Goal: Task Accomplishment & Management: Manage account settings

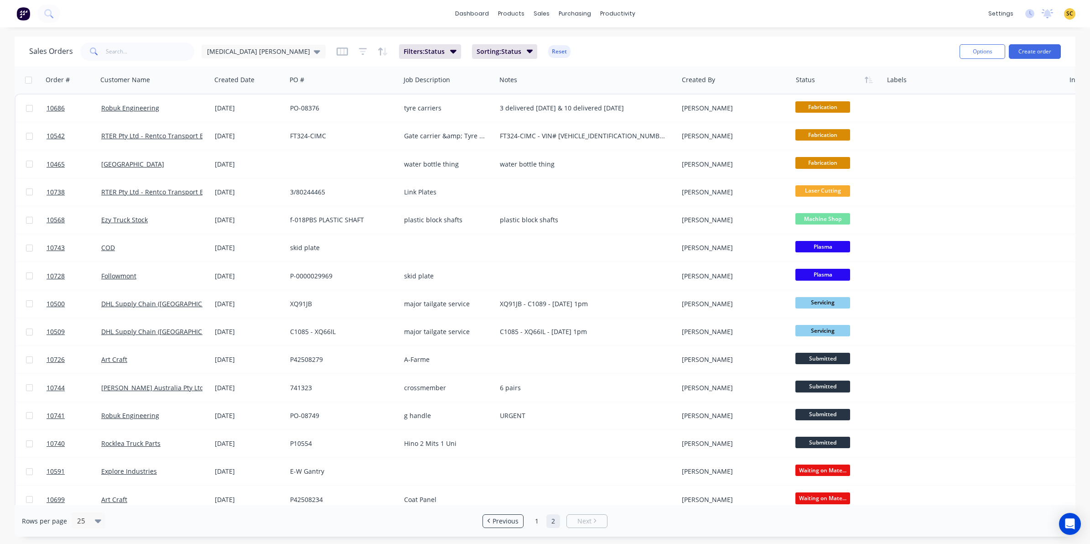
scroll to position [12, 0]
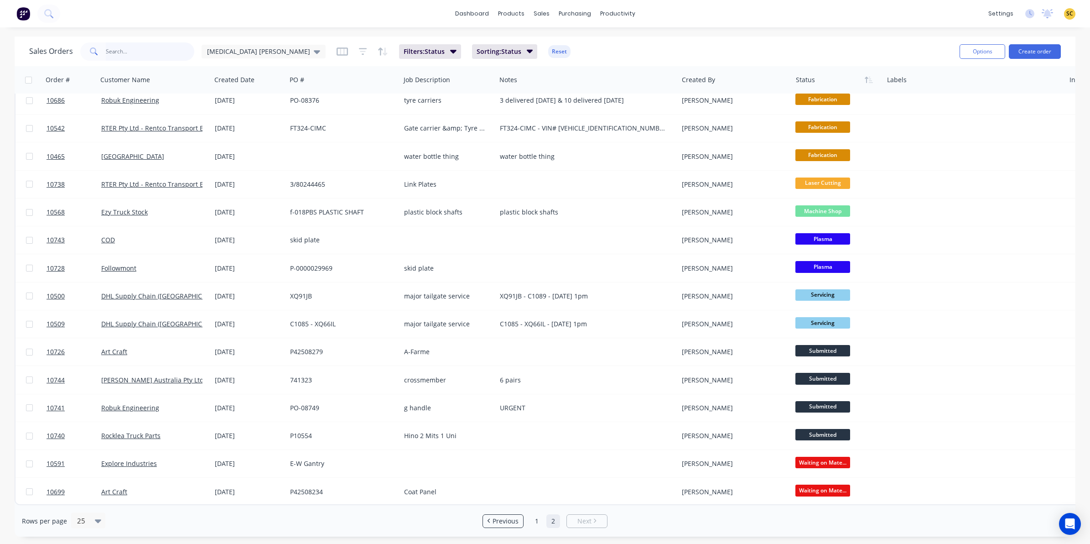
click at [124, 48] on input "text" at bounding box center [150, 51] width 89 height 18
type input "10741"
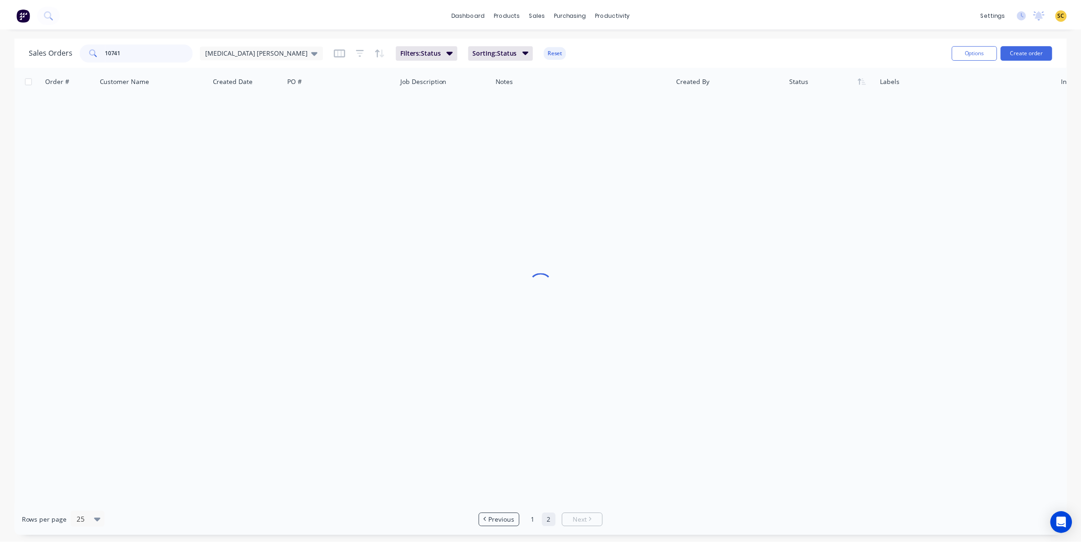
scroll to position [0, 0]
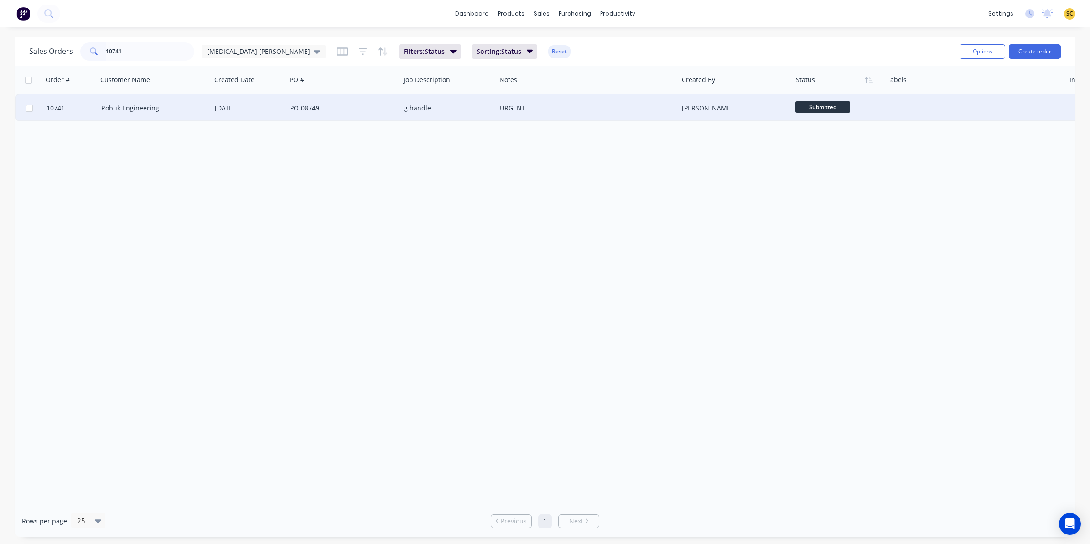
click at [448, 116] on div "g handle" at bounding box center [448, 107] width 96 height 27
click at [292, 112] on div "PO-08749" at bounding box center [343, 107] width 114 height 27
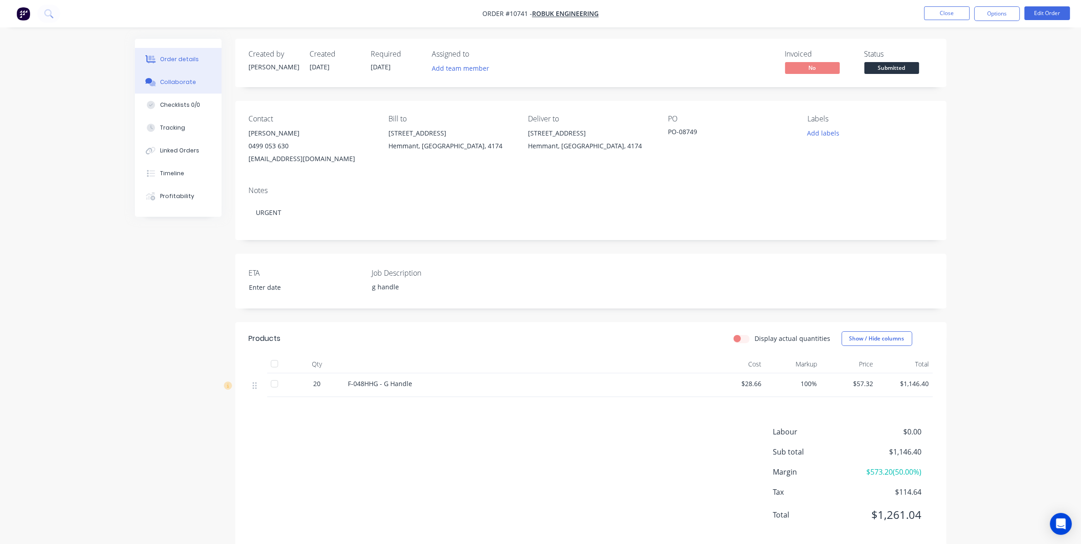
click at [174, 75] on button "Collaborate" at bounding box center [178, 82] width 87 height 23
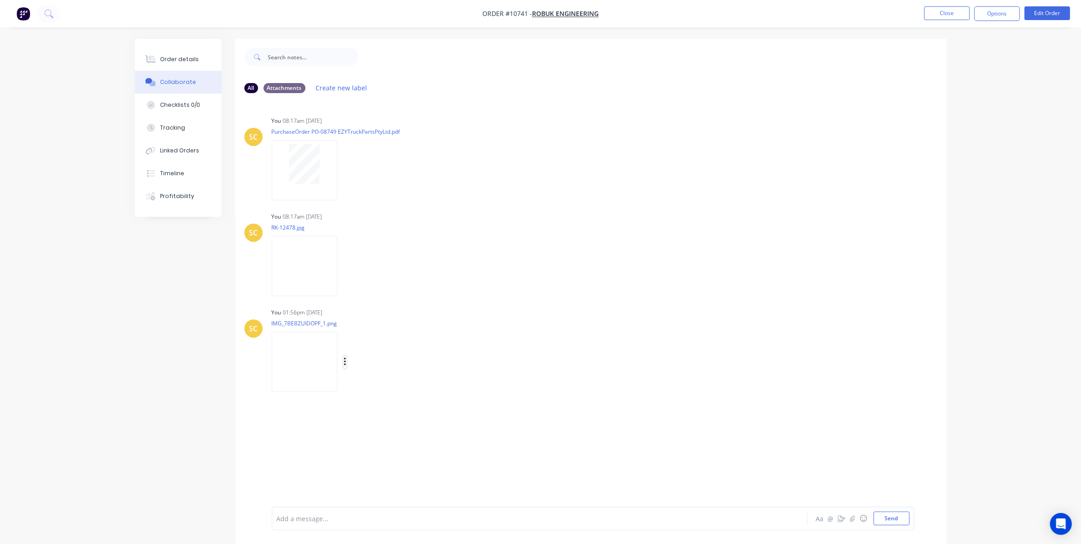
click at [346, 358] on icon "button" at bounding box center [345, 362] width 3 height 10
click at [364, 384] on button "Download" at bounding box center [405, 386] width 103 height 21
click at [638, 80] on div "All Attachments Create new label" at bounding box center [590, 87] width 711 height 25
click at [983, 8] on button "Options" at bounding box center [997, 13] width 46 height 15
click at [979, 129] on div "Delivery Docket" at bounding box center [970, 128] width 84 height 13
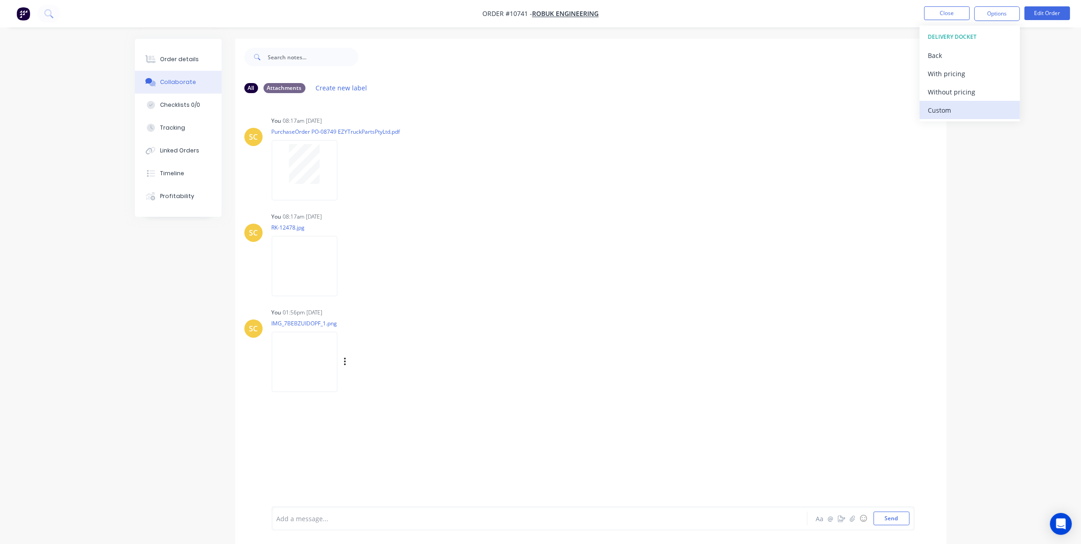
click at [970, 114] on div "Custom" at bounding box center [970, 110] width 84 height 13
click at [967, 94] on div "Without pricing" at bounding box center [970, 91] width 84 height 13
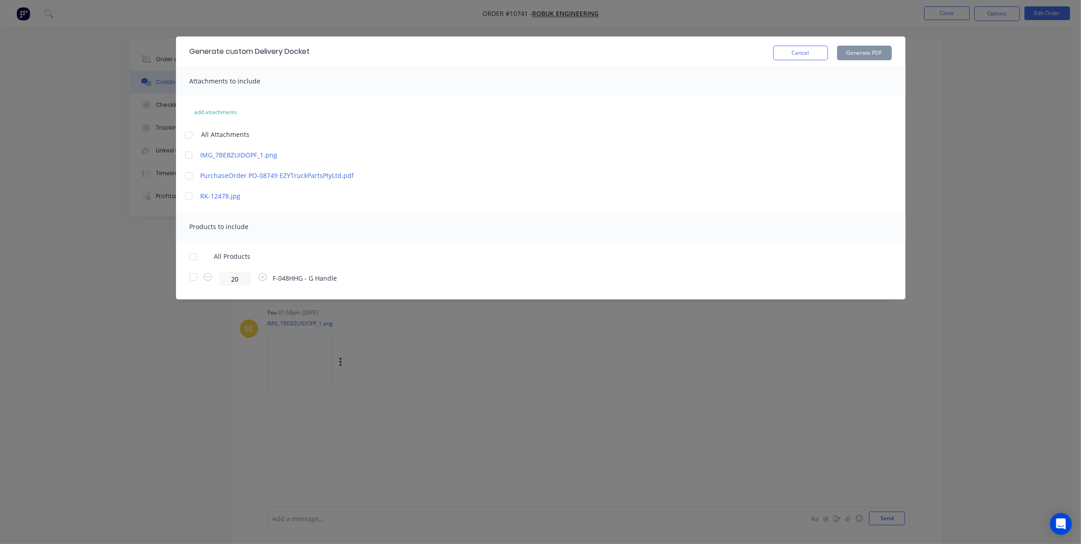
click at [190, 279] on div at bounding box center [193, 277] width 18 height 18
click at [871, 56] on button "Generate PDF" at bounding box center [864, 53] width 55 height 15
drag, startPoint x: 814, startPoint y: 54, endPoint x: 712, endPoint y: 67, distance: 102.6
click at [813, 54] on button "Cancel" at bounding box center [800, 53] width 55 height 15
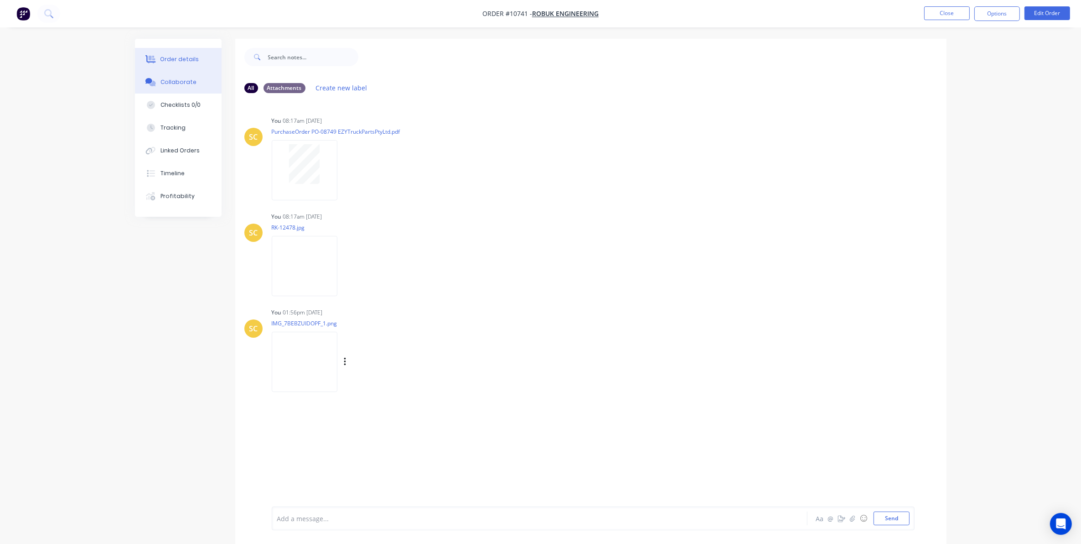
click at [176, 56] on div "Order details" at bounding box center [179, 59] width 39 height 8
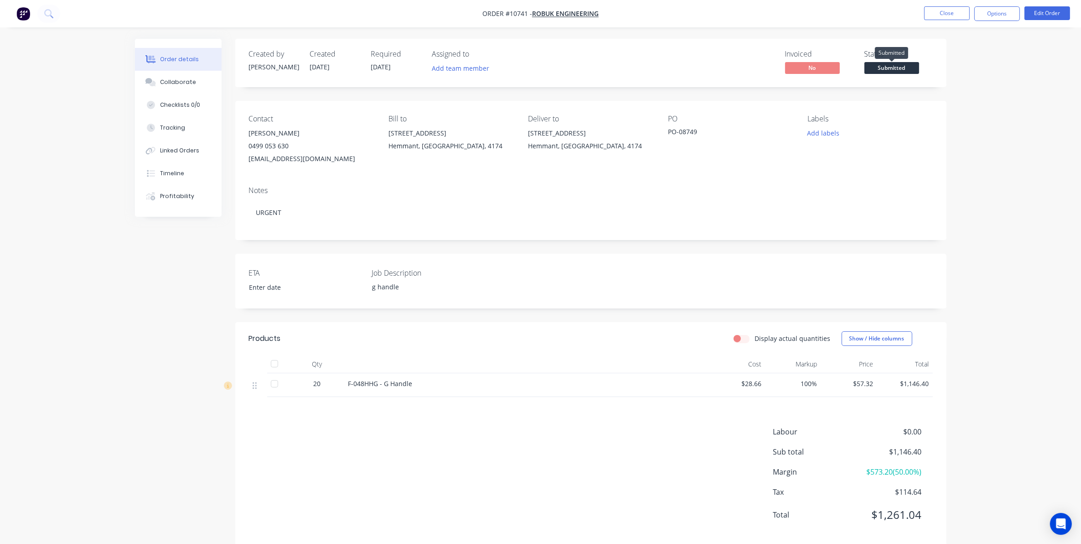
click at [886, 62] on span "Submitted" at bounding box center [892, 67] width 55 height 11
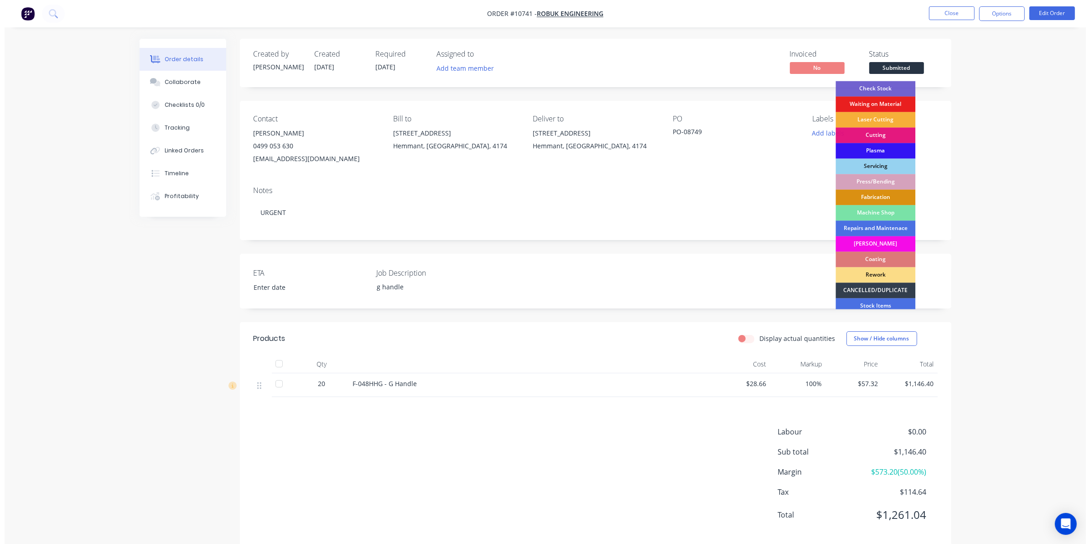
scroll to position [82, 0]
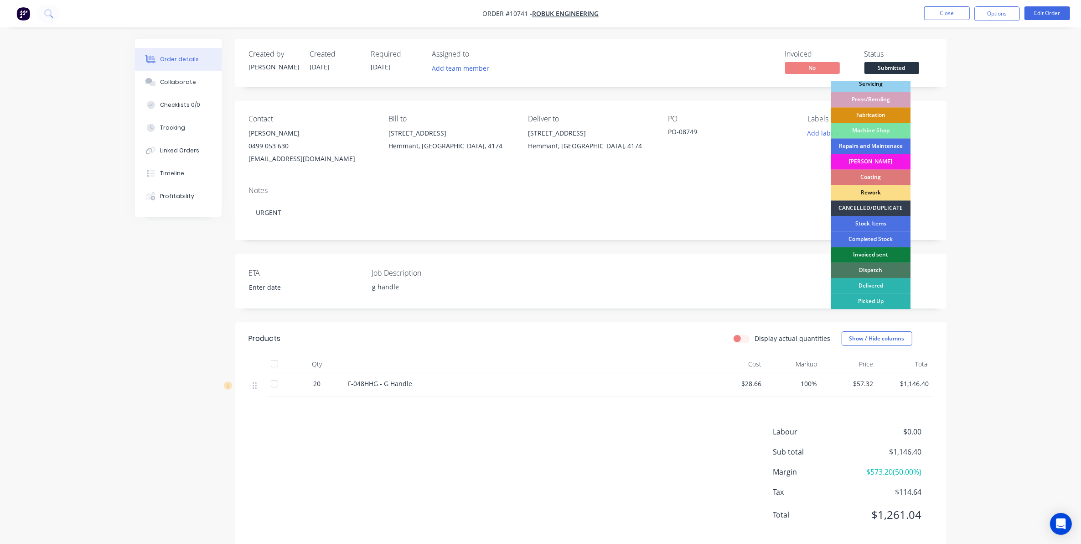
click at [872, 267] on div "Dispatch" at bounding box center [871, 271] width 80 height 16
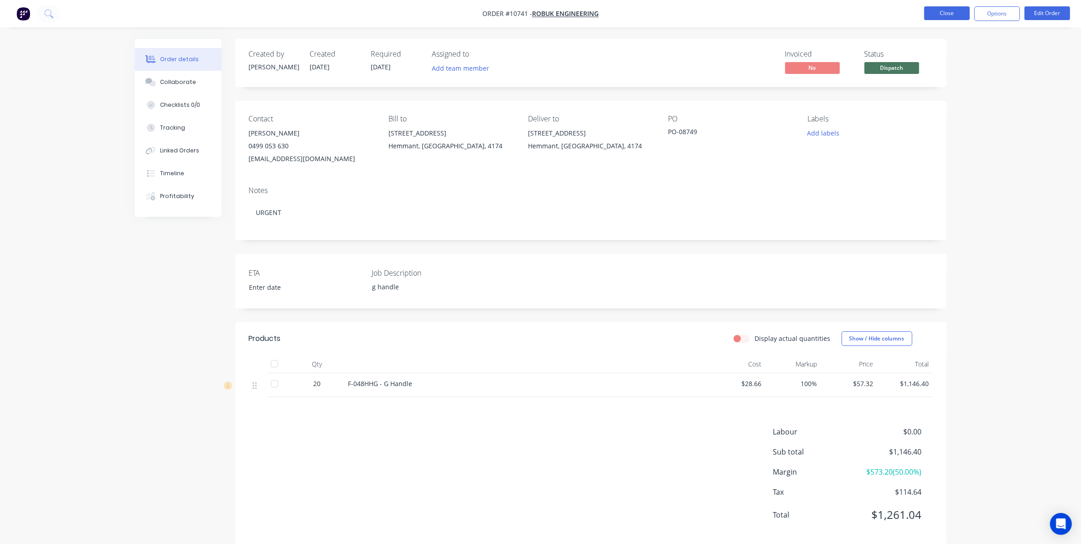
click at [963, 15] on button "Close" at bounding box center [947, 13] width 46 height 14
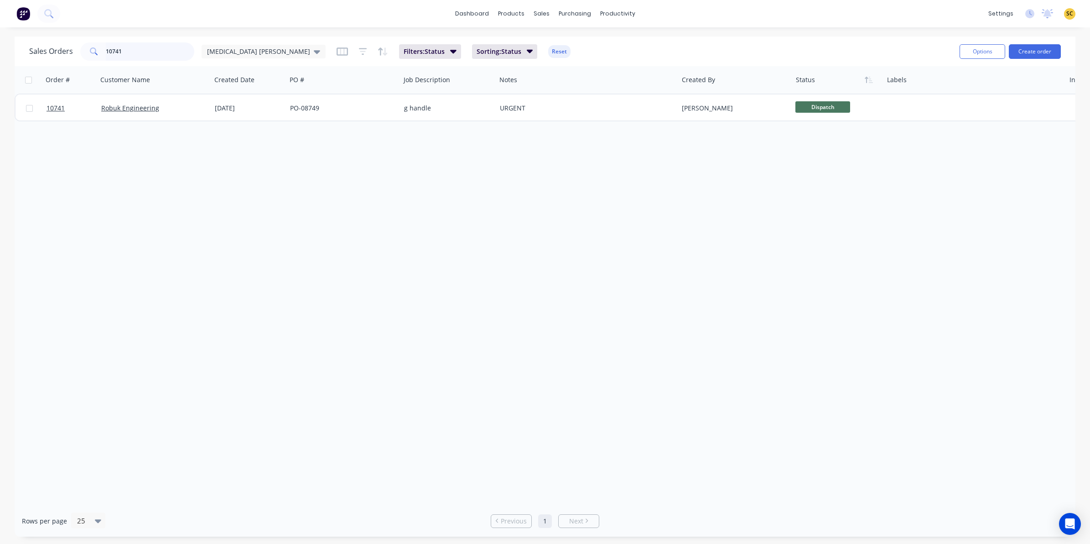
click at [138, 55] on input "10741" at bounding box center [150, 51] width 89 height 18
drag, startPoint x: 135, startPoint y: 54, endPoint x: 100, endPoint y: 57, distance: 34.8
click at [100, 56] on div "10741" at bounding box center [137, 51] width 114 height 18
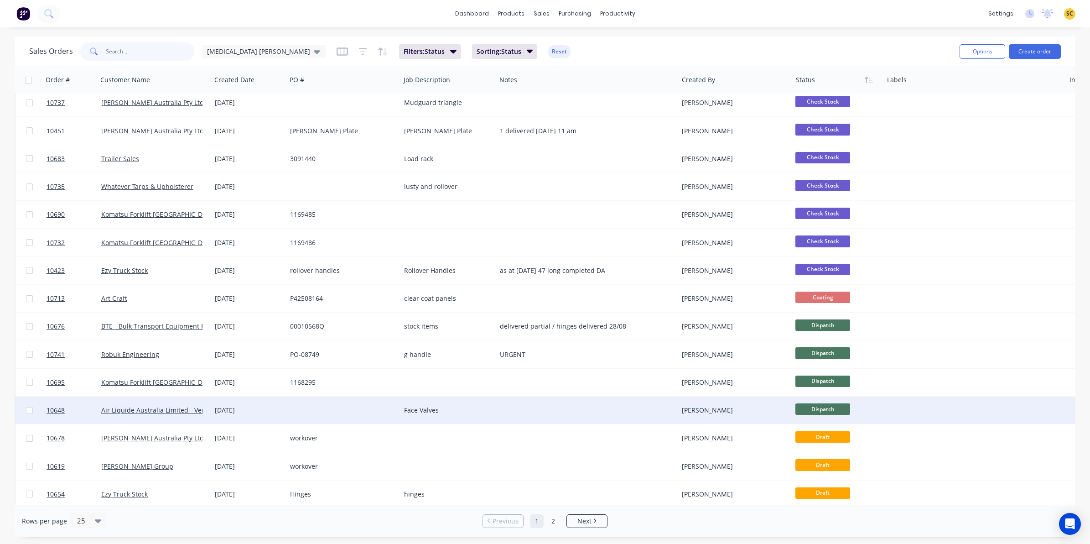
scroll to position [171, 0]
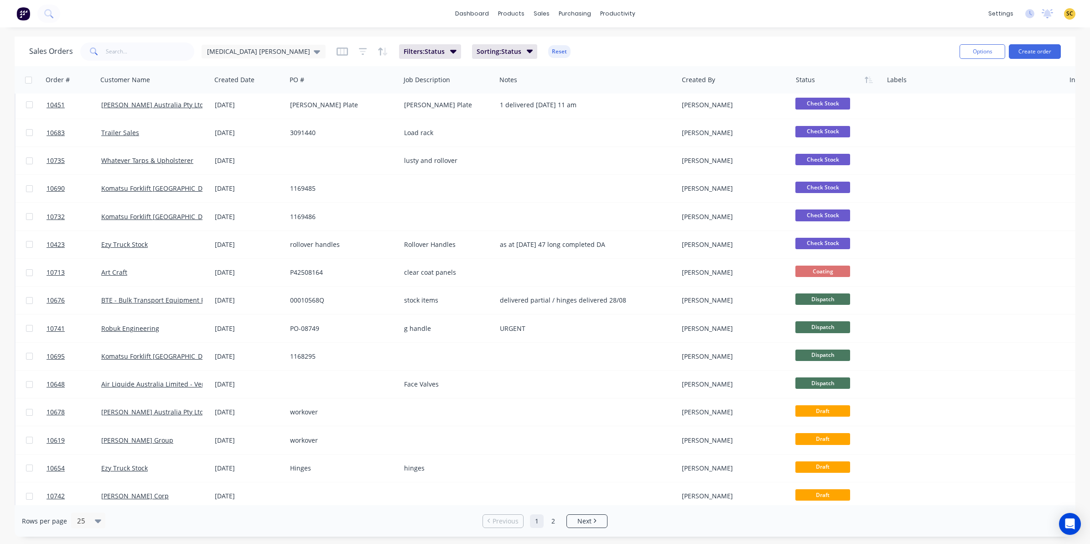
click at [193, 31] on div "dashboard products sales purchasing productivity dashboard products Product Cat…" at bounding box center [545, 272] width 1090 height 544
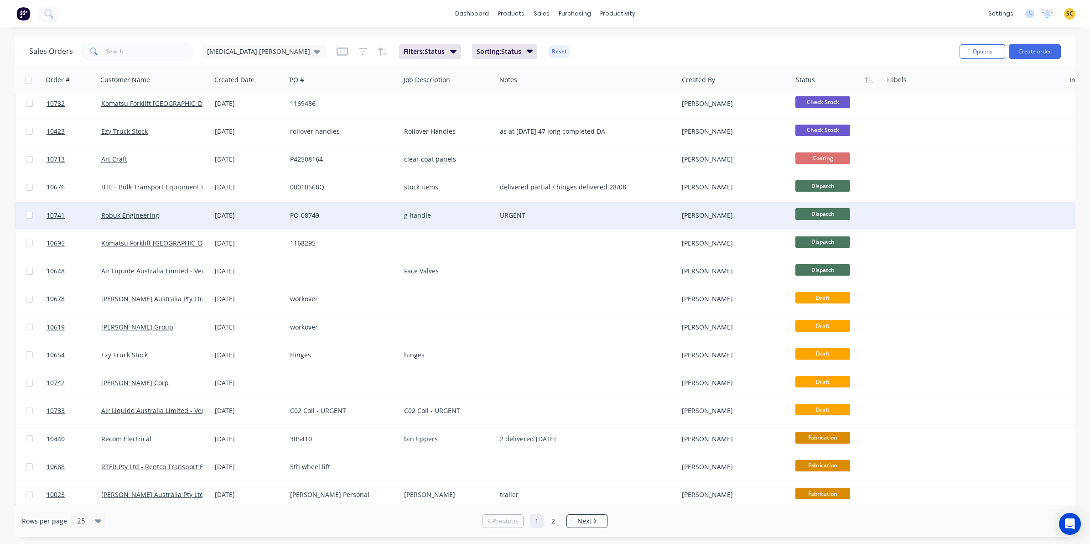
scroll to position [285, 0]
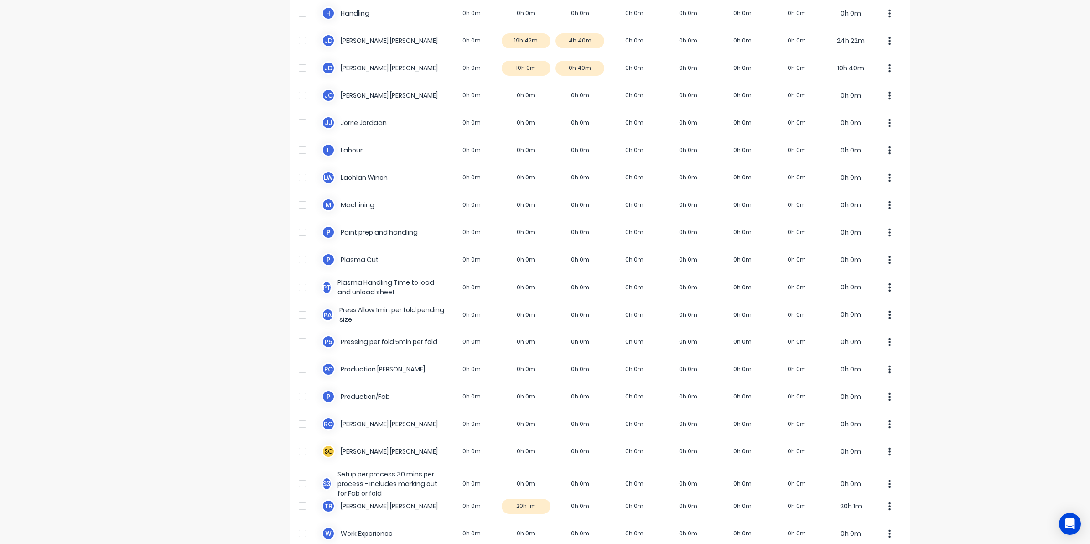
scroll to position [456, 0]
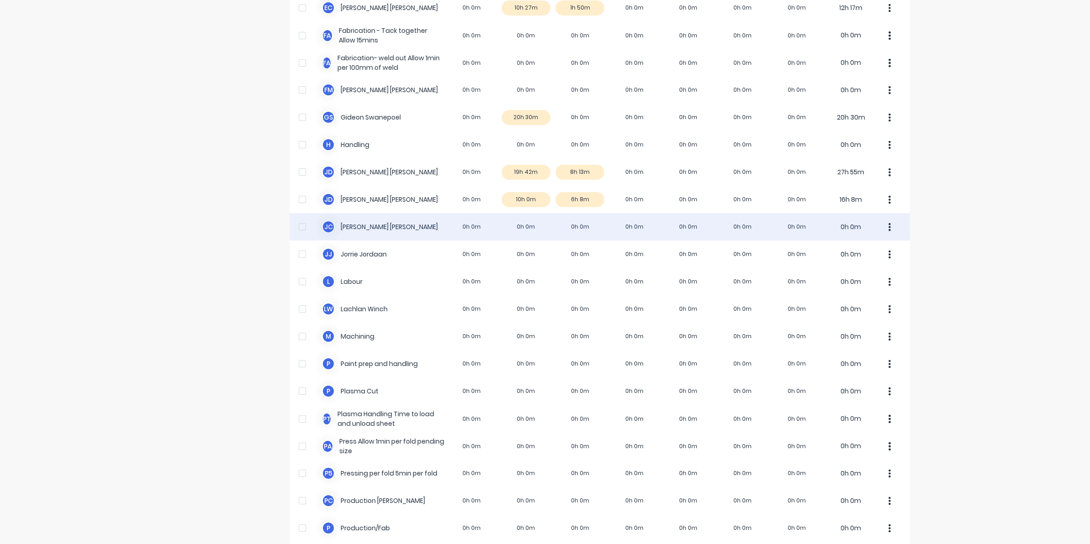
scroll to position [285, 0]
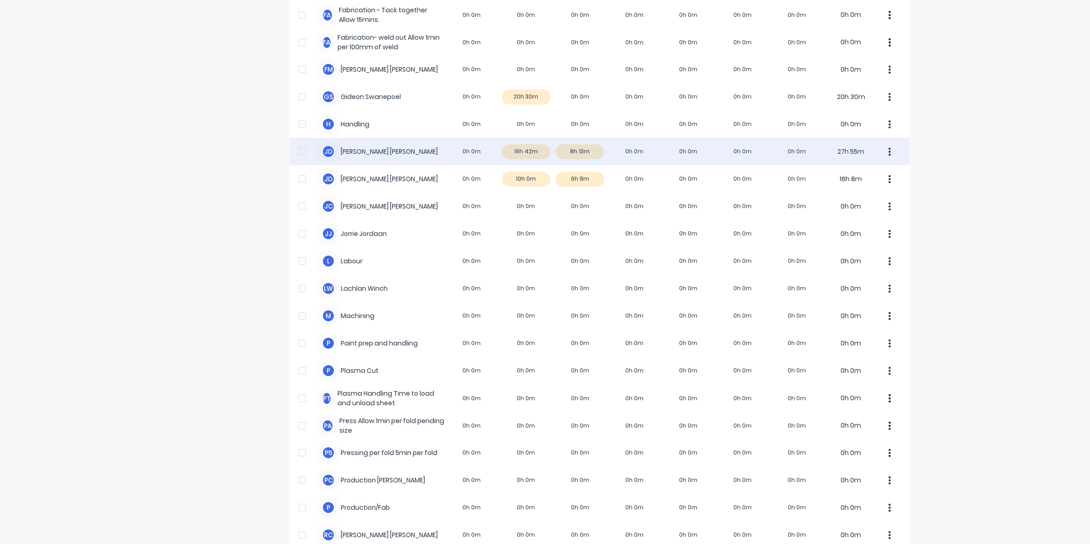
click at [561, 149] on div "J D Joel De Vries 0h 0m 19h 42m 8h 13m 0h 0m 0h 0m 0h 0m 0h 0m 27h 55m" at bounding box center [600, 151] width 620 height 27
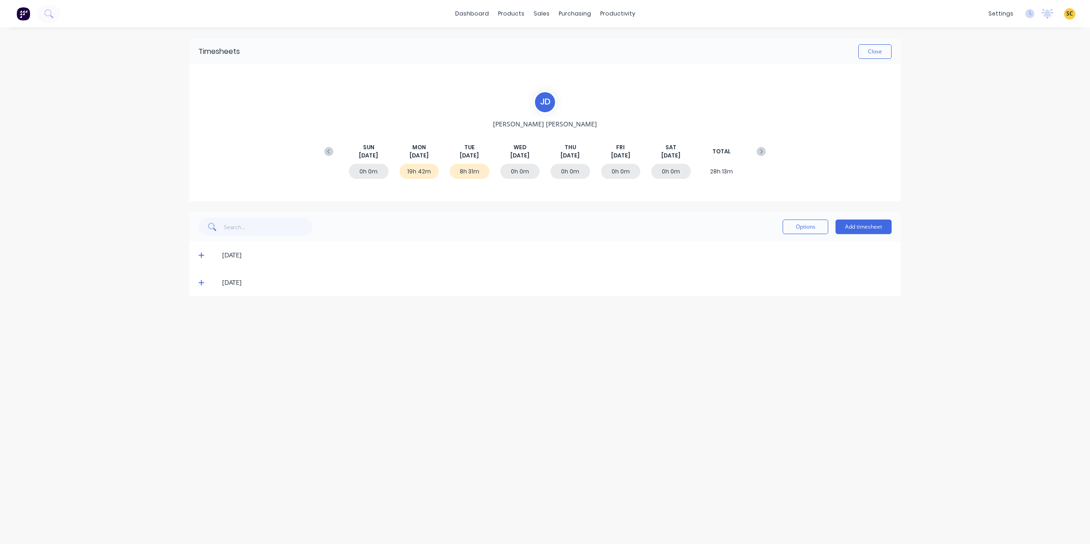
click at [202, 278] on span at bounding box center [202, 282] width 9 height 9
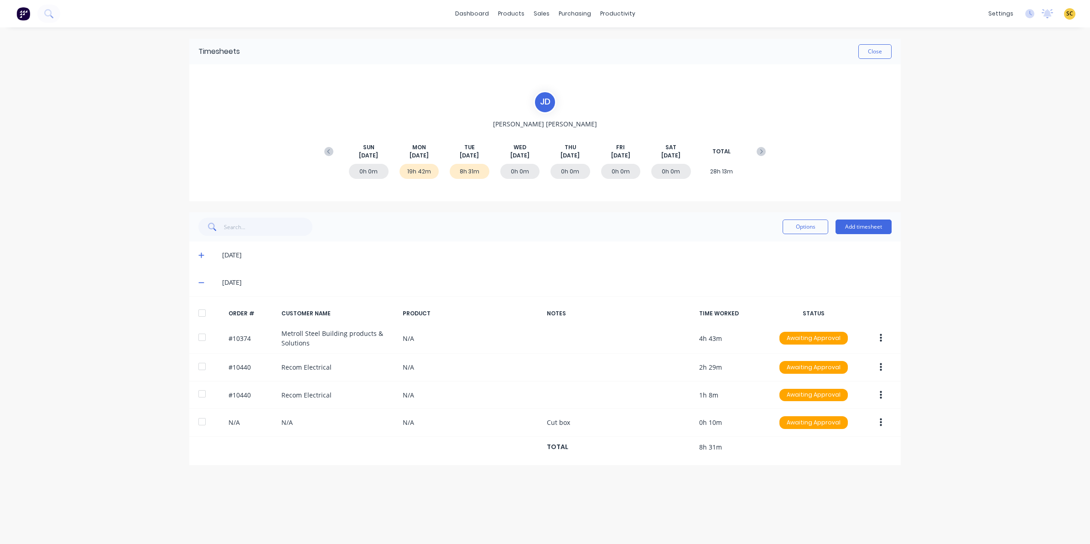
click at [204, 254] on icon at bounding box center [201, 255] width 6 height 6
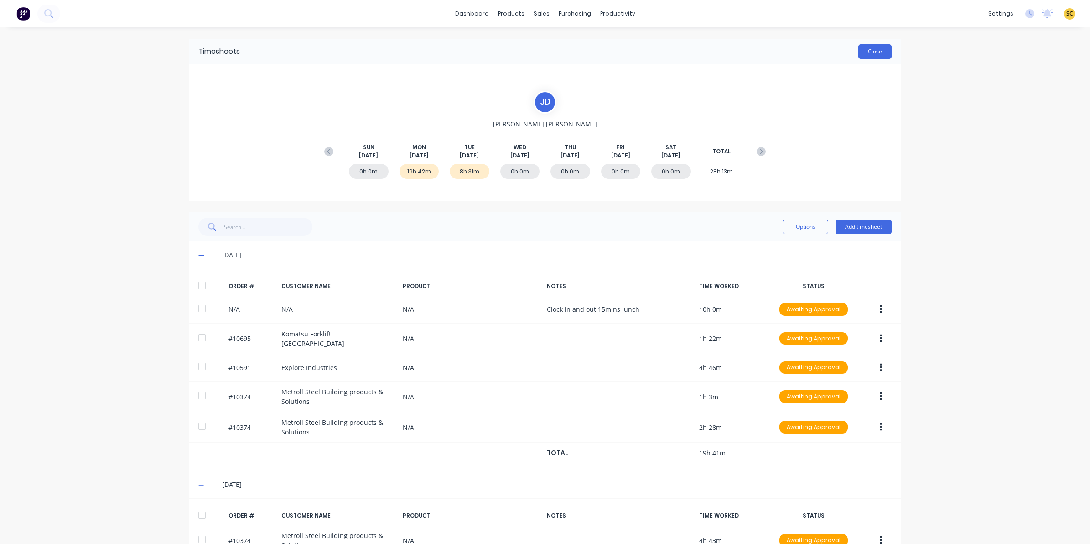
click at [874, 56] on button "Close" at bounding box center [874, 51] width 33 height 15
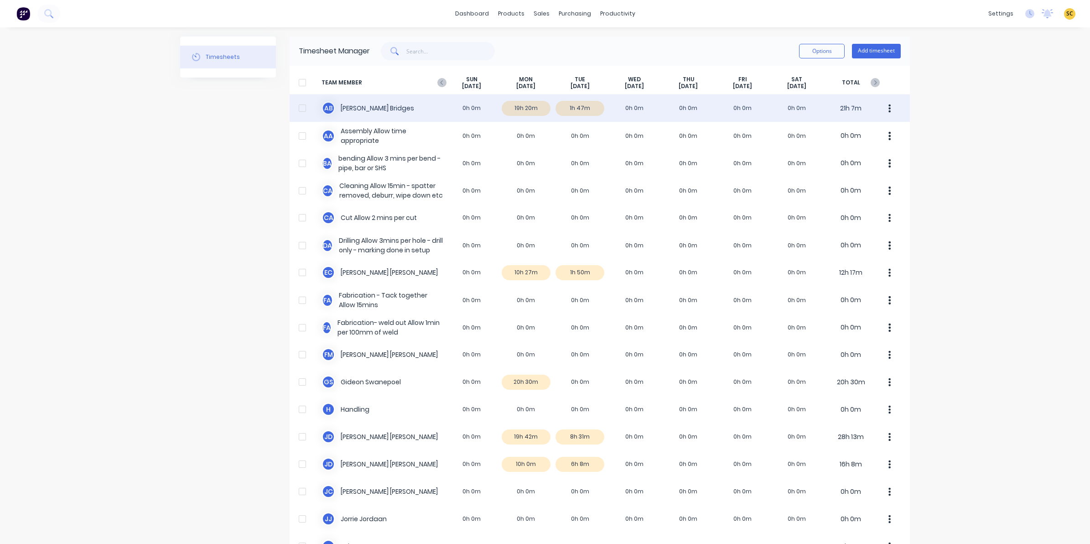
click at [539, 106] on div "A B Ashley Bridges 0h 0m 19h 20m 1h 47m 0h 0m 0h 0m 0h 0m 0h 0m 21h 7m" at bounding box center [600, 107] width 620 height 27
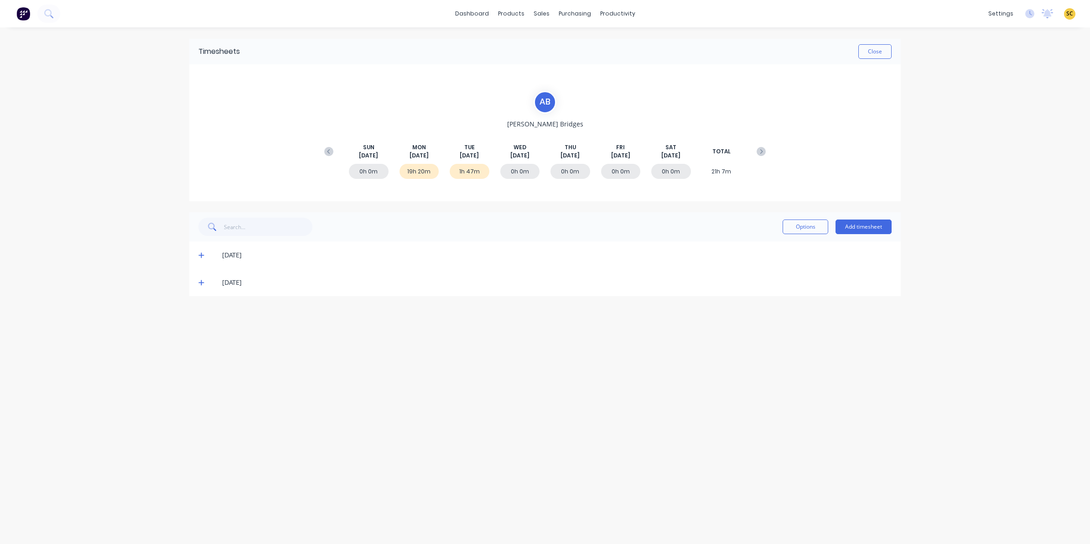
click at [203, 250] on span at bounding box center [202, 254] width 9 height 9
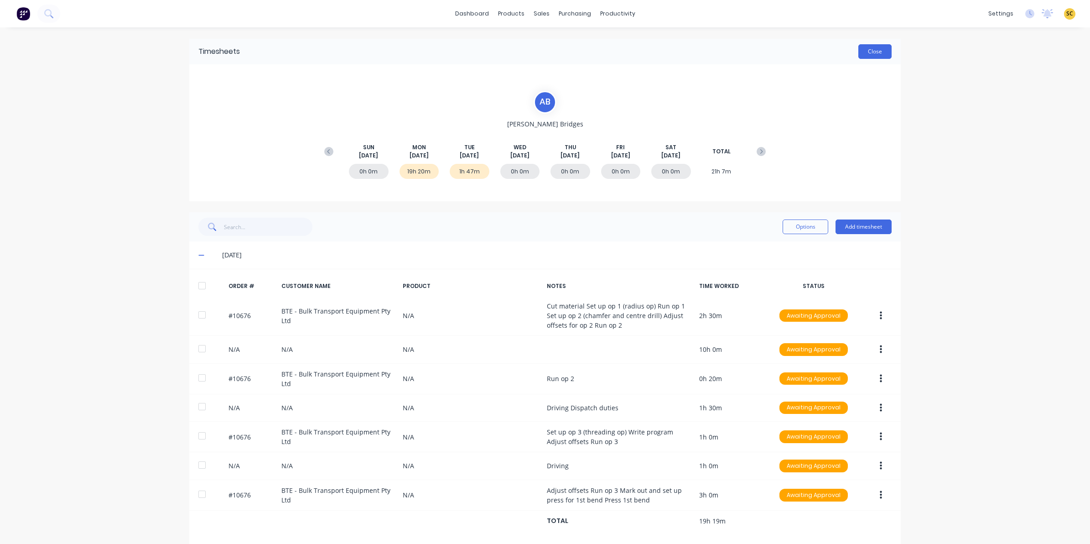
click at [881, 48] on button "Close" at bounding box center [874, 51] width 33 height 15
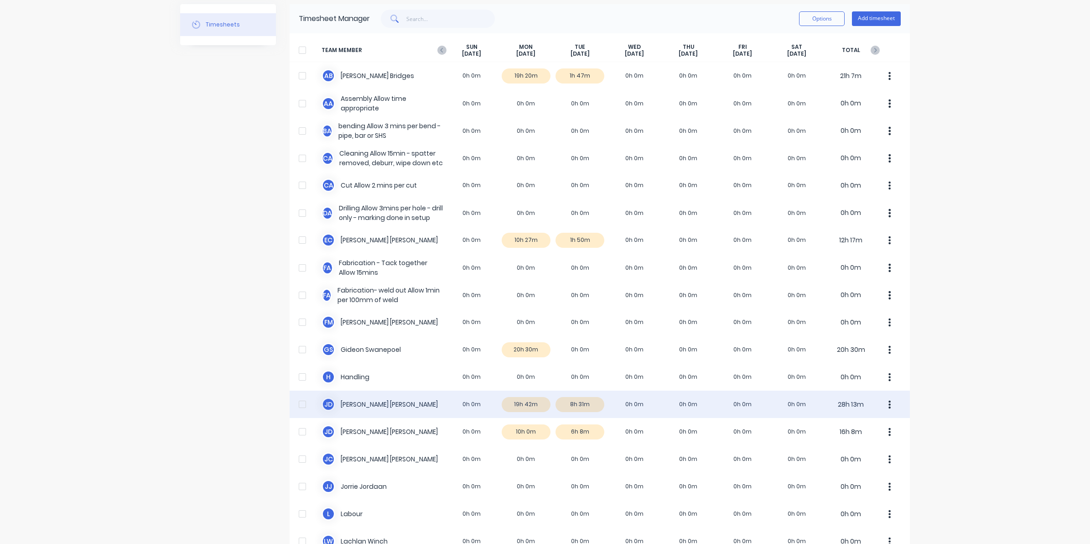
scroll to position [57, 0]
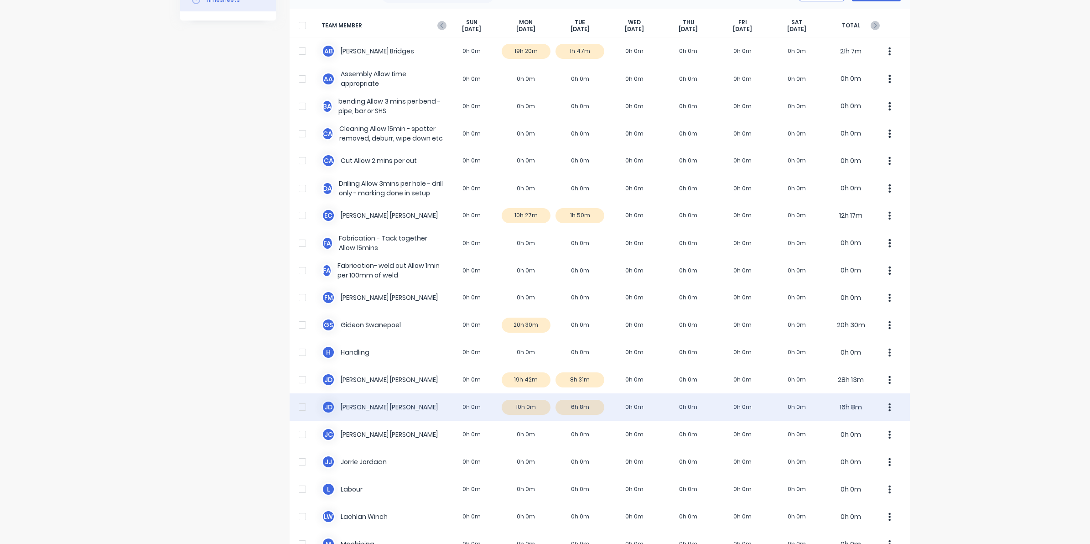
click at [527, 407] on div "J d Johan de Lange 0h 0m 10h 0m 6h 8m 0h 0m 0h 0m 0h 0m 0h 0m 16h 8m" at bounding box center [600, 406] width 620 height 27
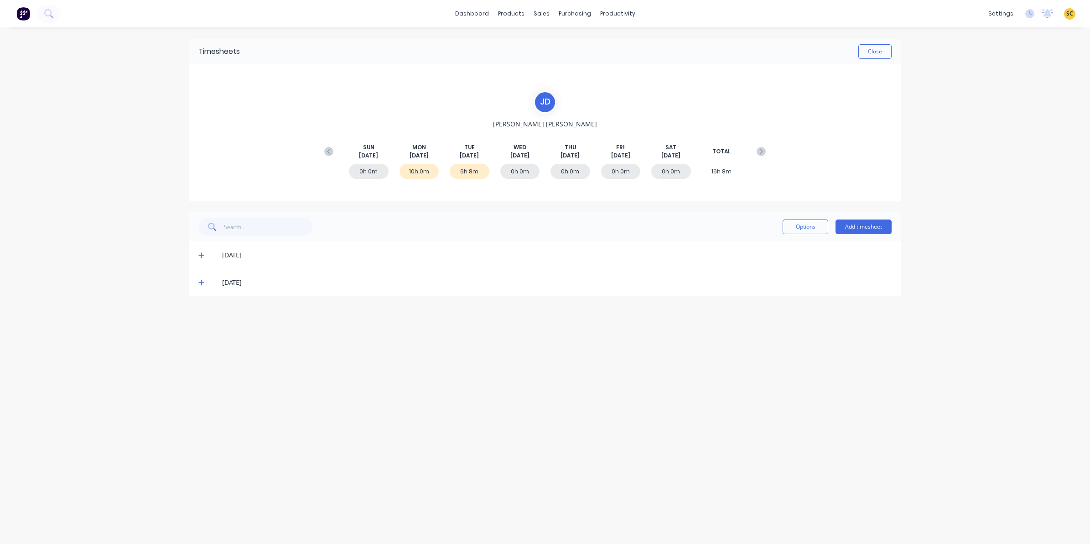
drag, startPoint x: 199, startPoint y: 256, endPoint x: 199, endPoint y: 265, distance: 9.6
click at [199, 256] on icon at bounding box center [201, 255] width 6 height 6
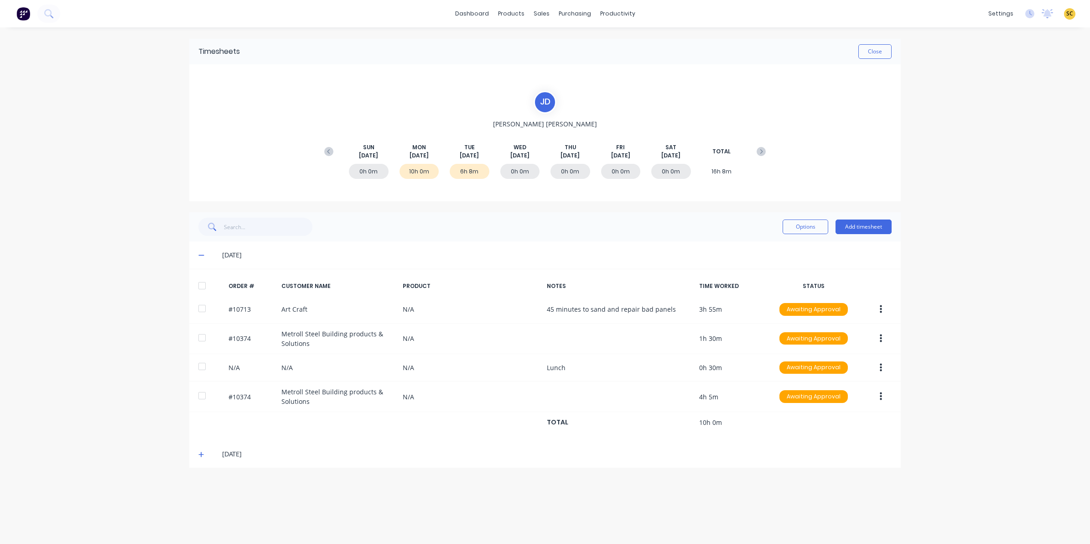
click at [201, 457] on icon at bounding box center [201, 454] width 6 height 6
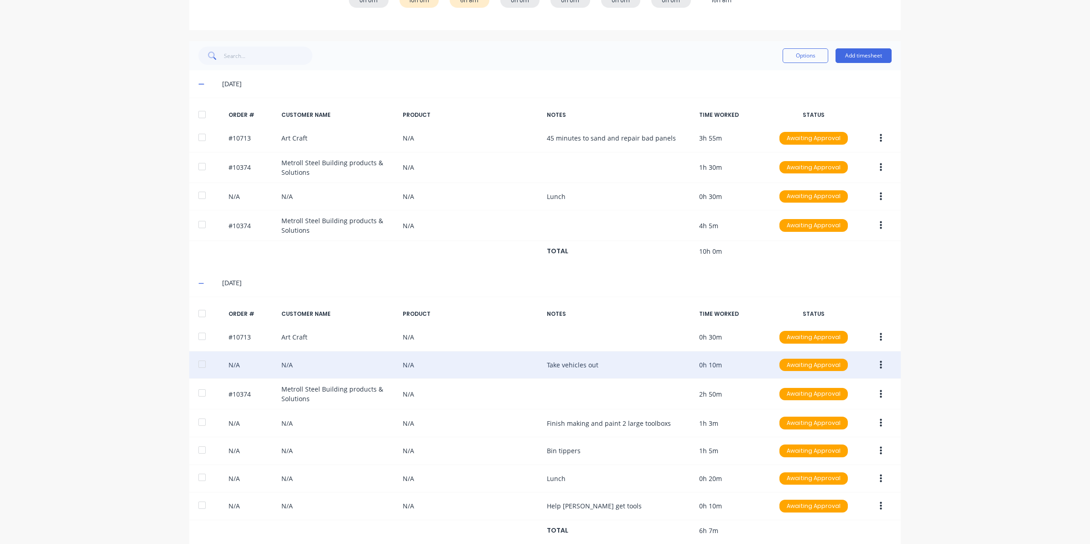
scroll to position [190, 0]
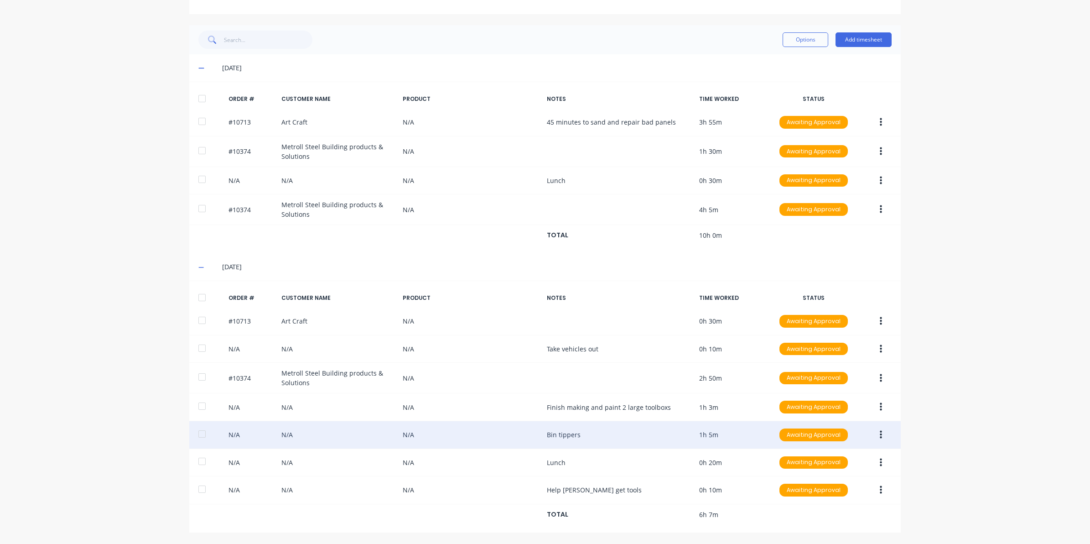
click at [874, 438] on button "button" at bounding box center [880, 434] width 21 height 16
click at [819, 496] on div "Edit" at bounding box center [848, 494] width 70 height 13
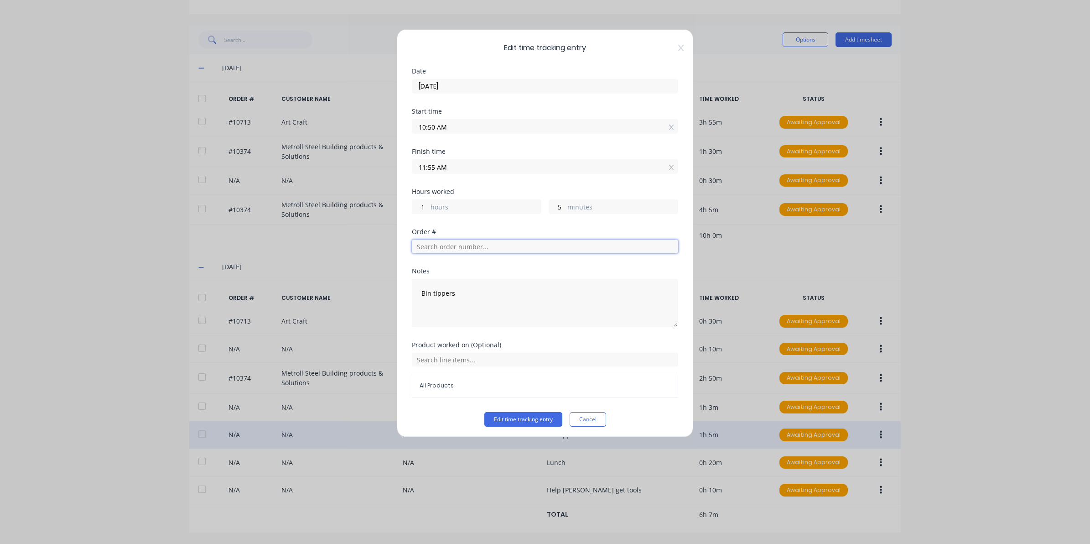
click at [430, 244] on input "text" at bounding box center [545, 246] width 266 height 14
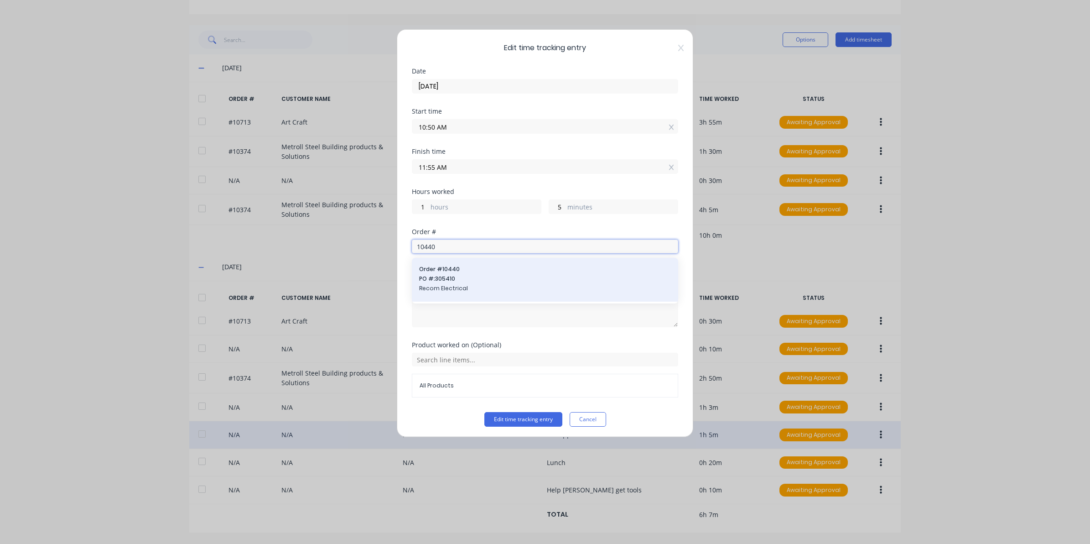
type input "10440"
click at [447, 273] on span "Order # 10440" at bounding box center [545, 269] width 252 height 8
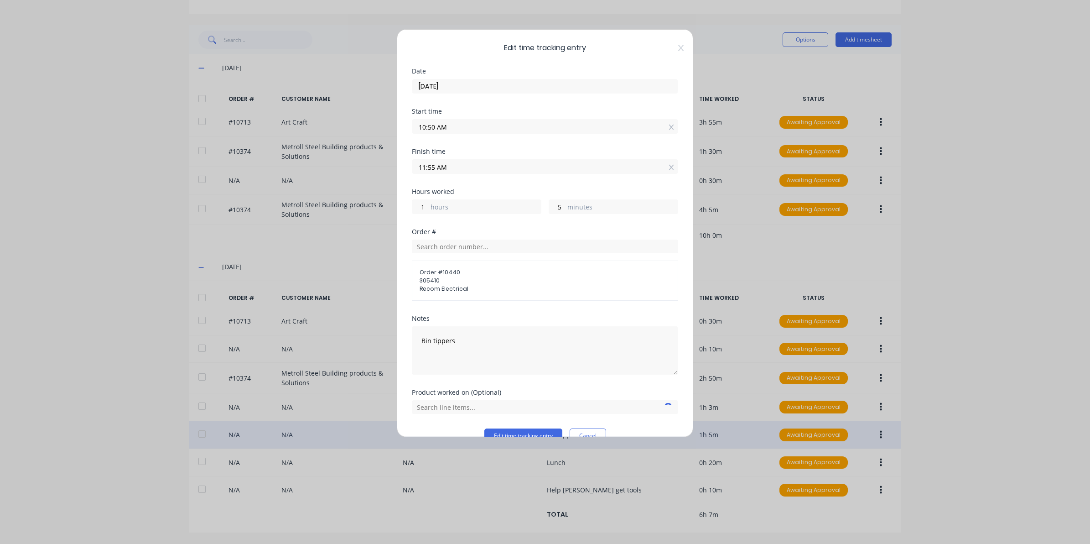
scroll to position [20, 0]
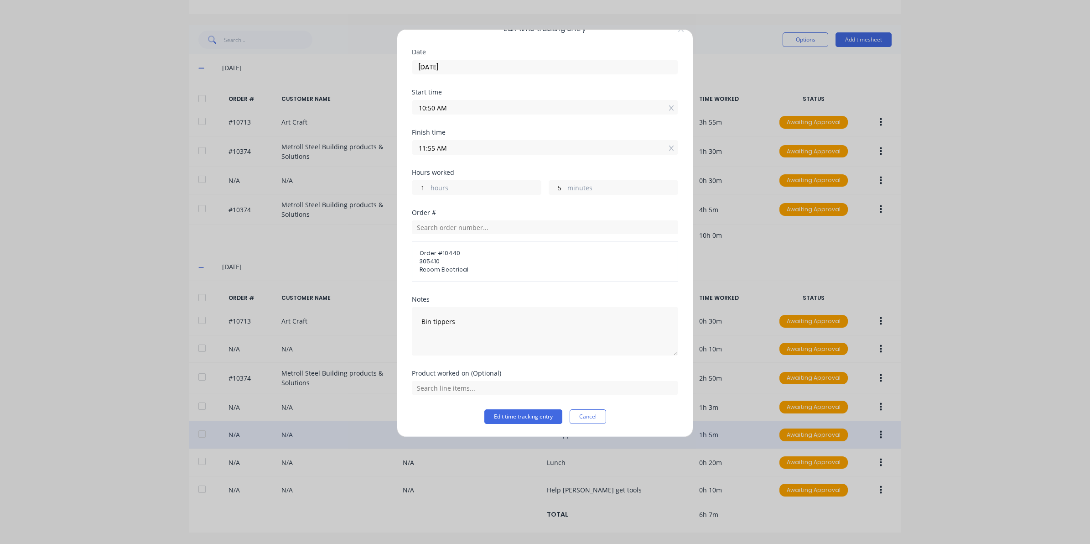
click at [518, 425] on div "Edit time tracking entry Date 02/09/2025 Start time 10:50 AM Finish time 11:55 …" at bounding box center [545, 233] width 296 height 408
click at [519, 415] on button "Edit time tracking entry" at bounding box center [523, 416] width 78 height 15
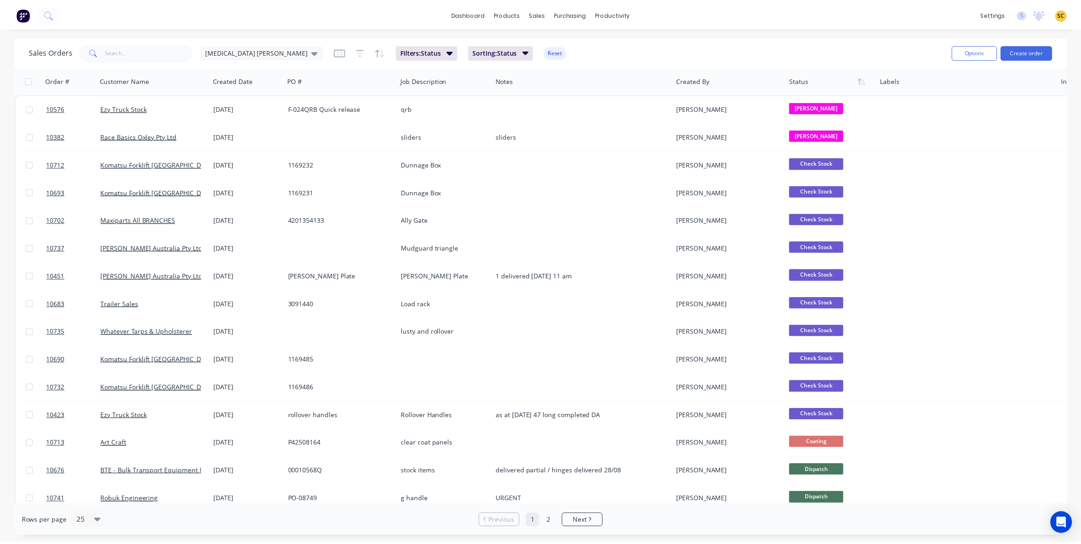
scroll to position [285, 0]
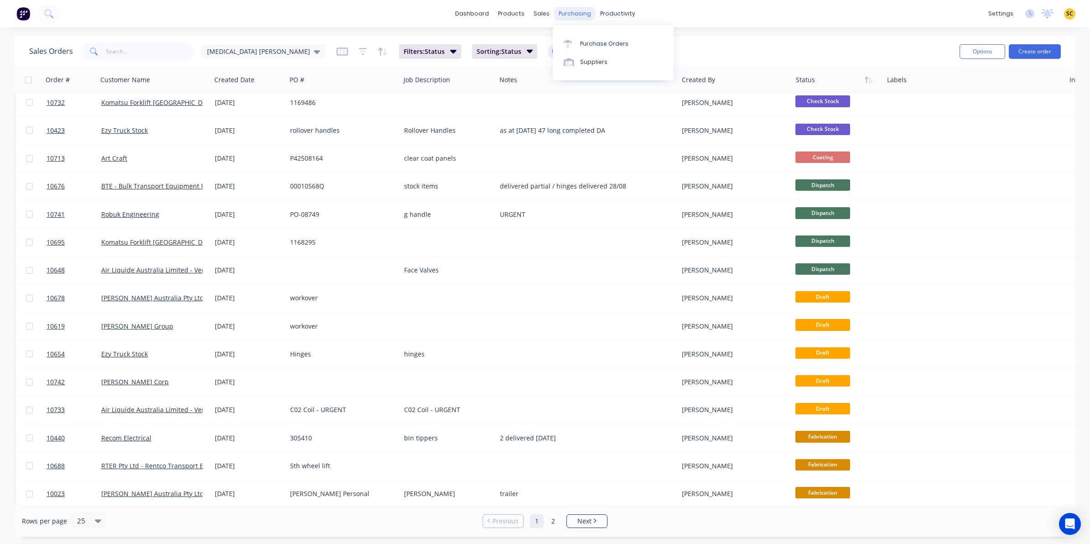
click at [564, 19] on div "purchasing" at bounding box center [574, 14] width 41 height 14
click at [1026, 57] on button "Create order" at bounding box center [1035, 51] width 52 height 15
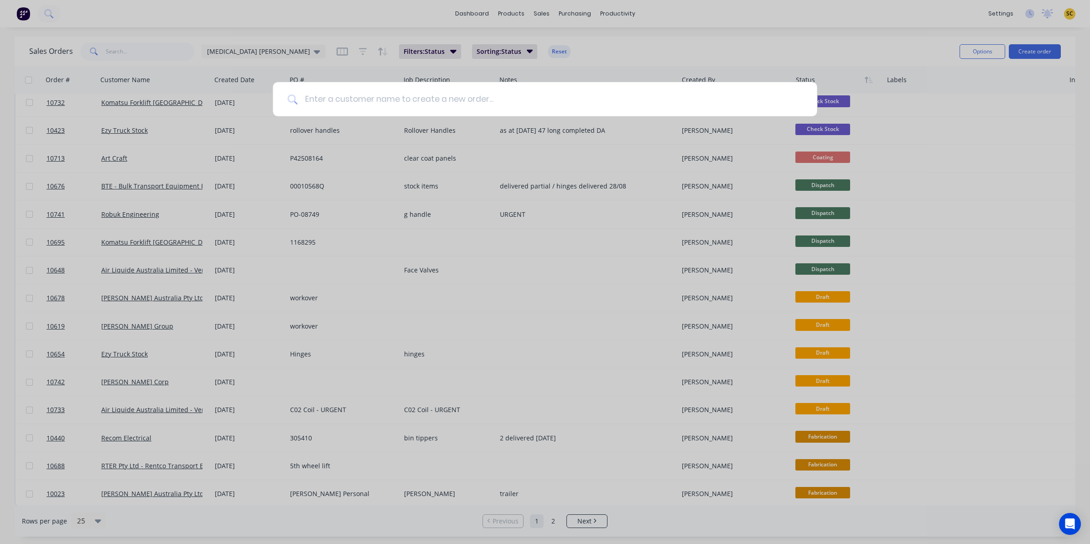
click at [329, 99] on input at bounding box center [549, 99] width 505 height 34
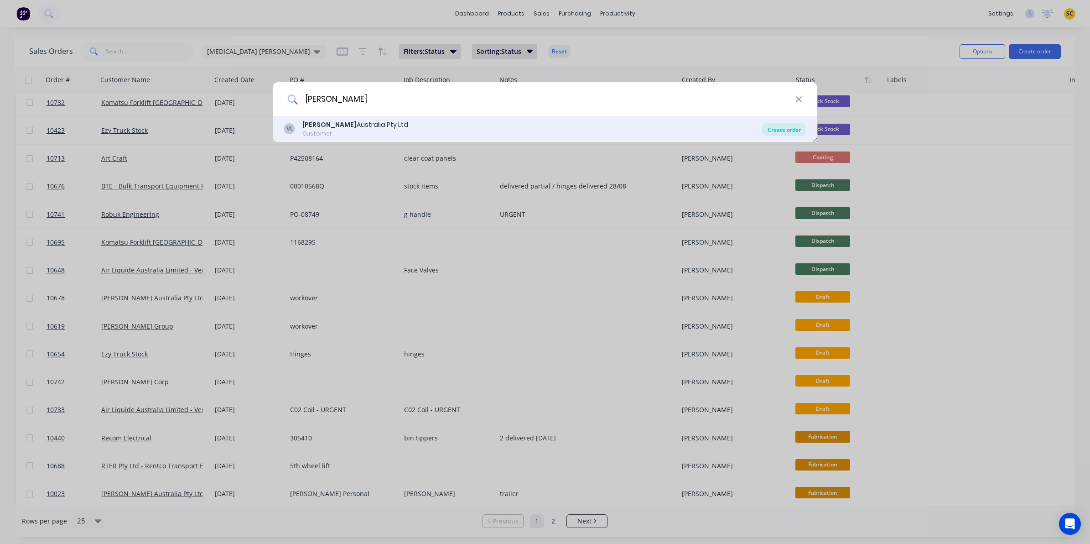
type input "vawdrey"
click at [790, 126] on div "Create order" at bounding box center [784, 129] width 44 height 13
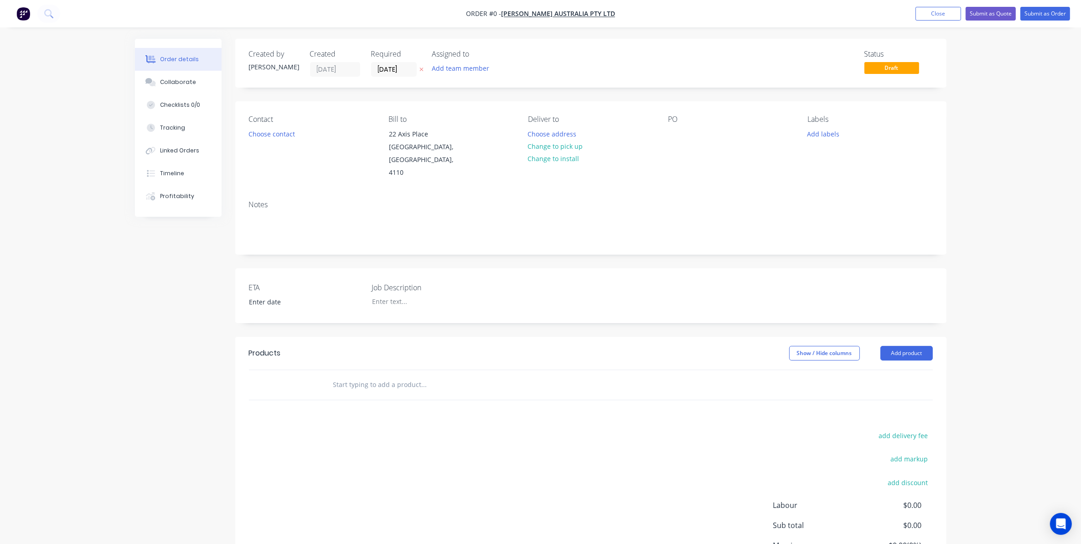
click at [248, 127] on div "Choose contact" at bounding box center [271, 133] width 56 height 12
click at [254, 131] on button "Choose contact" at bounding box center [271, 133] width 56 height 12
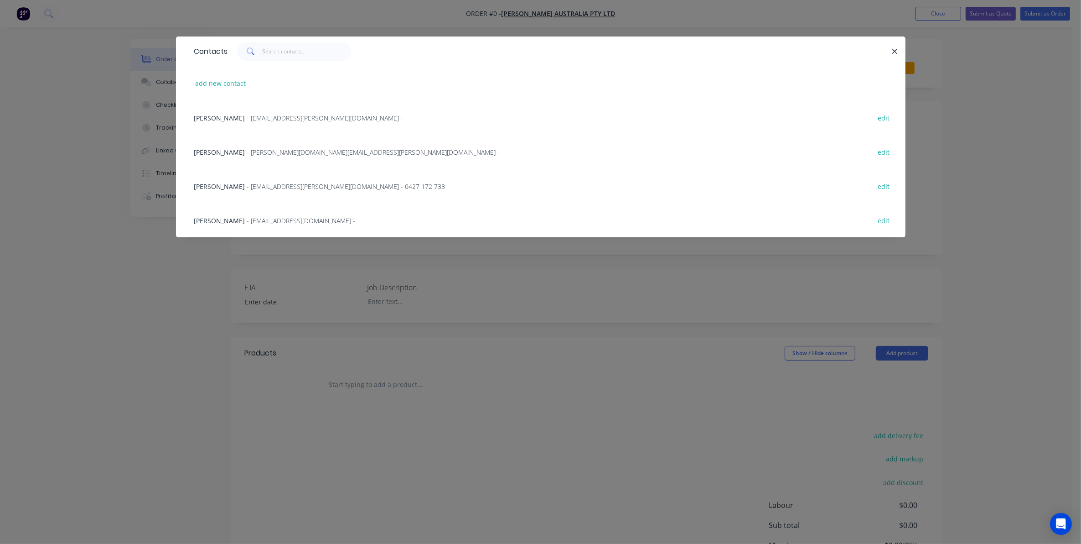
click at [272, 183] on span "- spares.qld@vawdrey.com.au - 0427 172 733" at bounding box center [346, 186] width 198 height 9
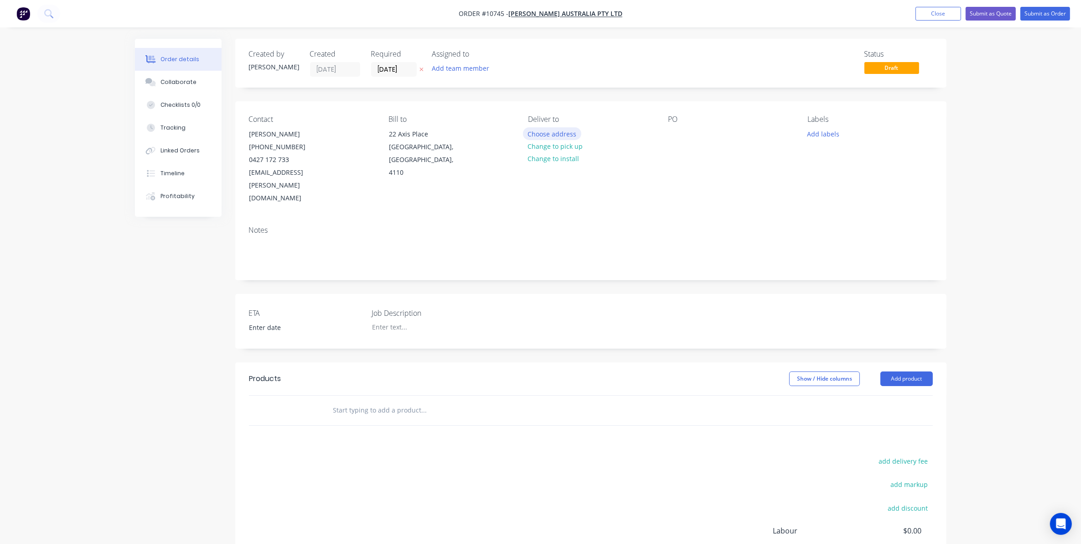
click at [564, 131] on button "Choose address" at bounding box center [552, 133] width 58 height 12
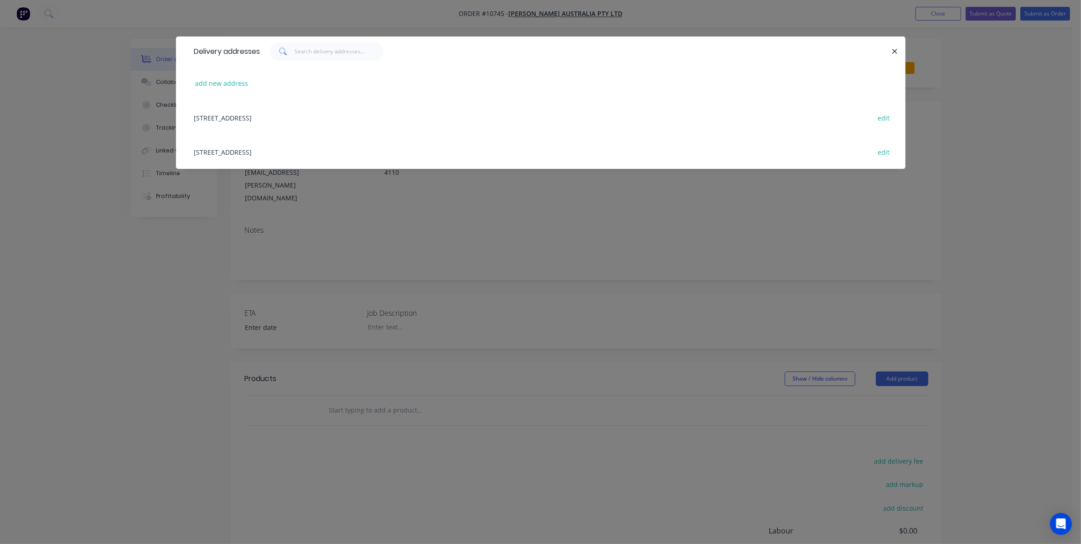
click at [311, 147] on div "22 Axis Place, Larapinta, Queensland, Australia, 4110 edit" at bounding box center [541, 152] width 702 height 34
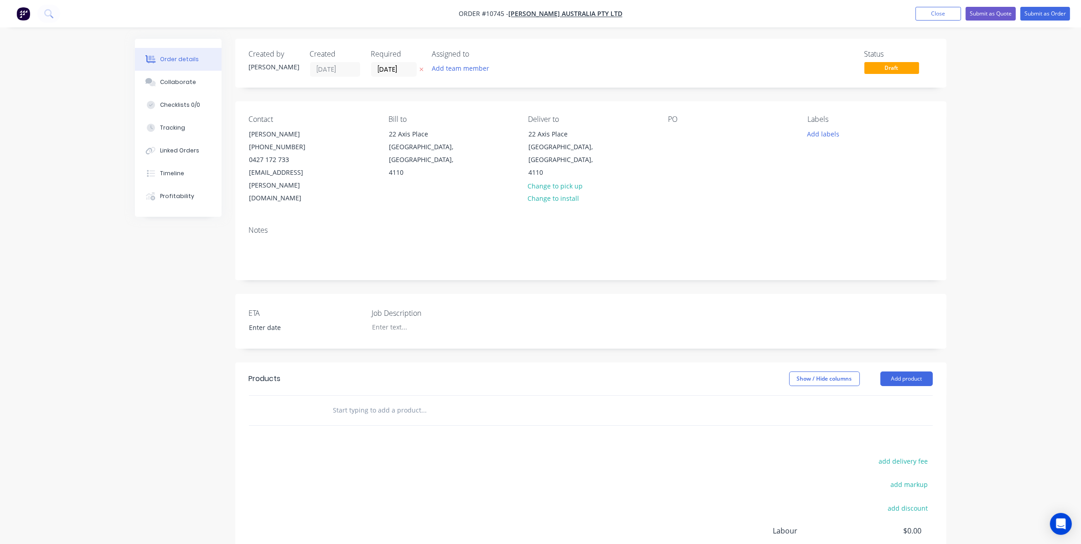
click at [667, 134] on div "Contact Andrew Lake (07) 3273 6156 0427 172 733 spares.qld@vawdrey.com.au Bill …" at bounding box center [590, 159] width 711 height 117
click at [672, 131] on div at bounding box center [675, 133] width 15 height 13
click at [397, 320] on div at bounding box center [422, 326] width 114 height 13
click at [374, 401] on input "text" at bounding box center [424, 410] width 182 height 18
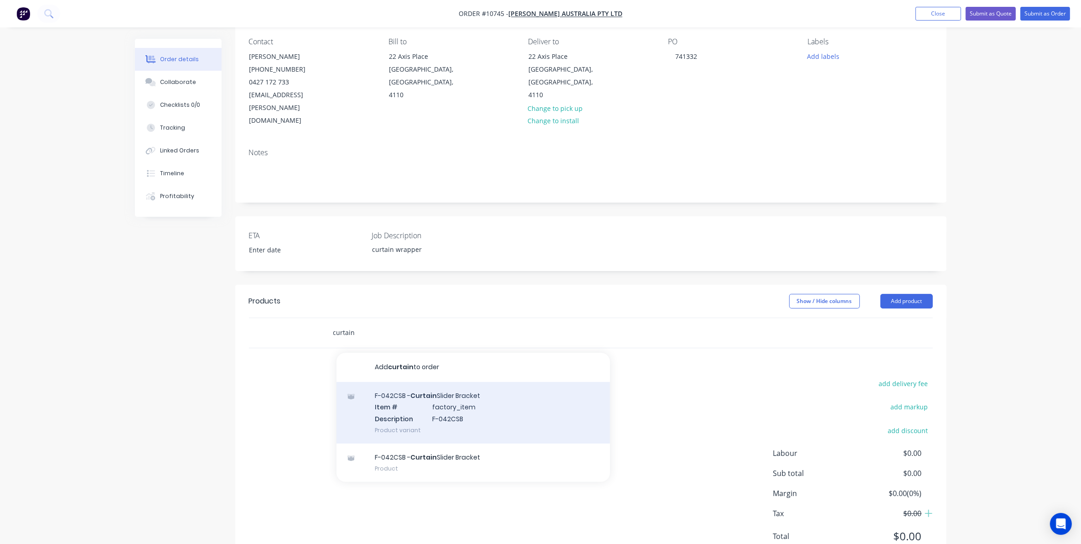
scroll to position [89, 0]
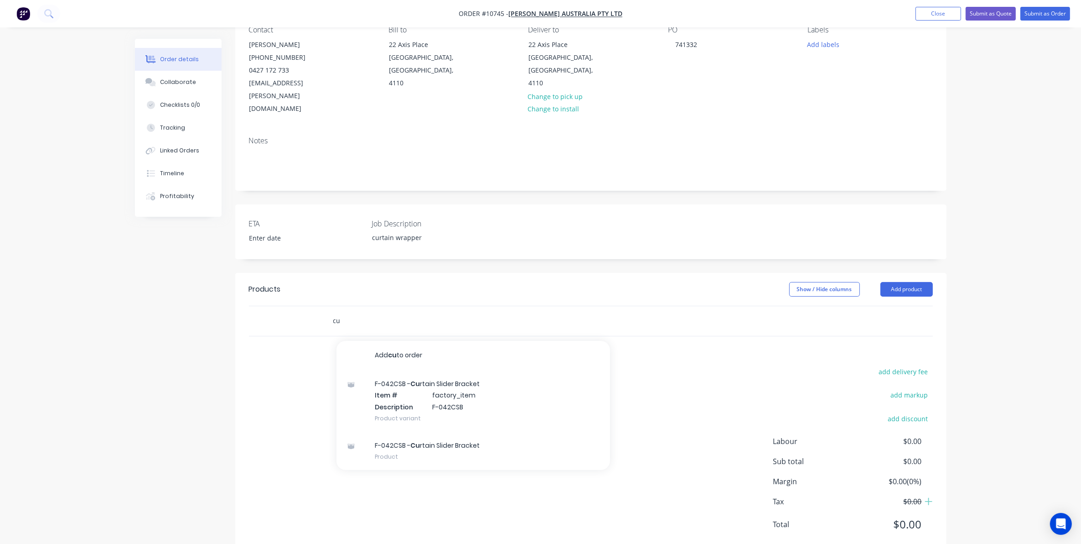
type input "c"
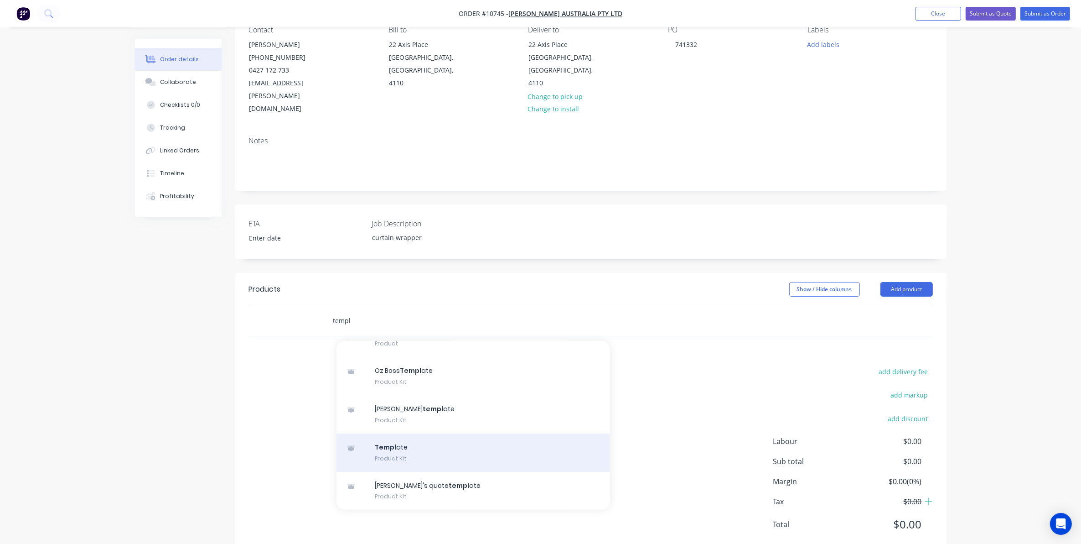
type input "templ"
click at [418, 433] on div "Templ ate Product Kit" at bounding box center [474, 452] width 274 height 38
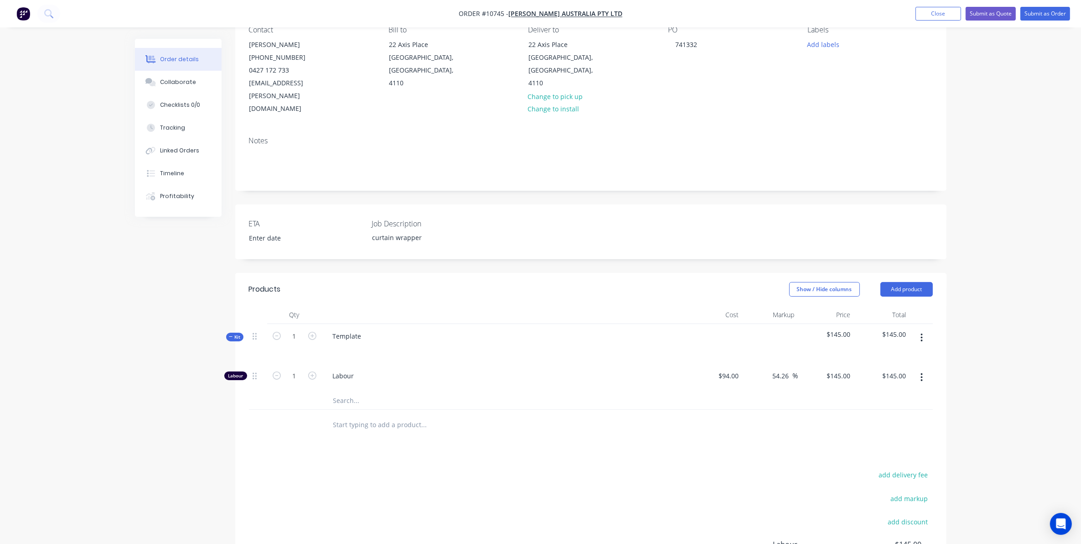
click at [922, 332] on icon "button" at bounding box center [922, 337] width 2 height 10
click at [351, 329] on div "Template" at bounding box center [347, 335] width 43 height 13
drag, startPoint x: 360, startPoint y: 311, endPoint x: 303, endPoint y: 315, distance: 57.1
click at [303, 324] on div "Kit 1 Template $145.00 $145.00" at bounding box center [591, 344] width 684 height 40
click at [357, 342] on div at bounding box center [504, 348] width 357 height 13
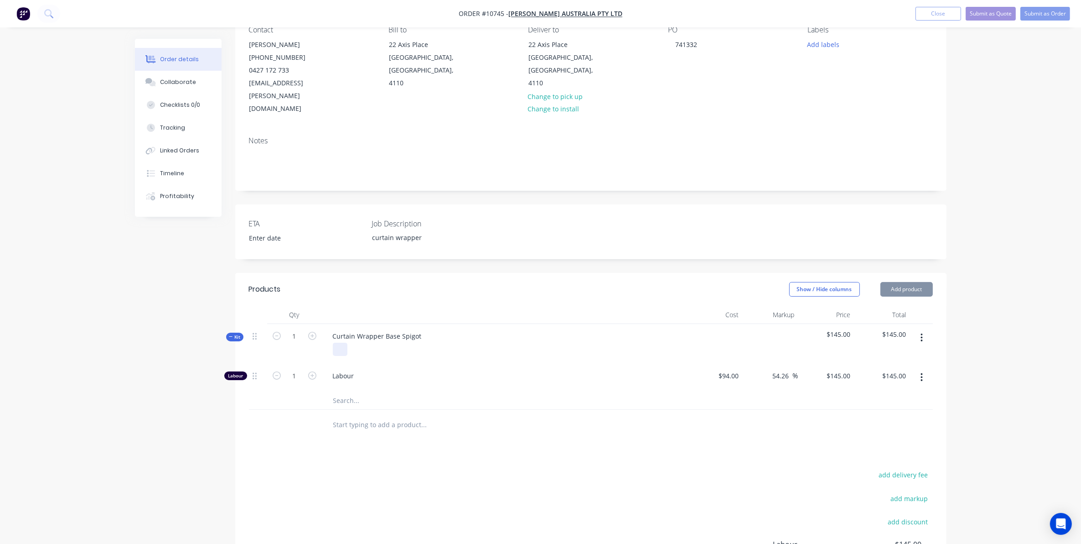
click at [336, 342] on div at bounding box center [340, 348] width 15 height 13
click at [176, 82] on div "Collaborate" at bounding box center [178, 82] width 36 height 8
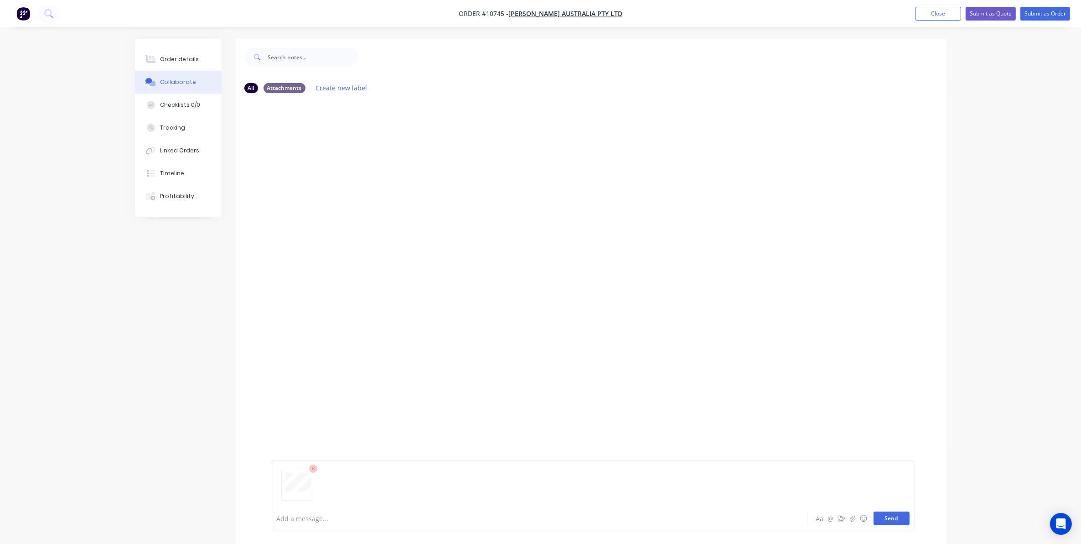
click at [904, 518] on button "Send" at bounding box center [892, 518] width 36 height 14
click at [897, 521] on button "Send" at bounding box center [892, 518] width 36 height 14
click at [195, 64] on button "Order details" at bounding box center [178, 59] width 87 height 23
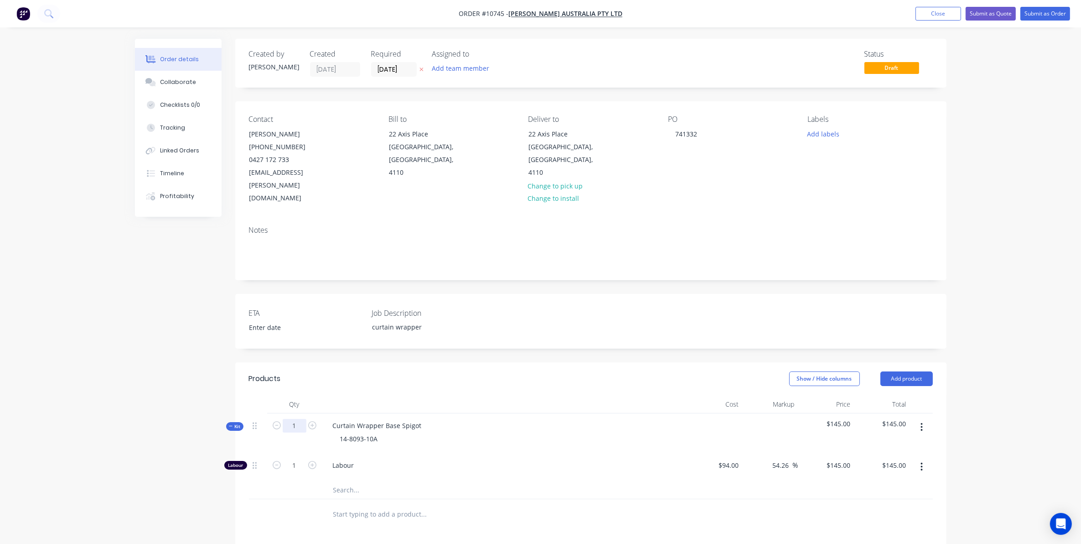
click at [290, 419] on input "1" at bounding box center [295, 426] width 24 height 14
type input "30"
type input "$4,350.00"
click at [264, 499] on div at bounding box center [258, 514] width 18 height 30
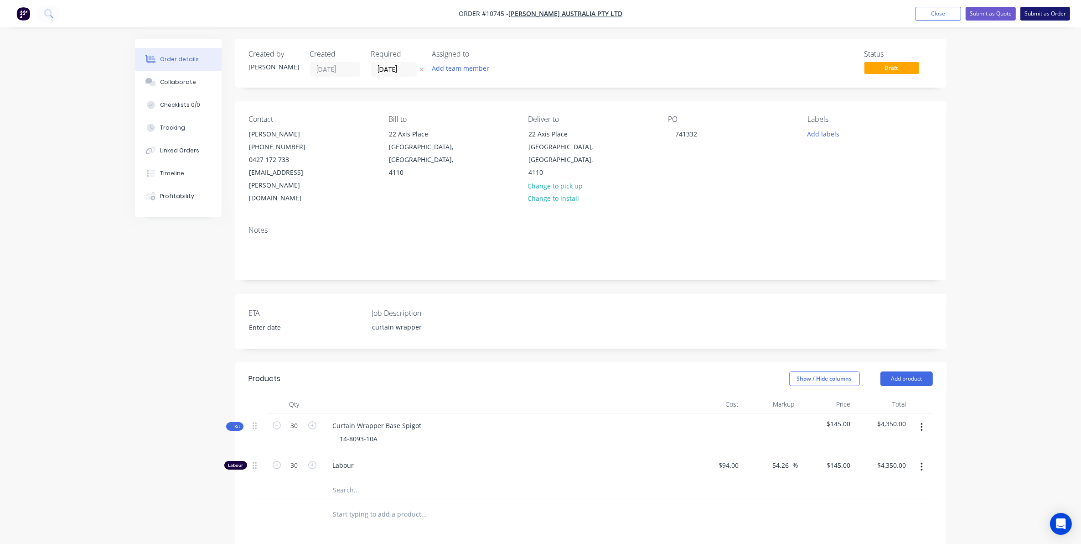
click at [1054, 12] on button "Submit as Order" at bounding box center [1045, 14] width 50 height 14
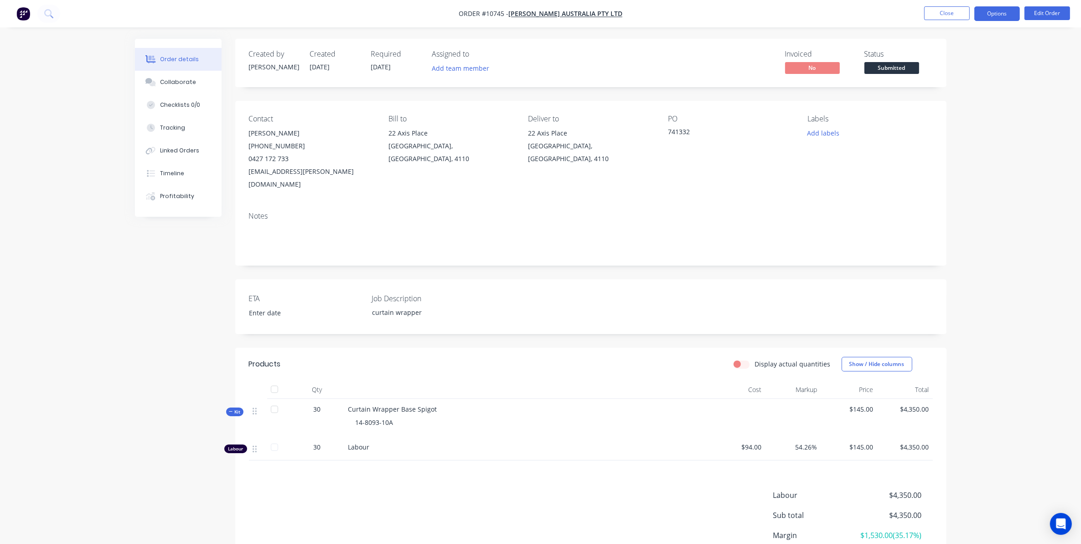
click at [1016, 11] on button "Options" at bounding box center [997, 13] width 46 height 15
click at [955, 113] on div "Work Order" at bounding box center [970, 110] width 84 height 13
click at [940, 91] on div "Without pricing" at bounding box center [970, 91] width 84 height 13
click at [935, 13] on button "Close" at bounding box center [947, 13] width 46 height 14
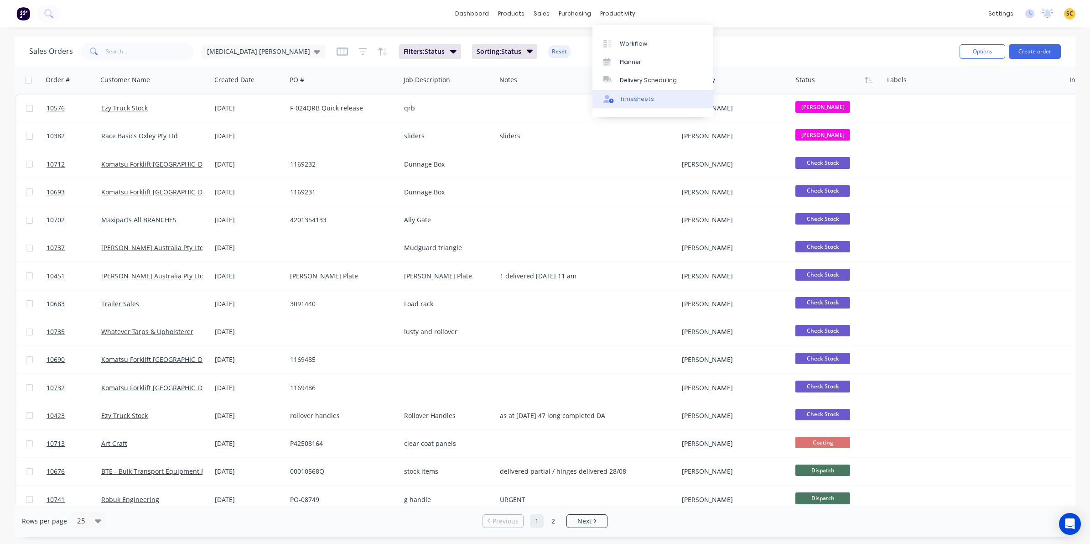
click at [627, 93] on link "Timesheets" at bounding box center [652, 99] width 121 height 18
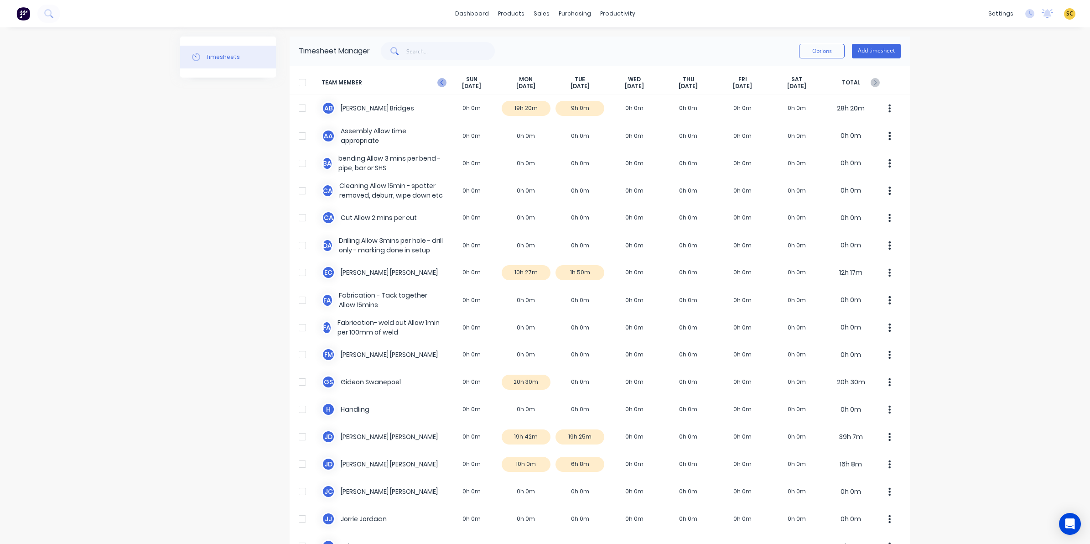
click at [437, 78] on icon "button" at bounding box center [441, 82] width 9 height 9
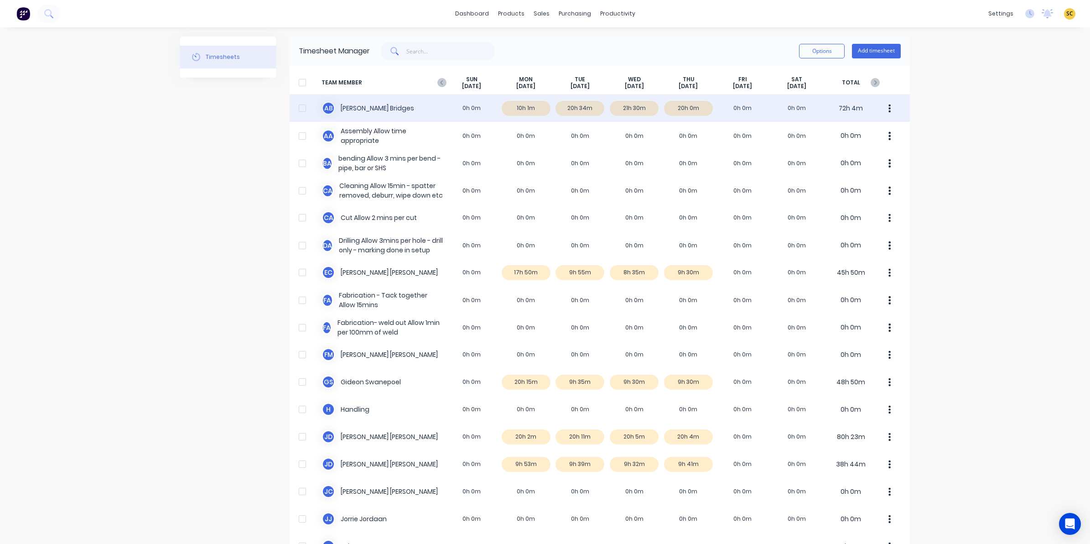
click at [513, 112] on div "A B [PERSON_NAME] 0h 0m 10h 1m 20h 34m 21h 30m 20h 0m 0h 0m 0h 0m 72h 4m" at bounding box center [600, 107] width 620 height 27
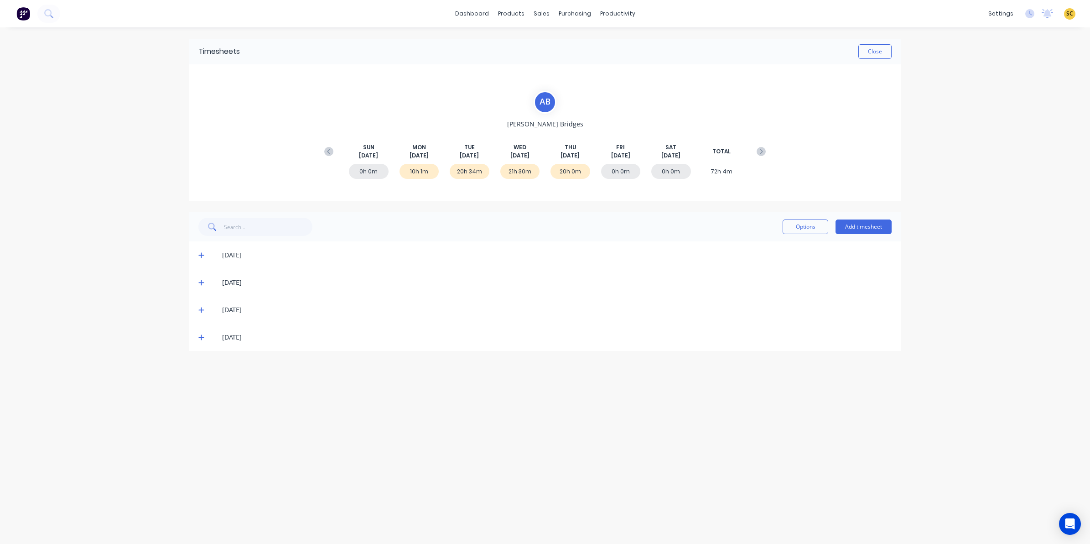
click at [202, 253] on icon at bounding box center [201, 255] width 6 height 6
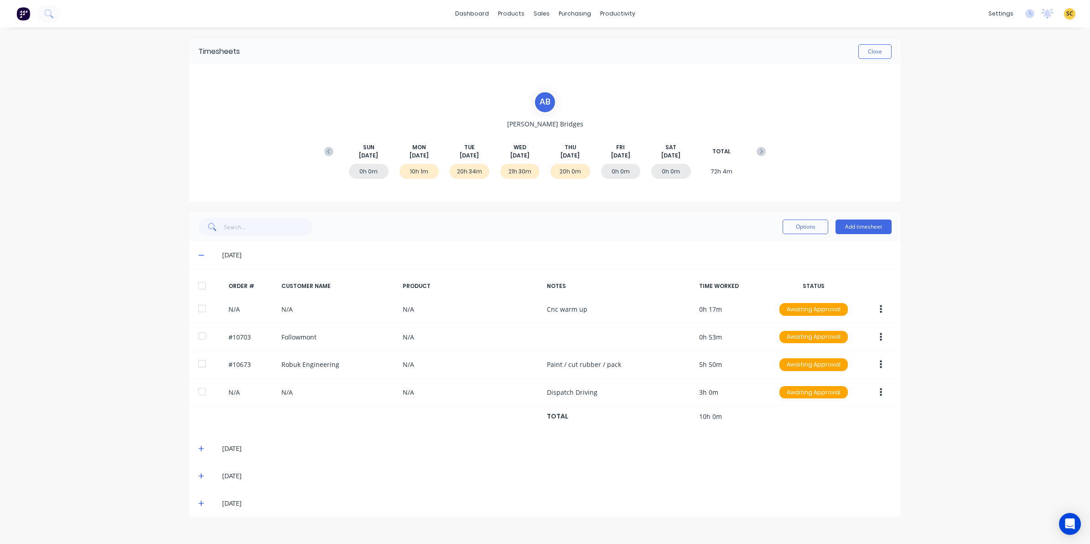
click at [205, 448] on span at bounding box center [202, 447] width 9 height 9
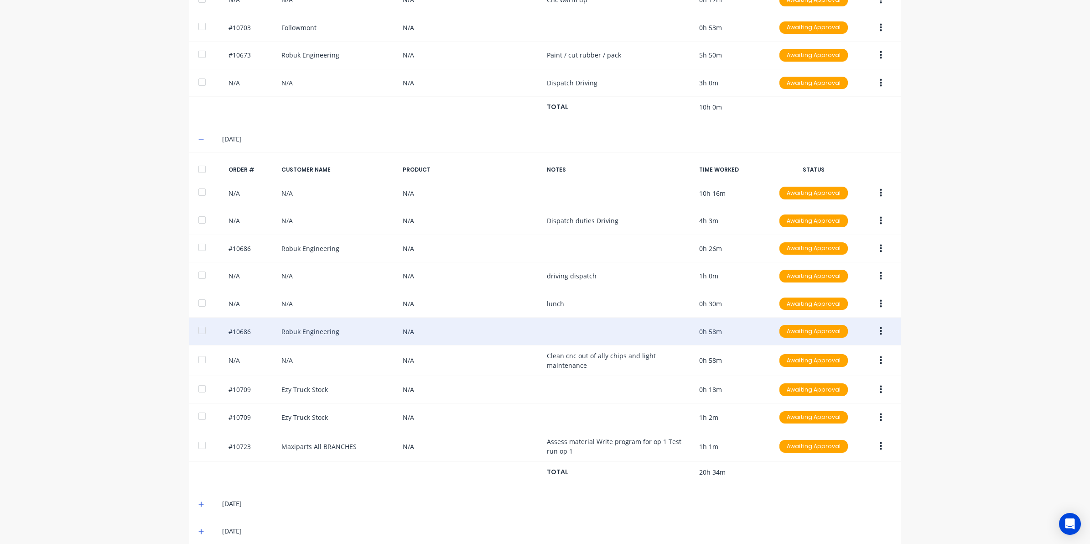
scroll to position [323, 0]
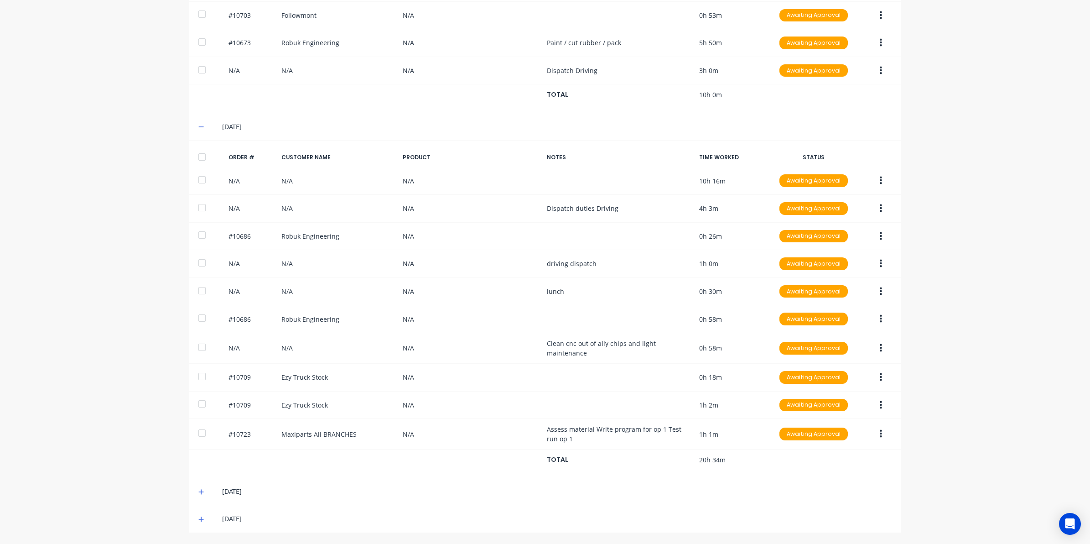
click at [198, 489] on icon at bounding box center [201, 491] width 6 height 6
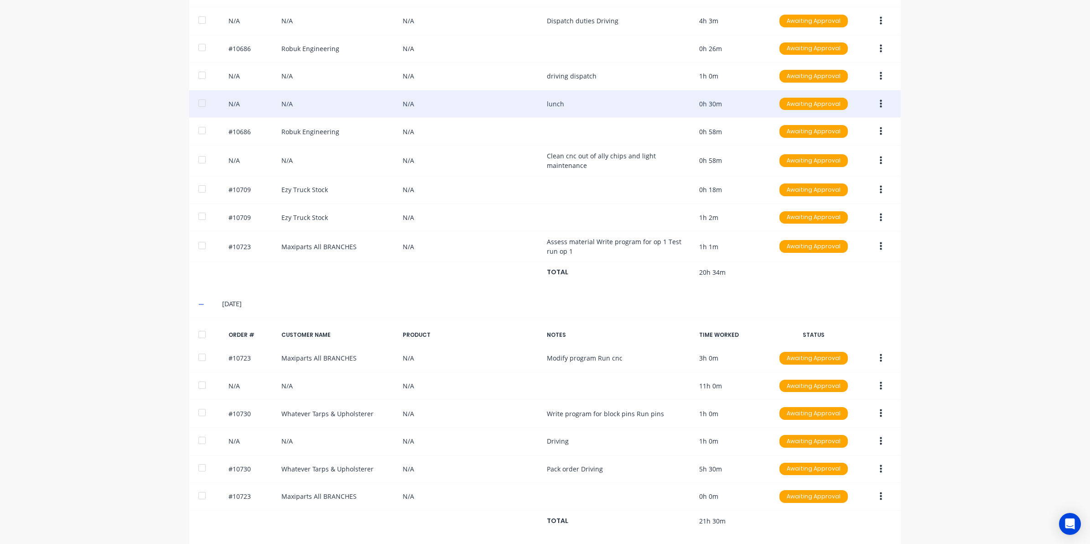
scroll to position [546, 0]
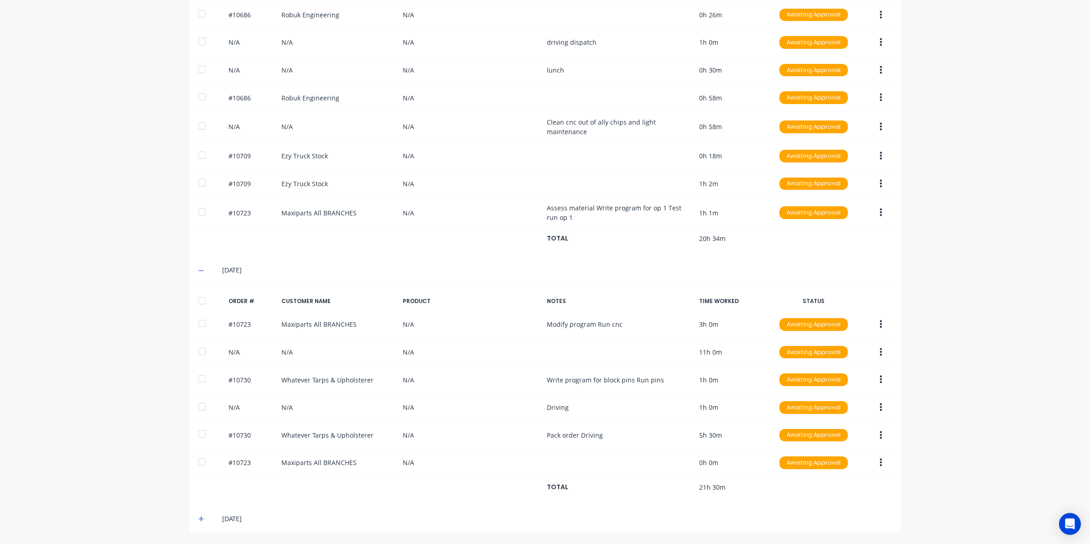
click at [198, 518] on icon at bounding box center [201, 518] width 6 height 6
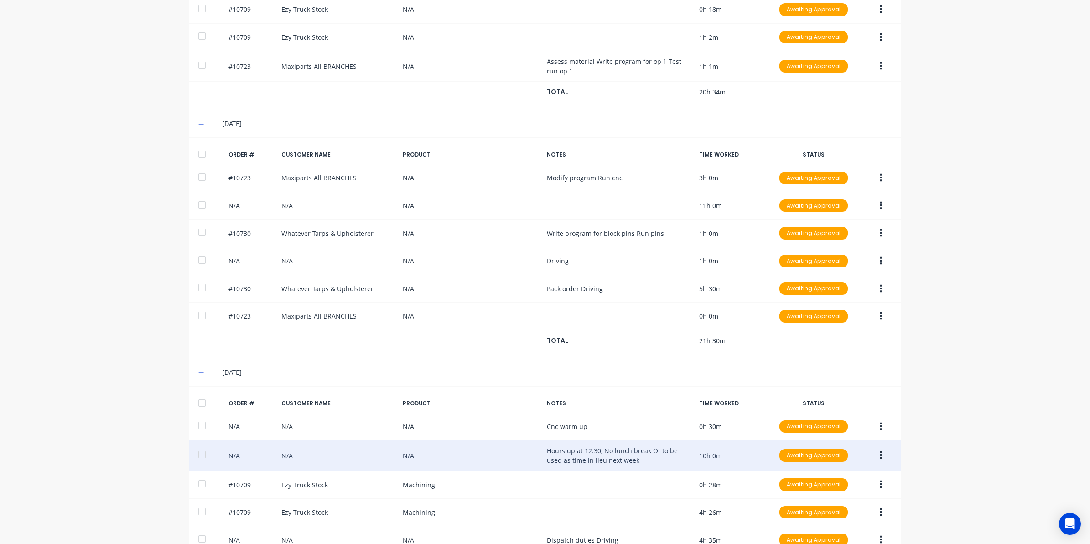
scroll to position [744, 0]
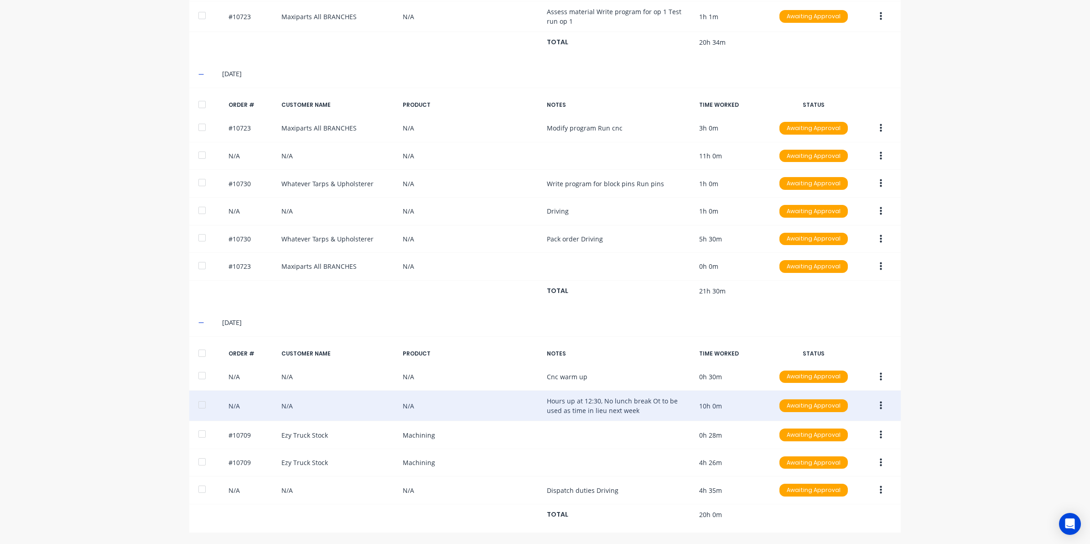
click at [878, 404] on button "button" at bounding box center [880, 405] width 21 height 16
click at [805, 467] on button "Edit" at bounding box center [848, 466] width 87 height 18
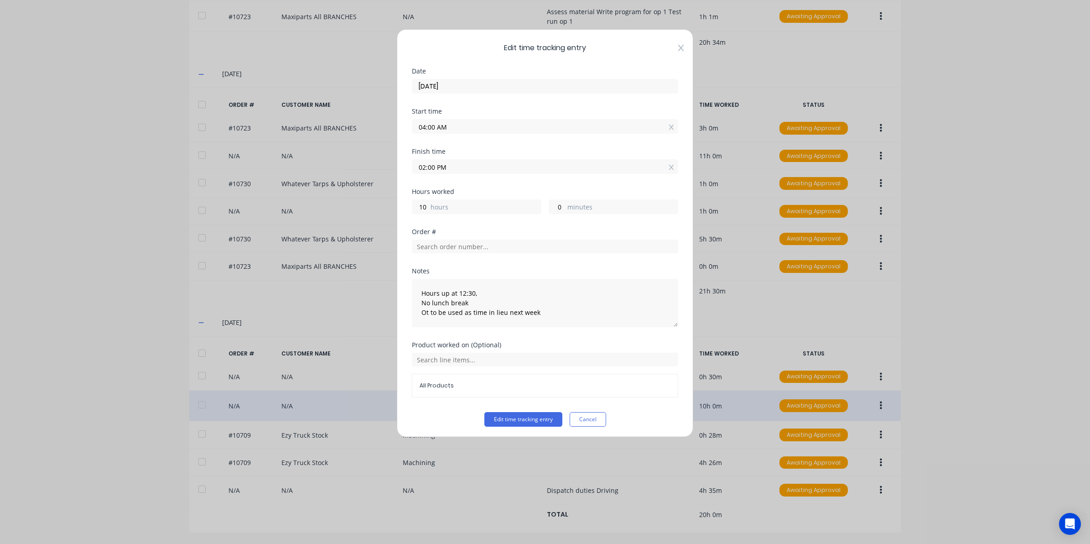
click at [678, 45] on icon at bounding box center [680, 48] width 5 height 6
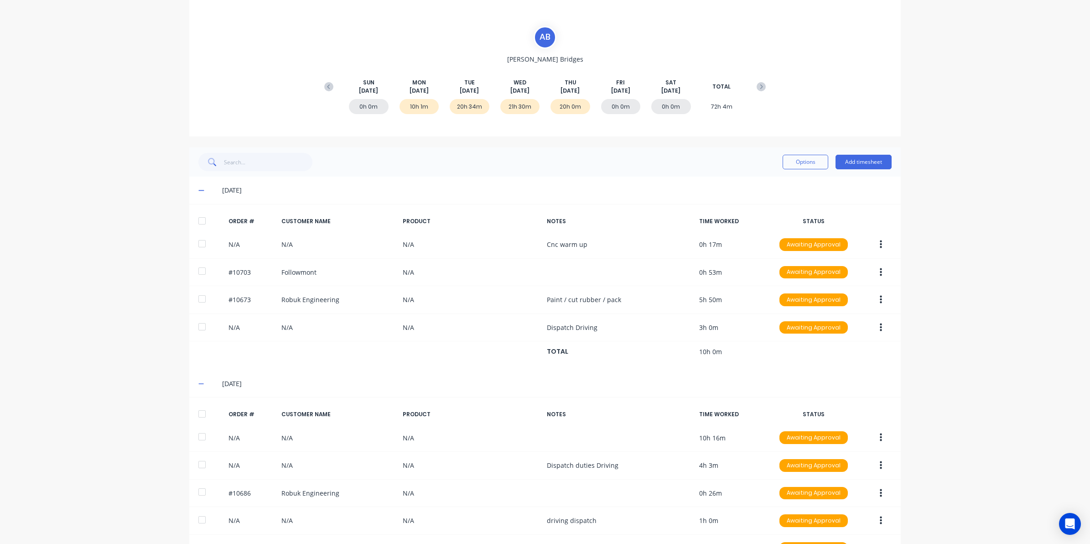
scroll to position [0, 0]
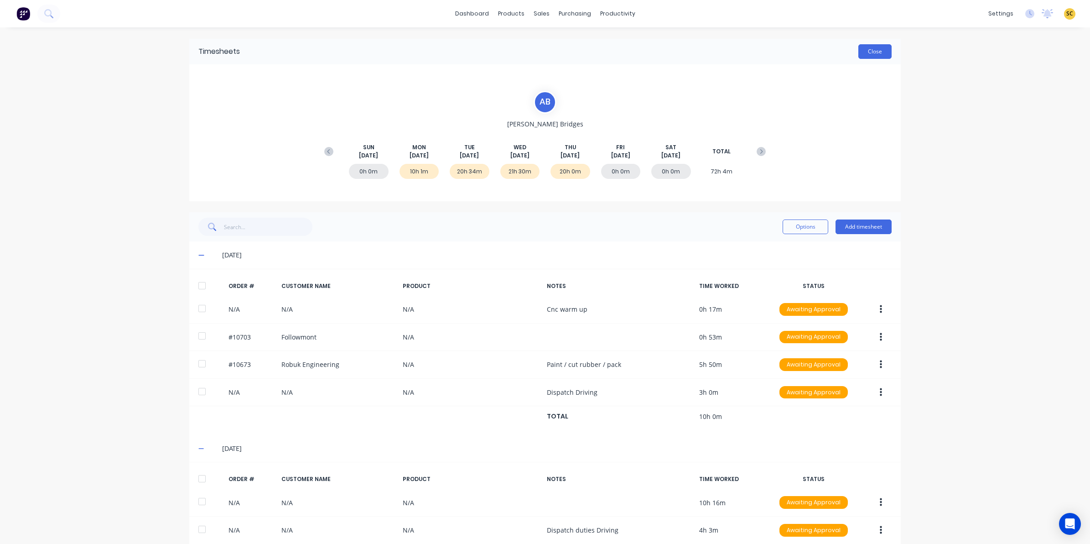
click at [860, 53] on button "Close" at bounding box center [874, 51] width 33 height 15
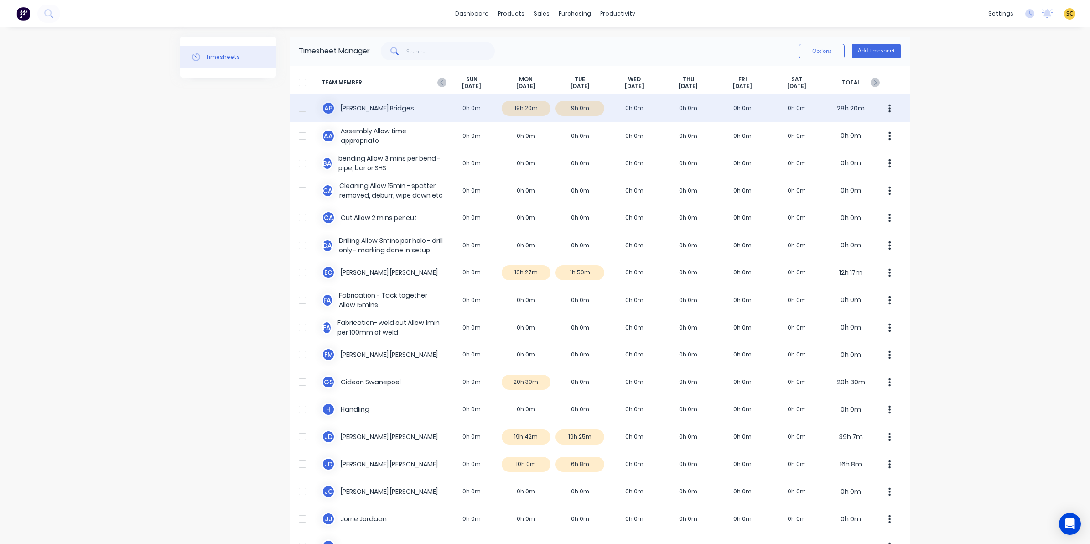
click at [582, 109] on div "A B Ashley Bridges 0h 0m 19h 20m 9h 0m 0h 0m 0h 0m 0h 0m 0h 0m 28h 20m" at bounding box center [600, 107] width 620 height 27
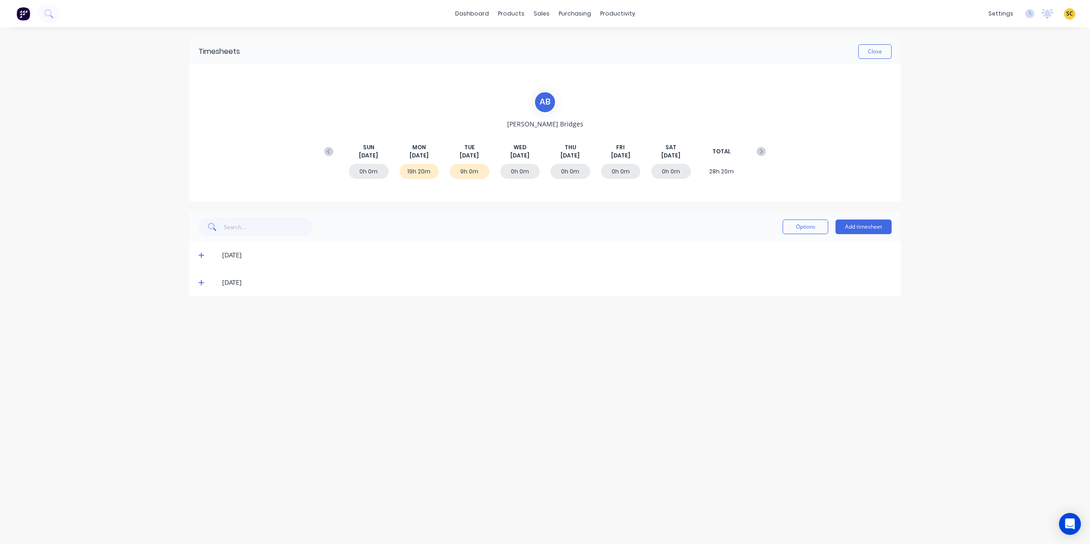
drag, startPoint x: 475, startPoint y: 240, endPoint x: 199, endPoint y: 286, distance: 279.6
click at [199, 286] on span at bounding box center [202, 282] width 9 height 9
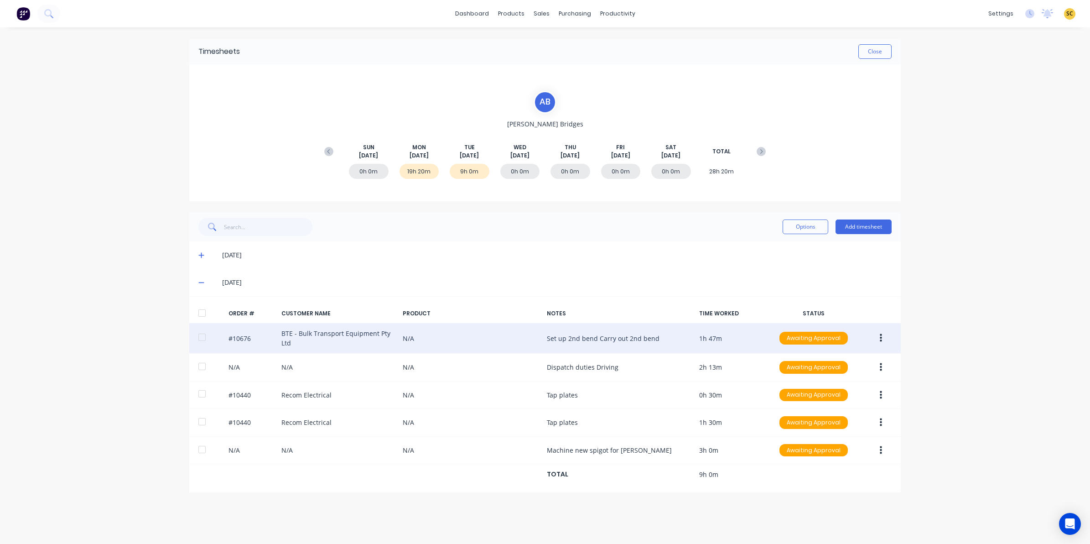
click at [880, 337] on button "button" at bounding box center [880, 338] width 21 height 16
click at [861, 395] on div "Edit" at bounding box center [848, 398] width 70 height 13
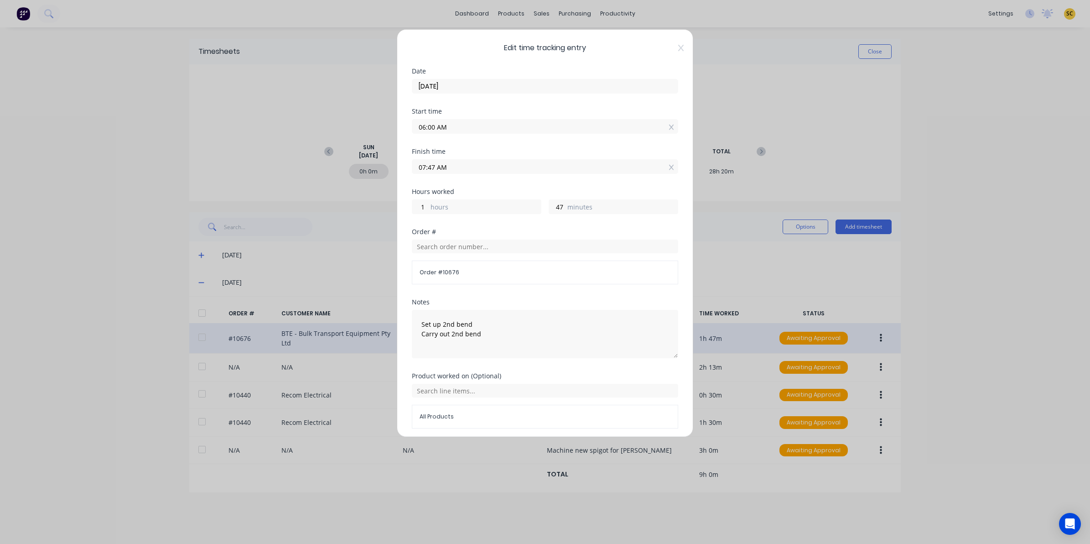
click at [667, 45] on span "Edit time tracking entry" at bounding box center [545, 47] width 266 height 11
click at [678, 49] on icon at bounding box center [680, 48] width 5 height 6
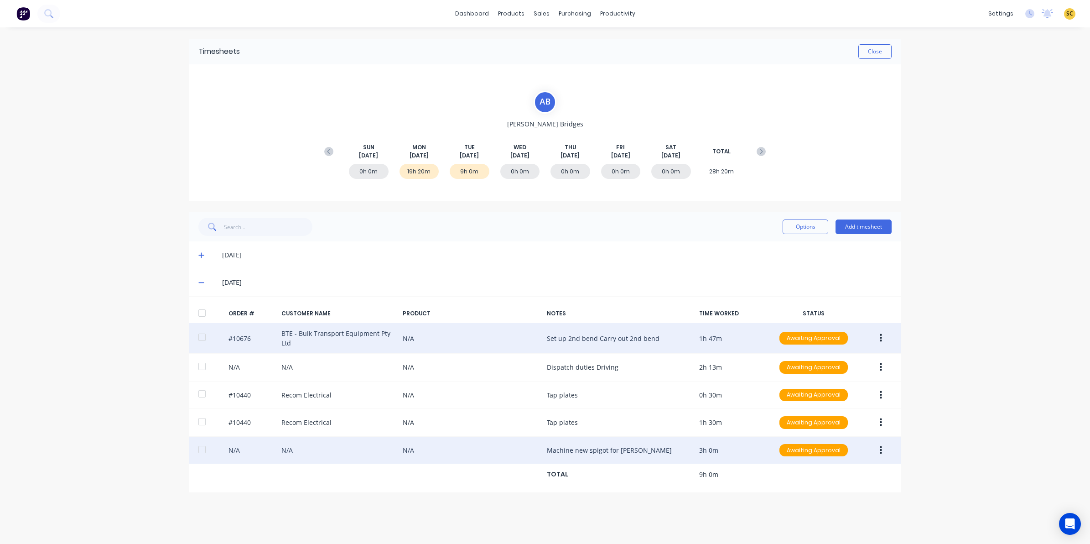
click at [882, 451] on button "button" at bounding box center [880, 450] width 21 height 16
click at [817, 511] on div "Edit" at bounding box center [848, 510] width 70 height 13
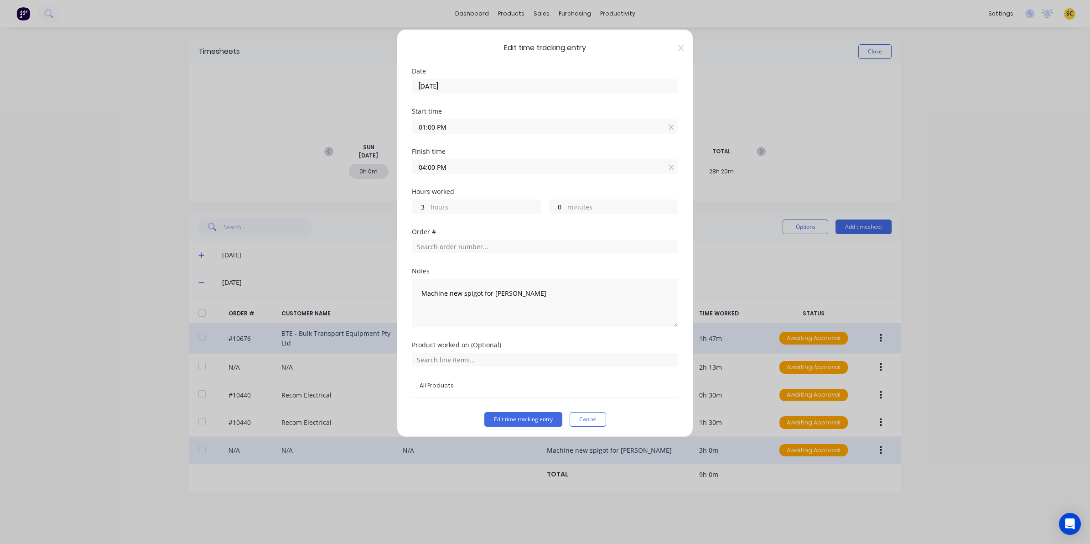
click at [666, 47] on span "Edit time tracking entry" at bounding box center [545, 47] width 266 height 11
click at [678, 50] on icon at bounding box center [680, 47] width 5 height 7
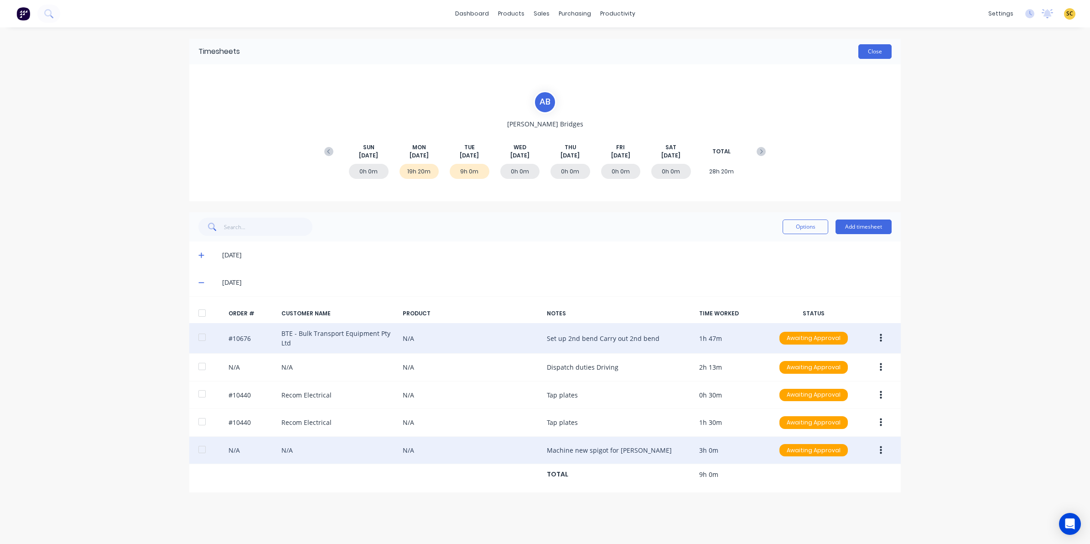
click at [890, 48] on button "Close" at bounding box center [874, 51] width 33 height 15
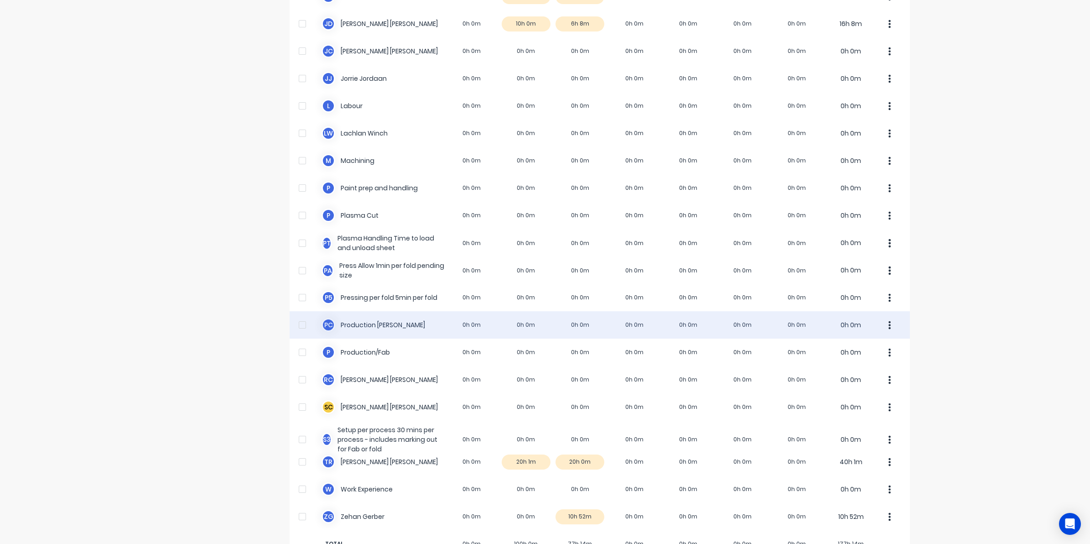
scroll to position [468, 0]
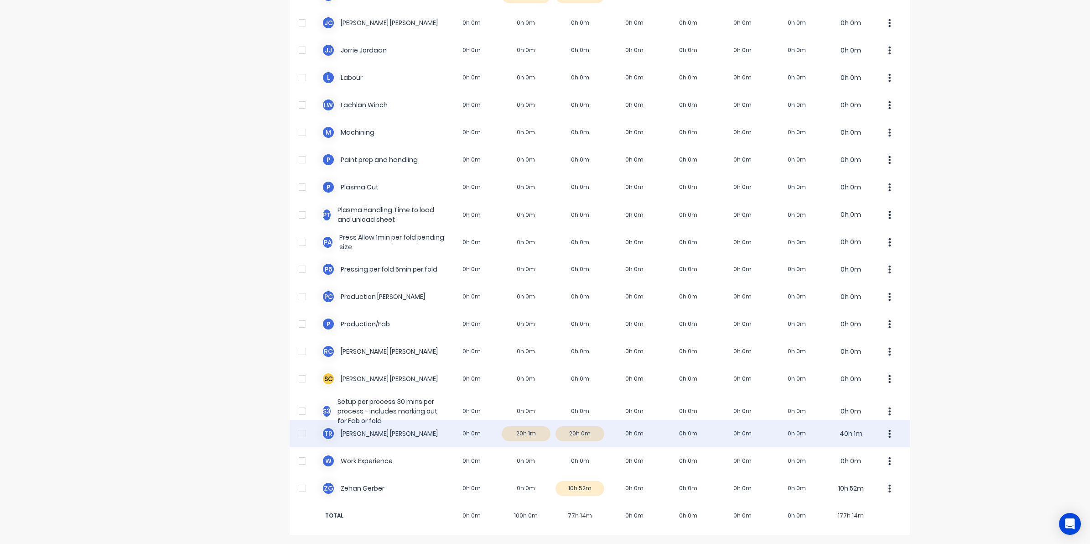
click at [578, 430] on div "T R Timothy Rademacher 0h 0m 20h 1m 20h 0m 0h 0m 0h 0m 0h 0m 0h 0m 40h 1m" at bounding box center [600, 432] width 620 height 27
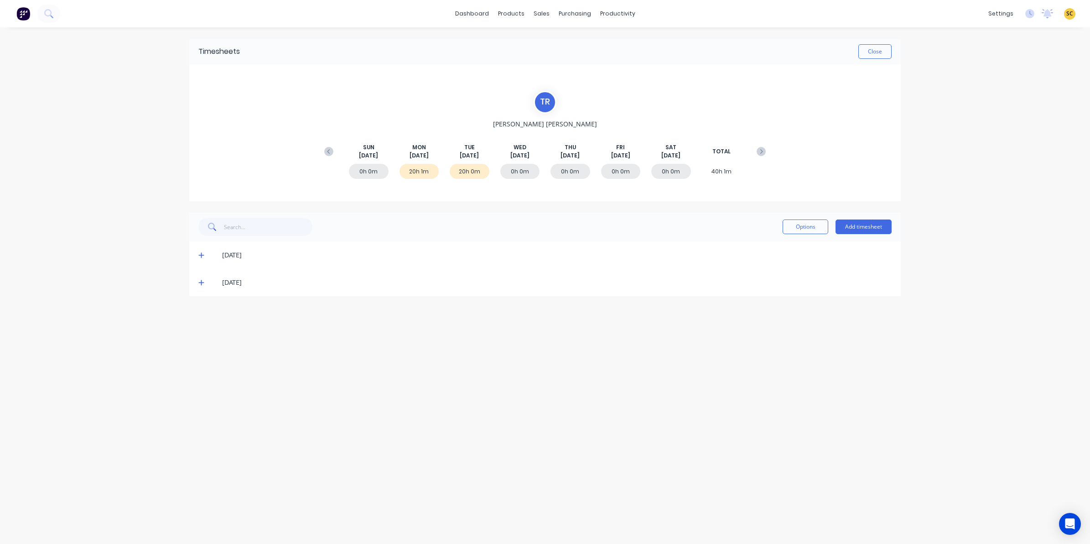
click at [204, 283] on span at bounding box center [202, 282] width 9 height 9
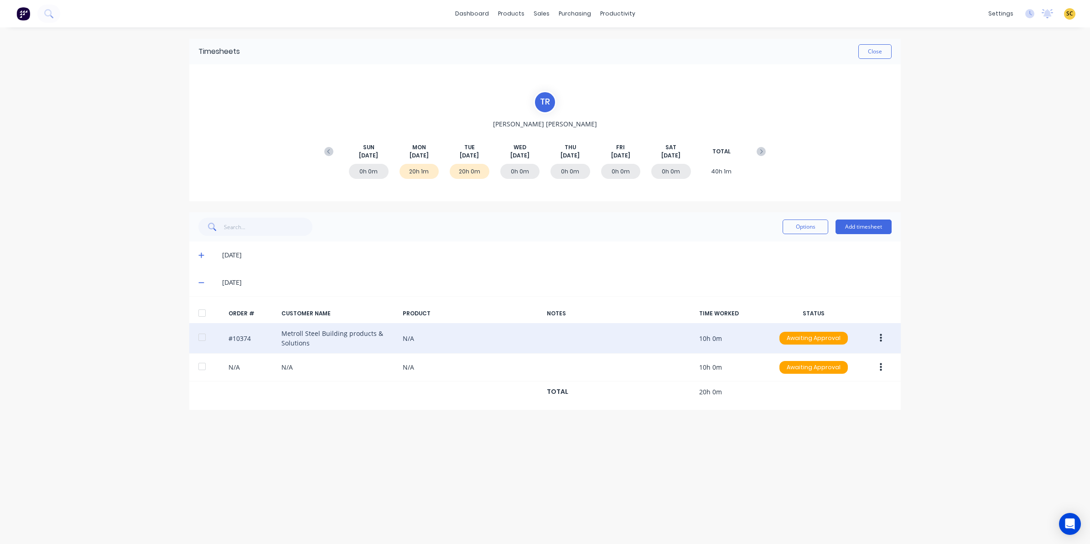
click at [887, 338] on button "button" at bounding box center [880, 338] width 21 height 16
click at [847, 394] on div "Edit" at bounding box center [848, 398] width 70 height 13
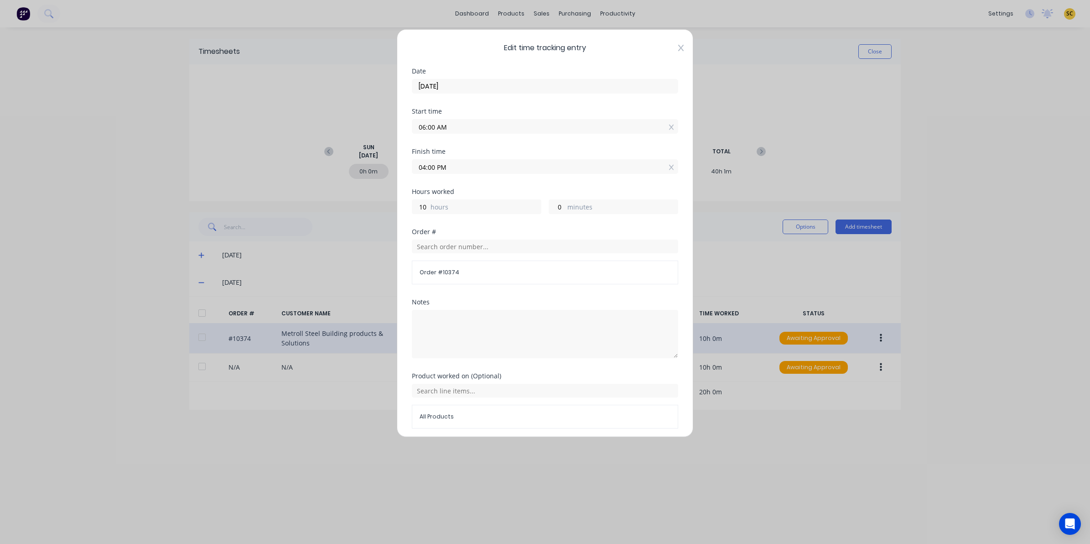
click at [678, 48] on icon at bounding box center [680, 47] width 5 height 7
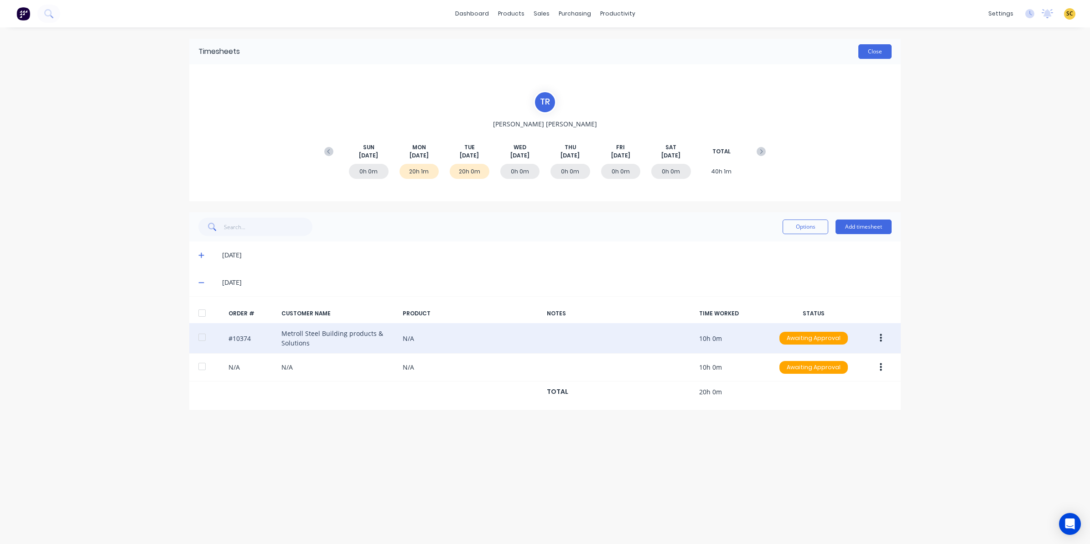
click at [885, 48] on button "Close" at bounding box center [874, 51] width 33 height 15
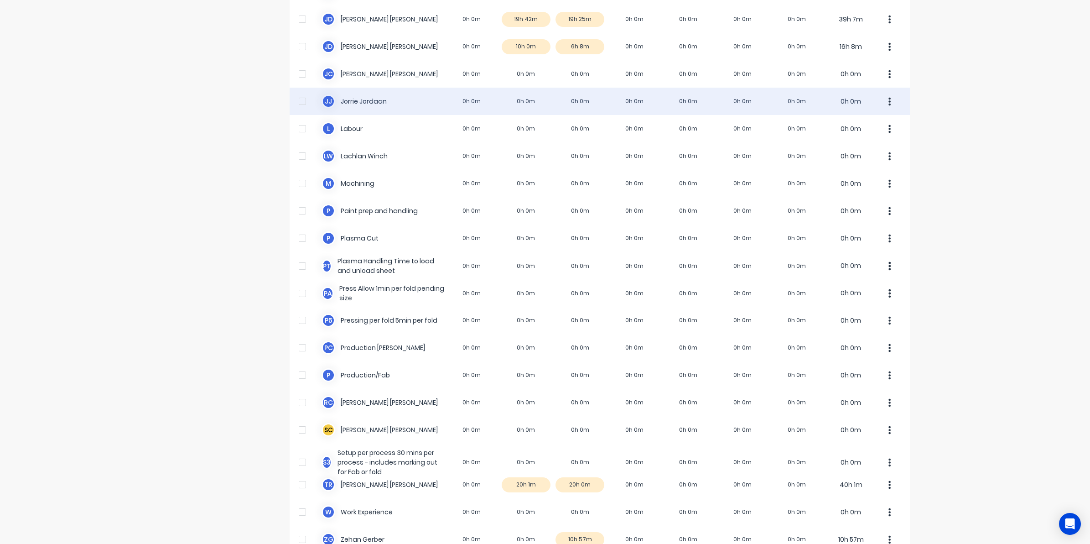
scroll to position [468, 0]
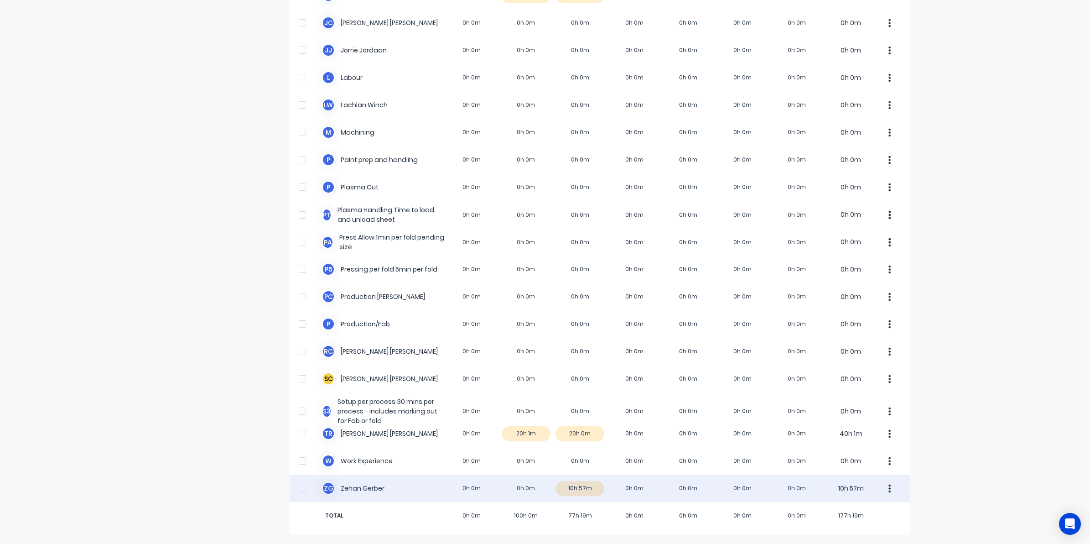
click at [570, 492] on div "Z G Zehan Gerber 0h 0m 0h 0m 10h 57m 0h 0m 0h 0m 0h 0m 0h 0m 10h 57m" at bounding box center [600, 487] width 620 height 27
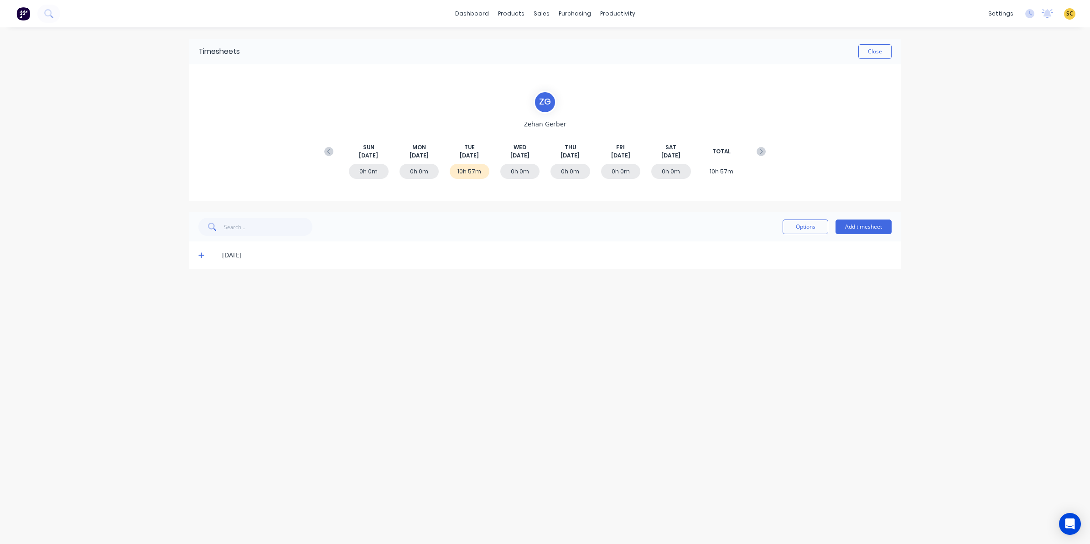
click at [201, 253] on icon at bounding box center [201, 255] width 6 height 6
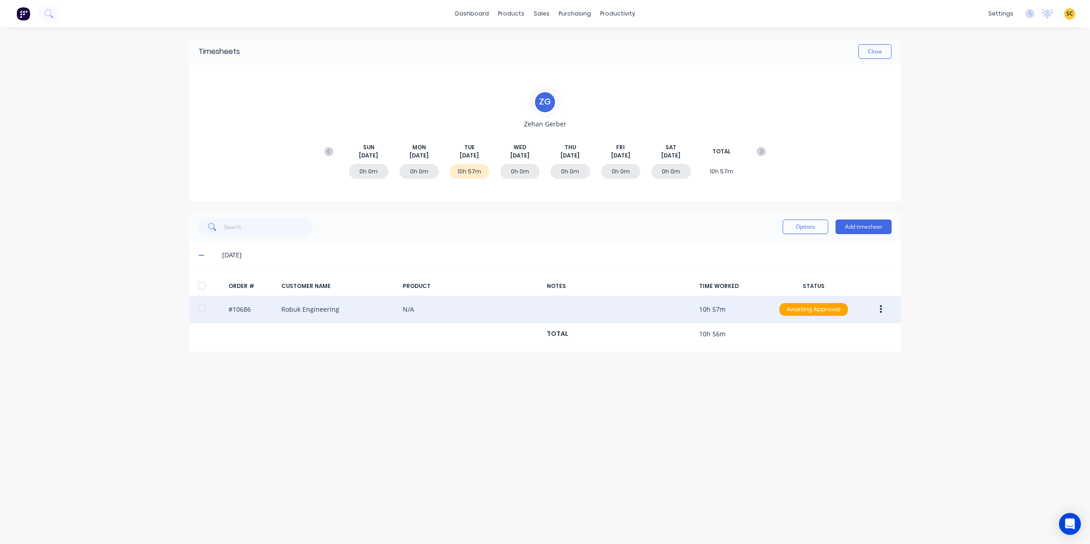
click at [885, 305] on button "button" at bounding box center [880, 309] width 21 height 16
click at [816, 372] on div "Edit" at bounding box center [848, 369] width 70 height 13
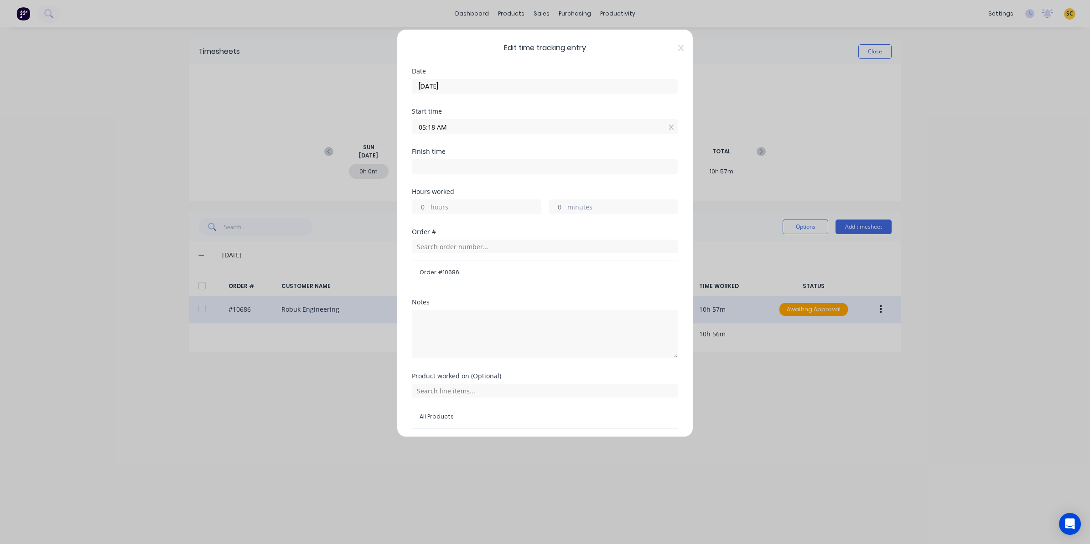
click at [507, 172] on input at bounding box center [544, 167] width 265 height 14
type input "04:15 PM"
type input "10"
type input "57"
click at [484, 443] on button "Edit time tracking entry" at bounding box center [523, 450] width 78 height 15
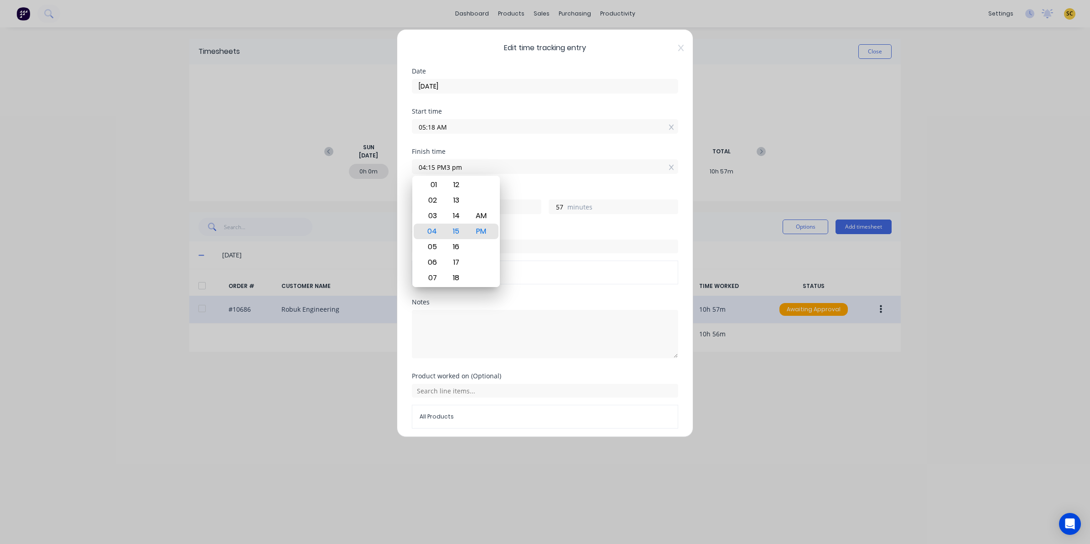
type input "04:15 PM"
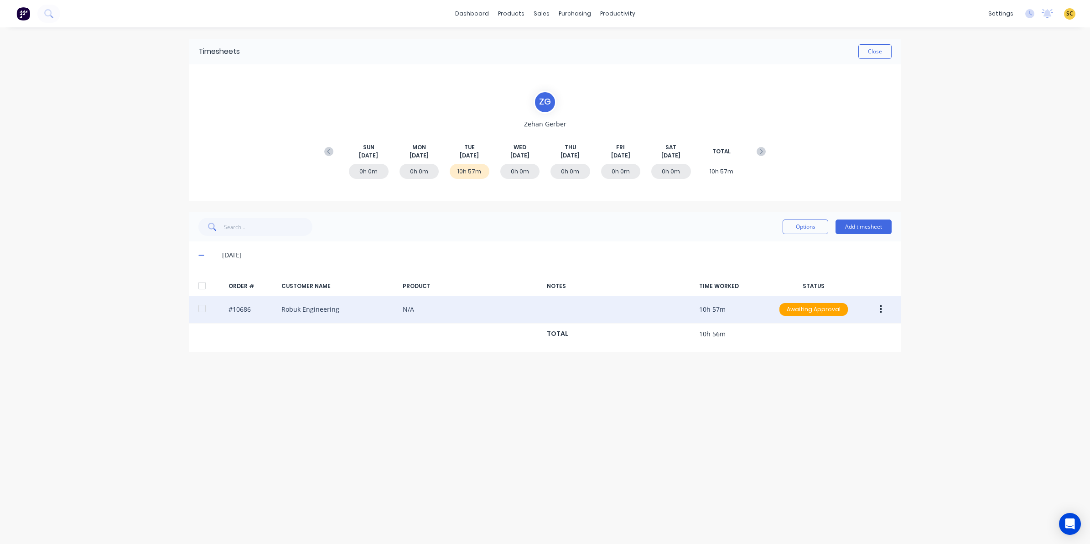
click at [877, 307] on button "button" at bounding box center [880, 309] width 21 height 16
click at [823, 374] on div "Edit" at bounding box center [848, 369] width 70 height 13
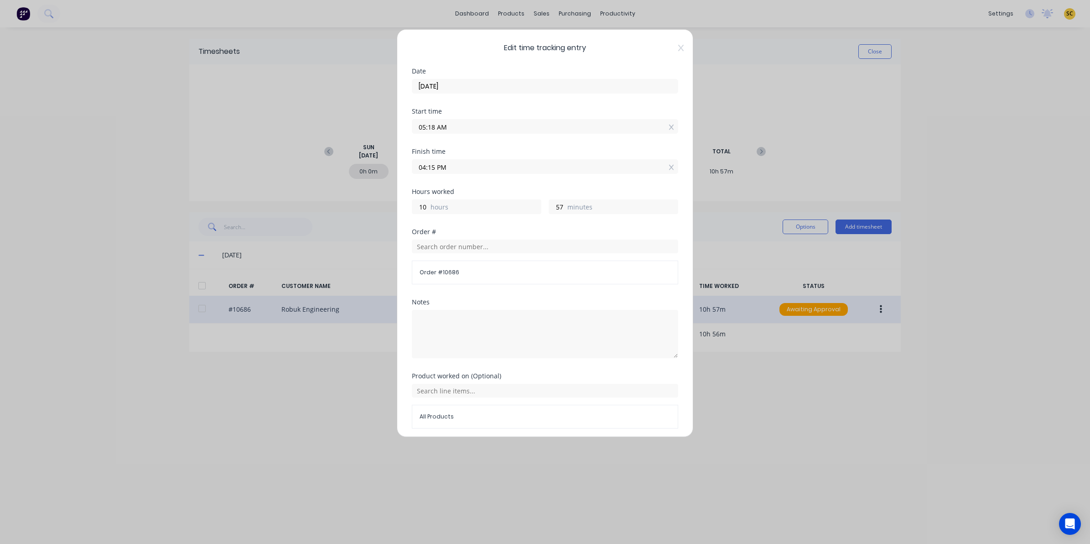
click at [457, 165] on input "04:15 PM" at bounding box center [544, 167] width 265 height 14
drag, startPoint x: 457, startPoint y: 165, endPoint x: 356, endPoint y: 178, distance: 102.1
click at [356, 178] on div "Edit time tracking entry Date 02/09/2025 Start time 05:18 AM Finish time 04:15 …" at bounding box center [545, 272] width 1090 height 544
click at [484, 443] on button "Edit time tracking entry" at bounding box center [523, 450] width 78 height 15
type input "03:00 AM"
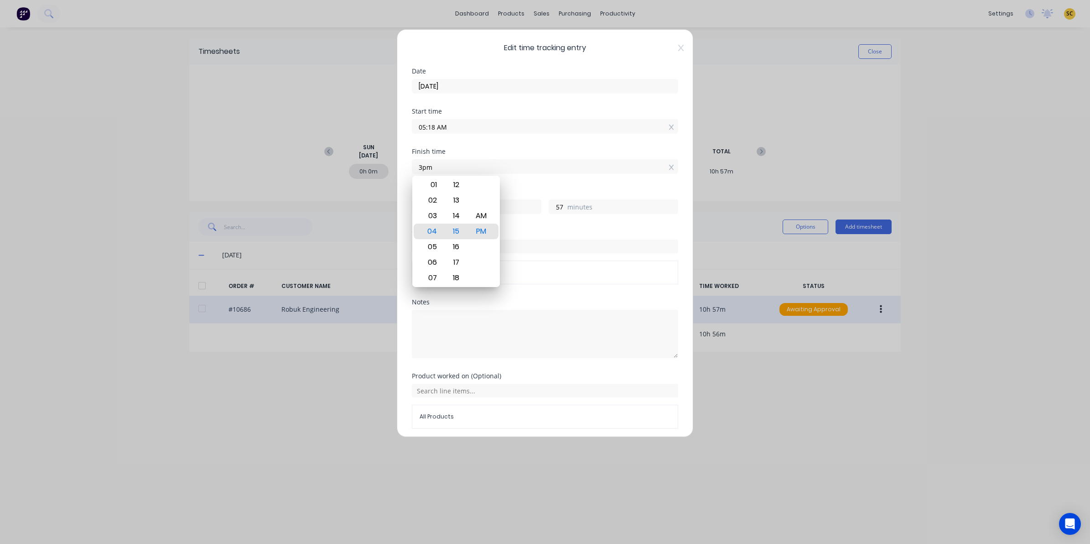
type input "21"
type input "42"
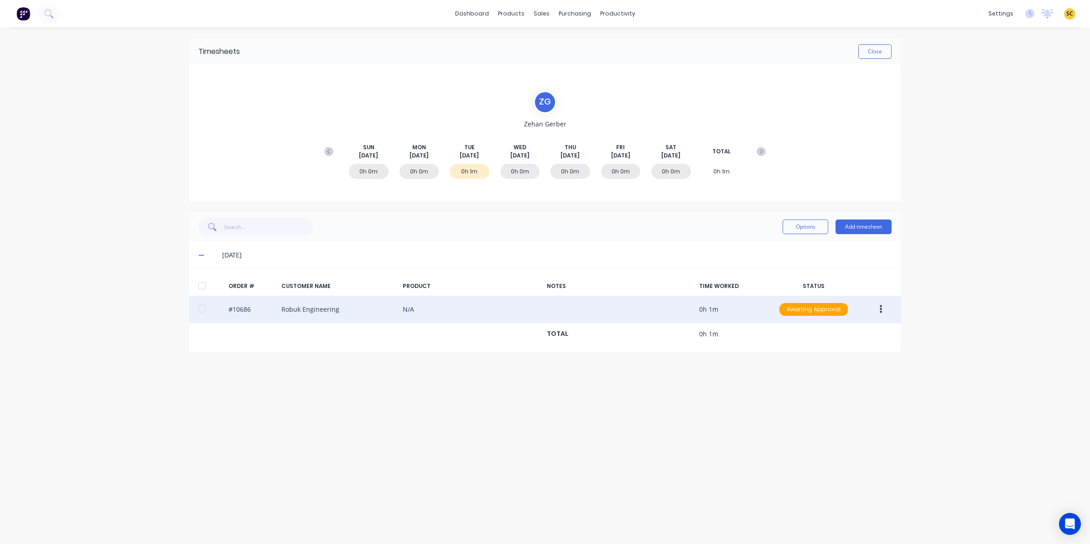
click at [878, 308] on button "button" at bounding box center [880, 309] width 21 height 16
click at [831, 370] on div "Edit" at bounding box center [848, 369] width 70 height 13
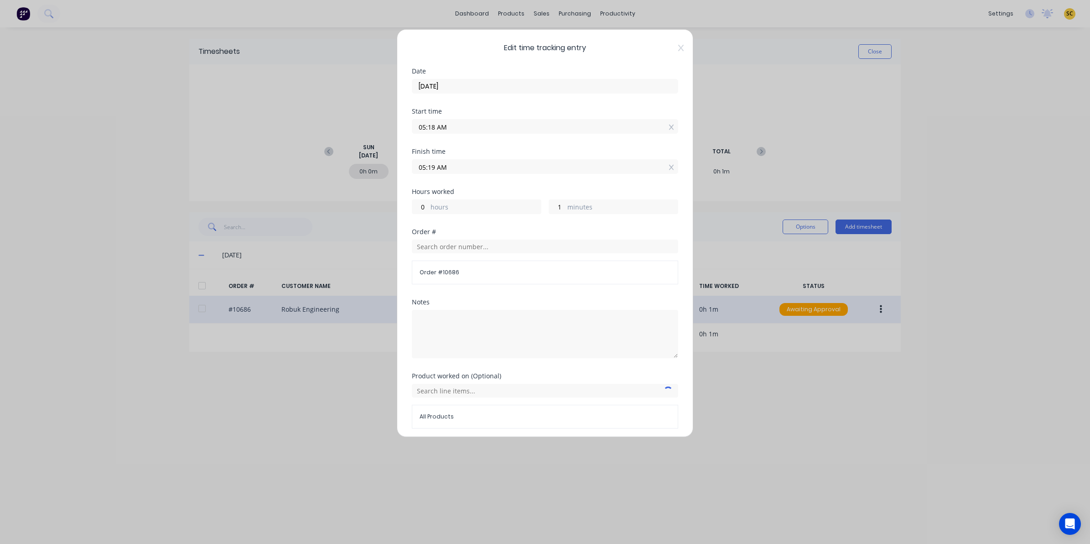
click at [491, 158] on div "05:19 AM" at bounding box center [545, 165] width 266 height 17
click at [488, 166] on input "05:19 AM" at bounding box center [544, 167] width 265 height 14
drag, startPoint x: 671, startPoint y: 45, endPoint x: 746, endPoint y: 99, distance: 92.8
click at [678, 45] on icon at bounding box center [680, 47] width 5 height 7
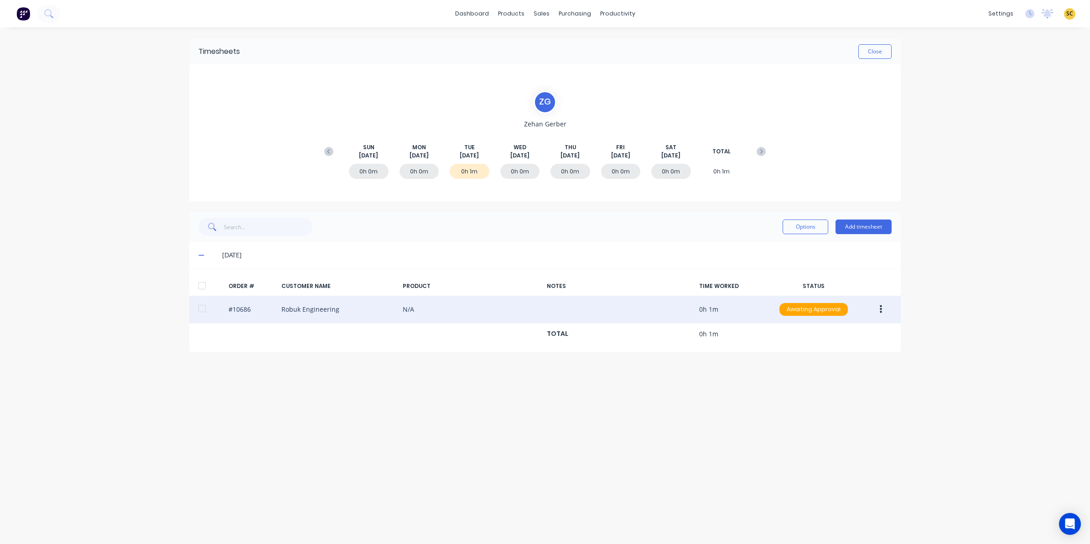
click at [865, 313] on div "#10686 Robuk Engineering N/A 0h 1m Awaiting Approval" at bounding box center [544, 309] width 711 height 28
click at [894, 297] on div "#10686 Robuk Engineering N/A 0h 1m Awaiting Approval" at bounding box center [544, 309] width 711 height 28
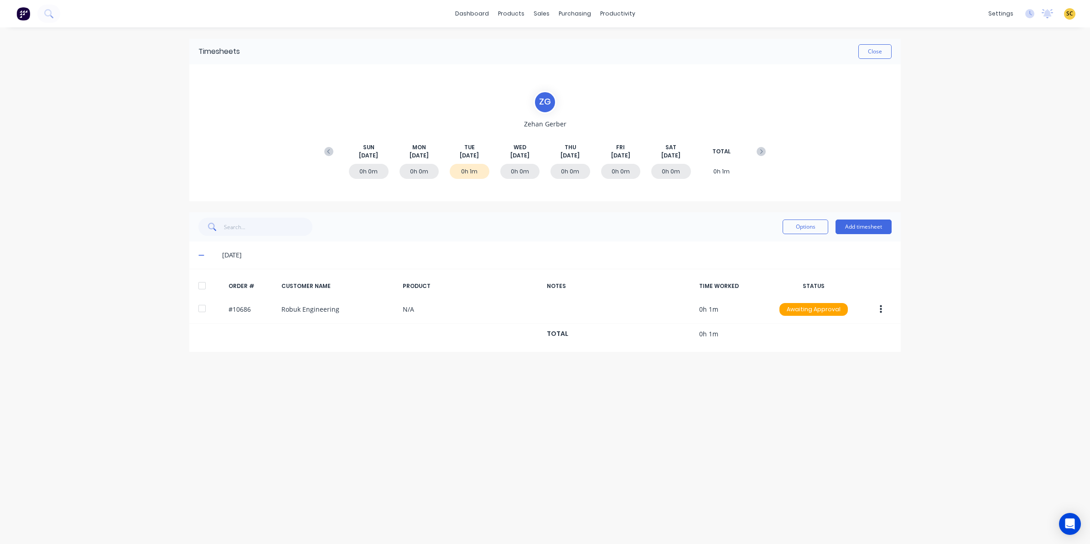
click at [881, 311] on button "button" at bounding box center [880, 309] width 21 height 16
click at [823, 372] on div "Edit" at bounding box center [848, 369] width 70 height 13
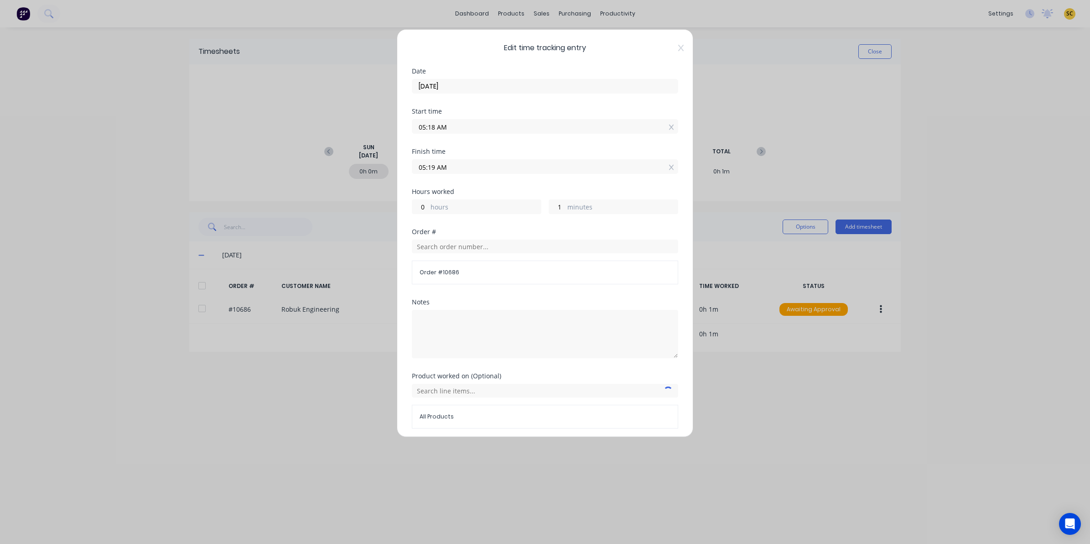
click at [466, 173] on label "05:19 AM" at bounding box center [545, 166] width 266 height 15
click at [466, 173] on input "05:19 AM" at bounding box center [544, 167] width 265 height 14
drag, startPoint x: 460, startPoint y: 166, endPoint x: 375, endPoint y: 170, distance: 84.9
click at [375, 170] on div "Edit time tracking entry Date 02/09/2025 Start time 05:18 AM Finish time 05:19 …" at bounding box center [545, 272] width 1090 height 544
type input "03:00 AM"
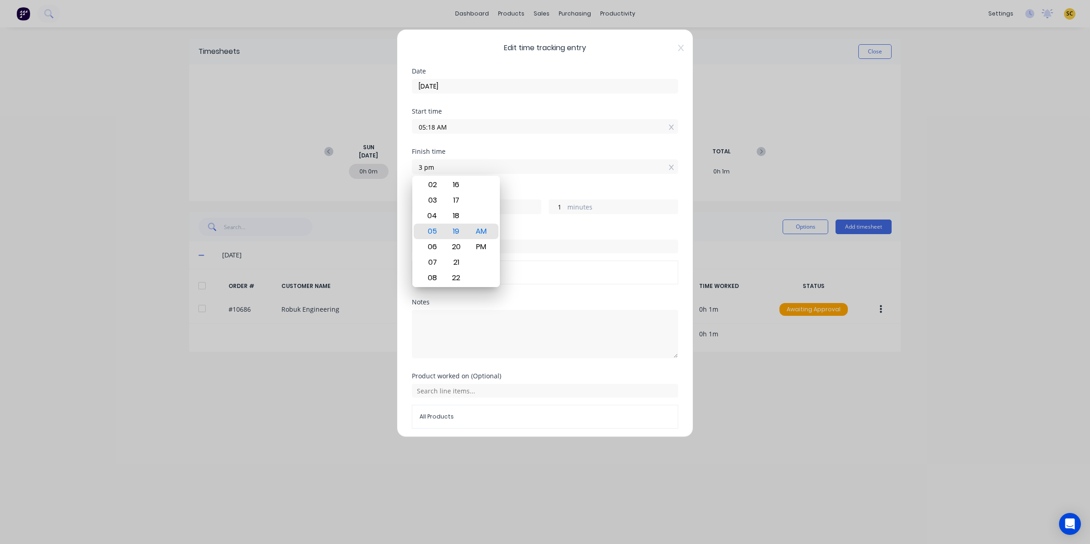
type input "21"
type input "42"
drag, startPoint x: 471, startPoint y: 248, endPoint x: 477, endPoint y: 254, distance: 9.4
click at [475, 251] on div "PM" at bounding box center [481, 247] width 22 height 16
click at [524, 299] on div "Order # Order # 10686" at bounding box center [545, 263] width 266 height 70
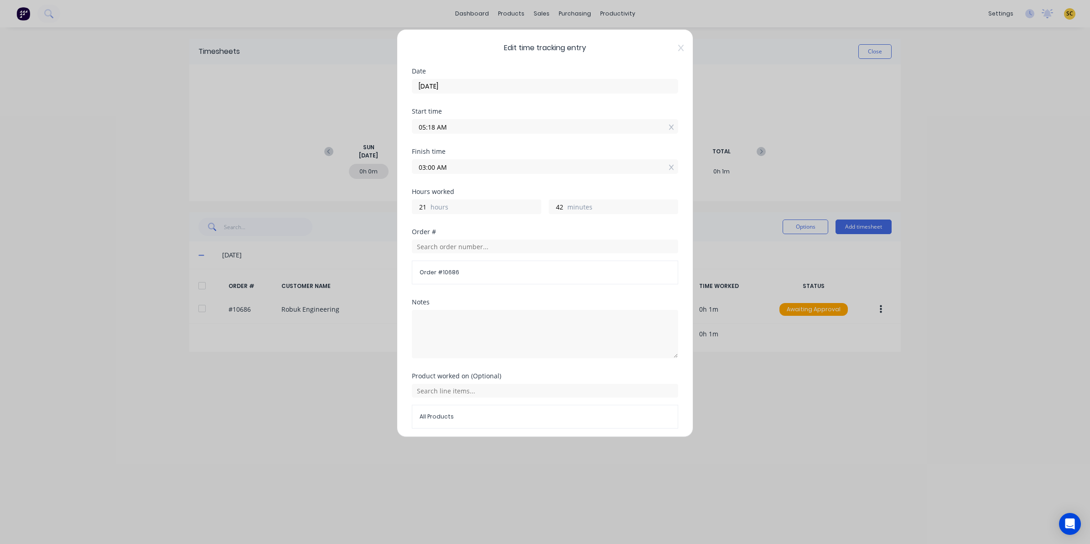
click at [451, 166] on input "03:00 AM" at bounding box center [544, 167] width 265 height 14
click at [486, 248] on div "PM" at bounding box center [481, 247] width 22 height 16
type input "03:00 PM"
type input "9"
click at [541, 140] on div "Start time 05:18 AM" at bounding box center [545, 128] width 266 height 40
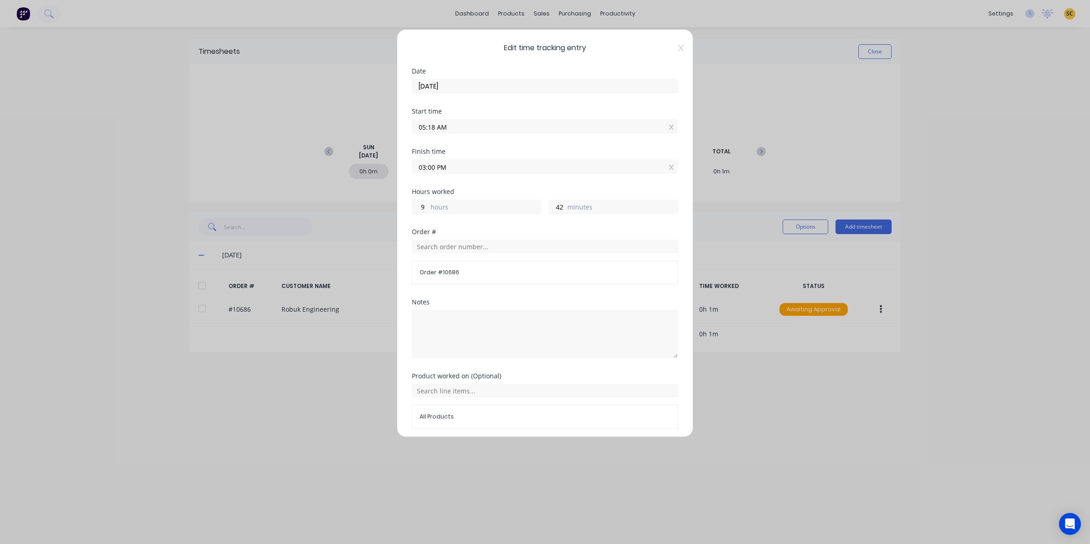
drag, startPoint x: 585, startPoint y: 279, endPoint x: 575, endPoint y: 277, distance: 9.7
click at [585, 280] on div "Order # 10686" at bounding box center [545, 272] width 266 height 24
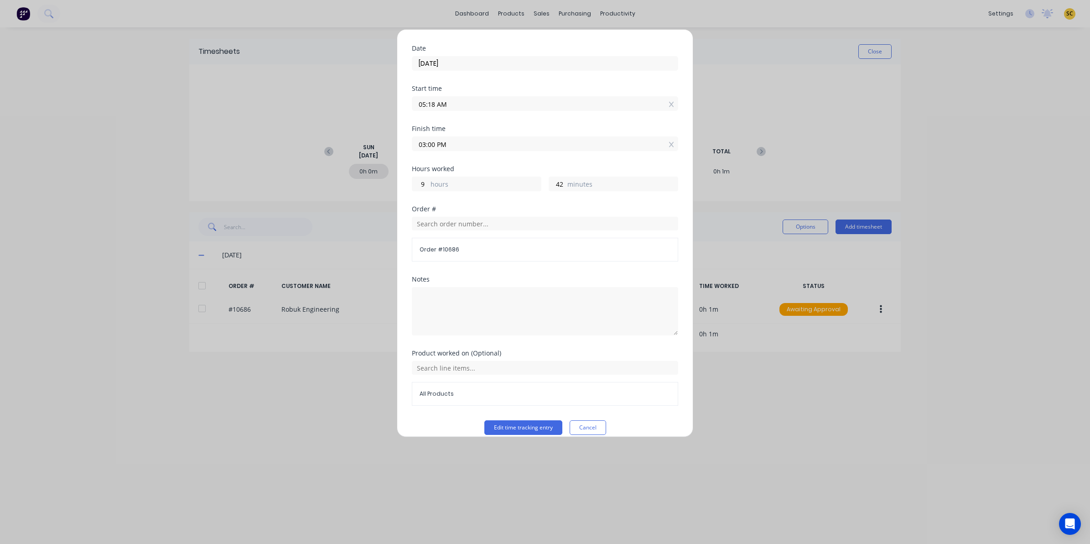
scroll to position [35, 0]
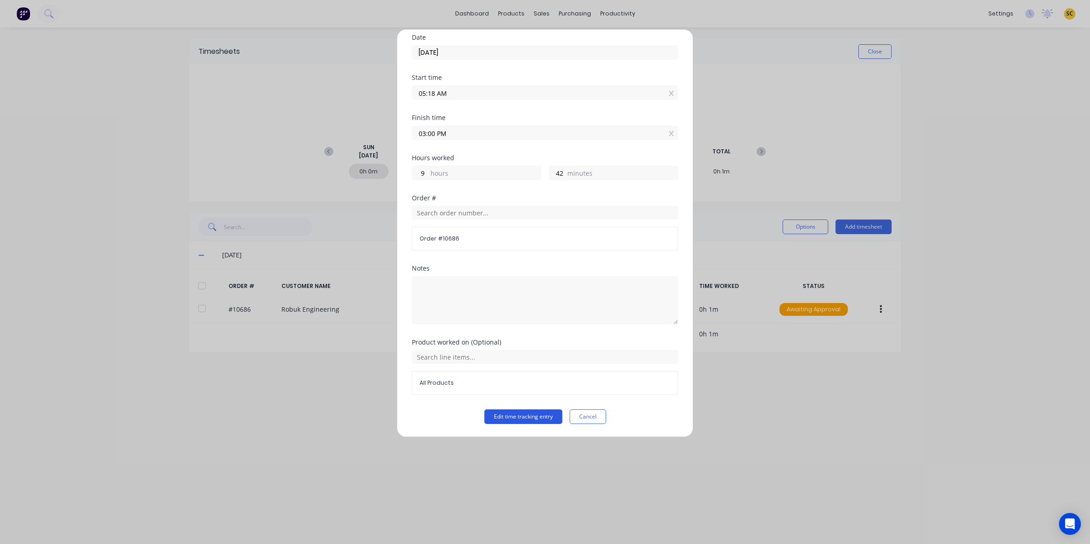
click at [539, 417] on button "Edit time tracking entry" at bounding box center [523, 416] width 78 height 15
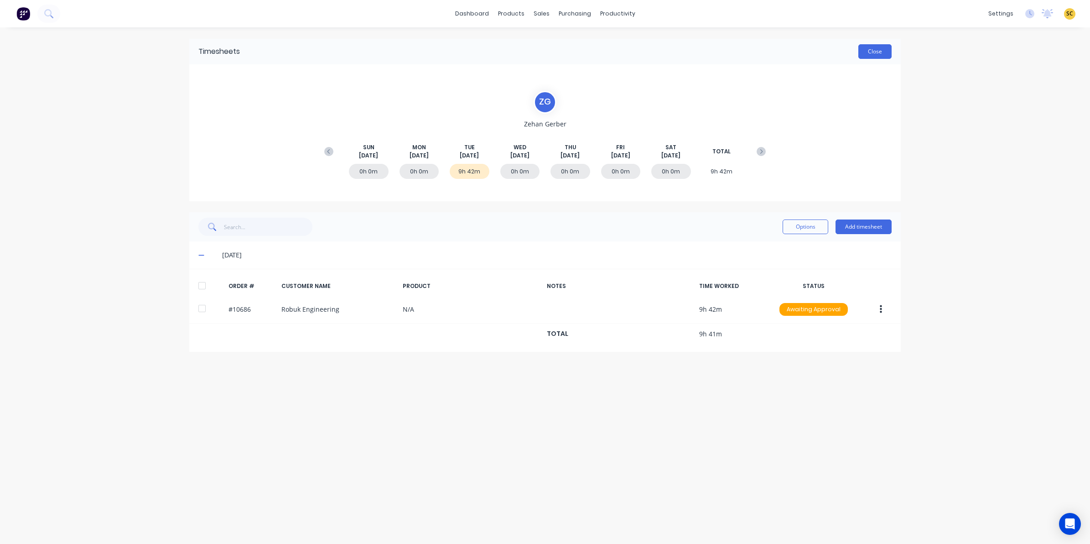
click at [882, 54] on button "Close" at bounding box center [874, 51] width 33 height 15
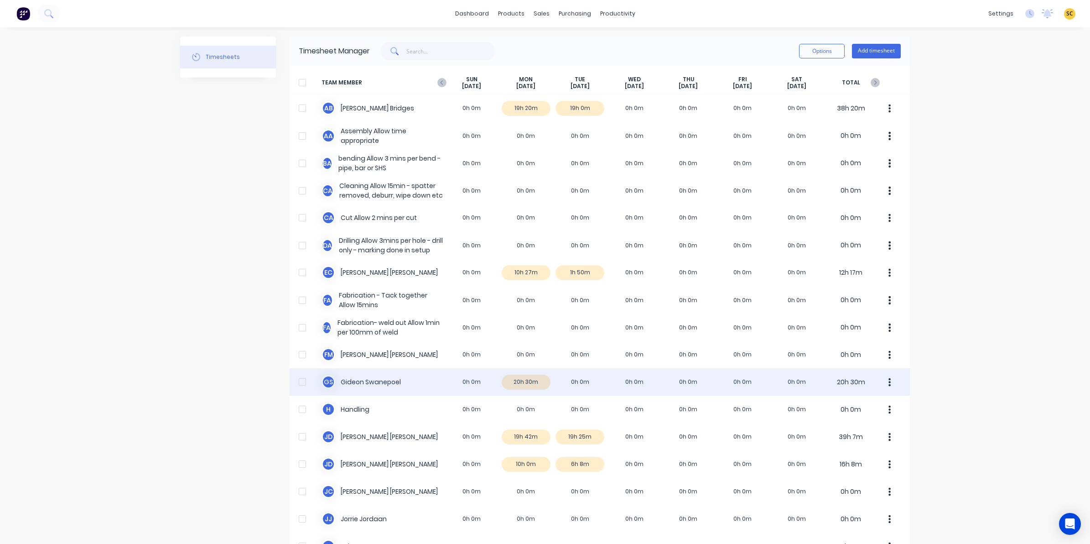
click at [575, 384] on div "G S Gideon Swanepoel 0h 0m 20h 30m 0h 0m 0h 0m 0h 0m 0h 0m 0h 0m 20h 30m" at bounding box center [600, 381] width 620 height 27
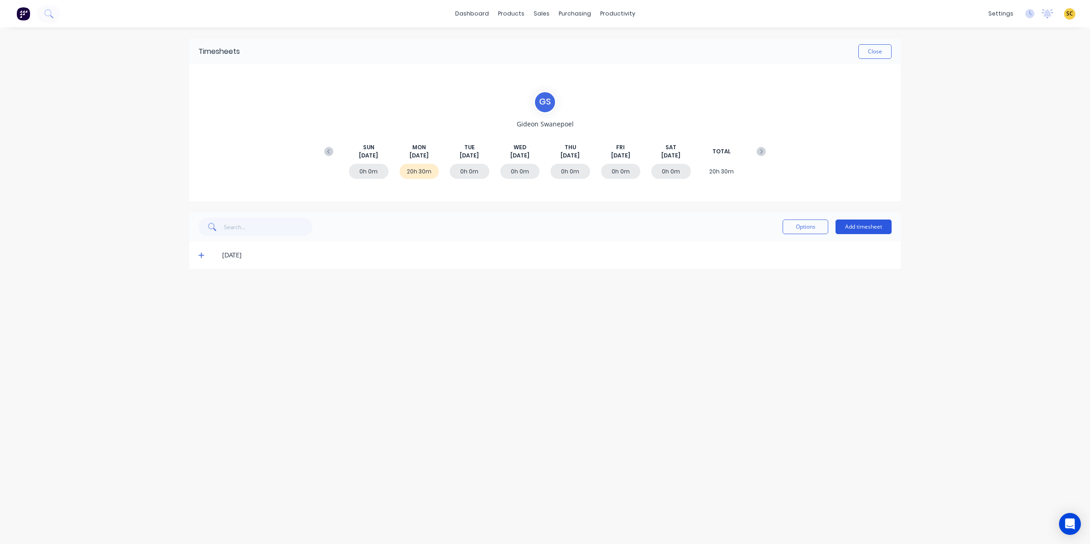
click at [887, 225] on button "Add timesheet" at bounding box center [863, 226] width 56 height 15
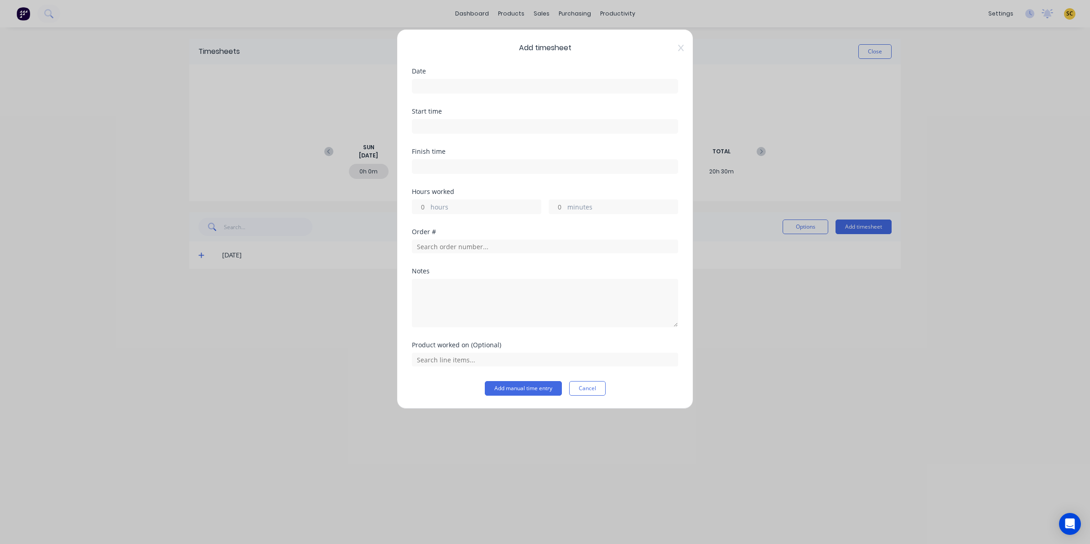
click at [431, 84] on input at bounding box center [544, 86] width 265 height 14
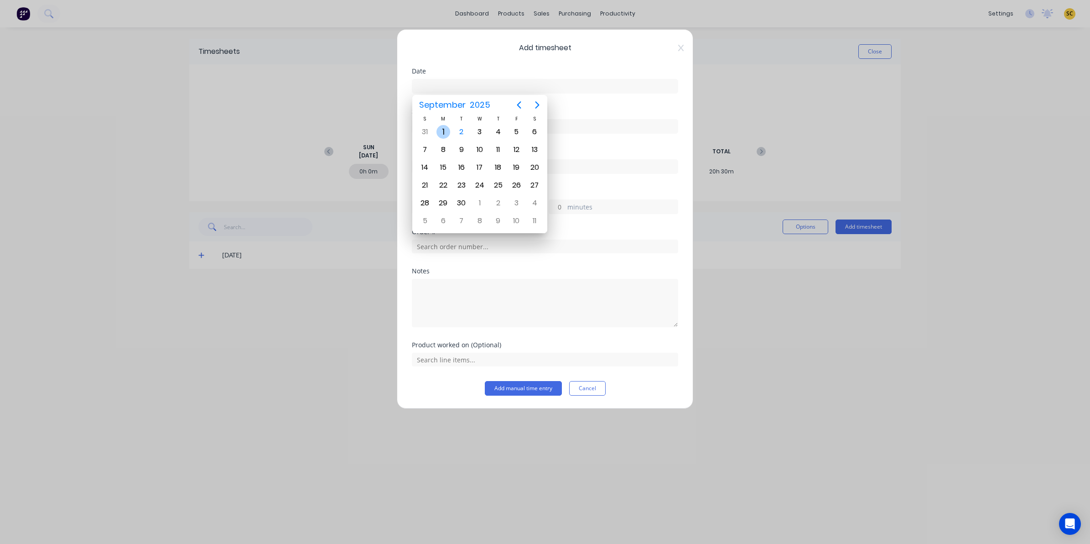
click at [449, 131] on div "1" at bounding box center [443, 132] width 14 height 14
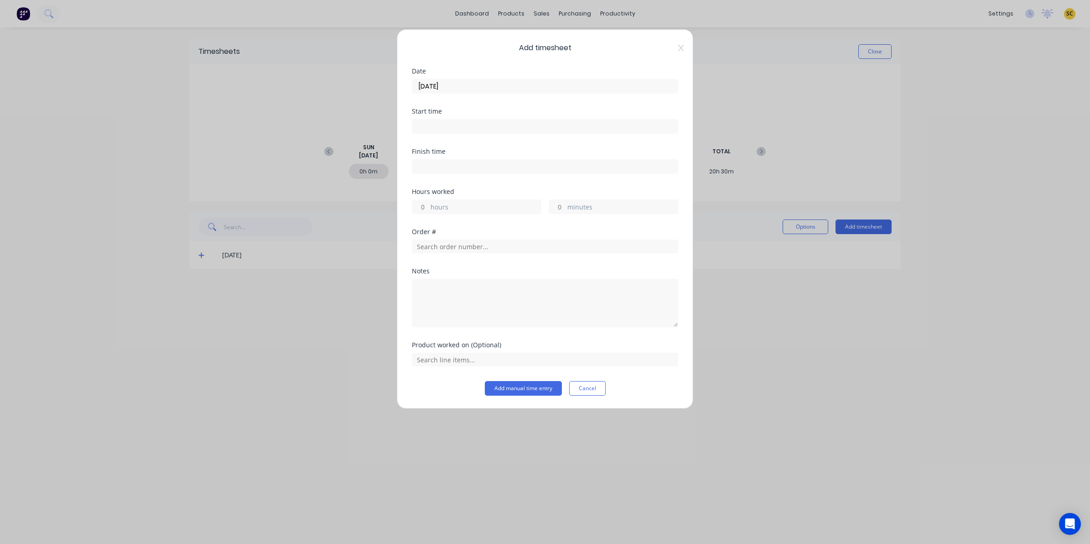
click at [469, 85] on input "01/09/2025" at bounding box center [544, 86] width 265 height 14
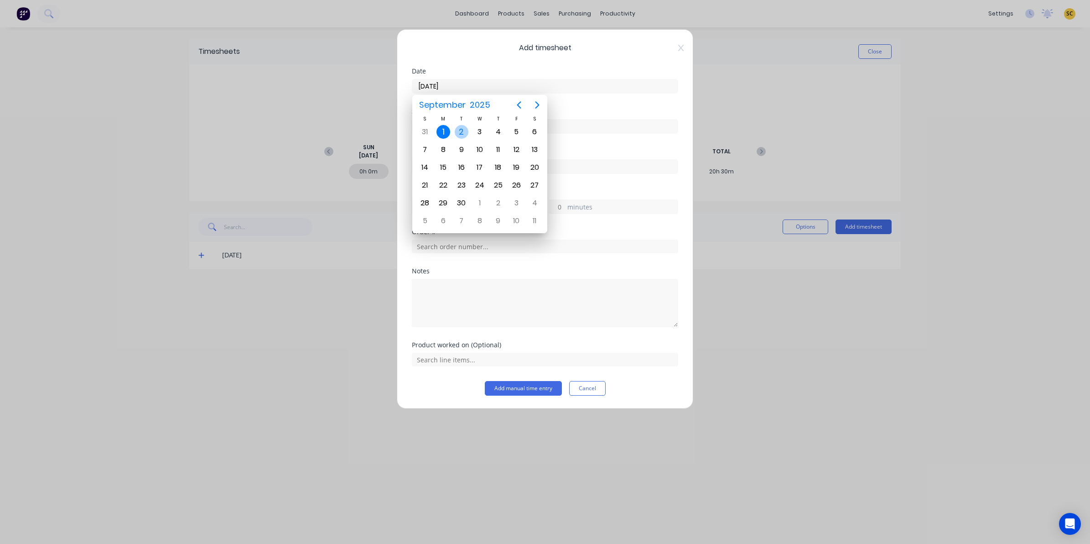
click at [464, 137] on div "2" at bounding box center [462, 132] width 14 height 14
type input "02/09/2025"
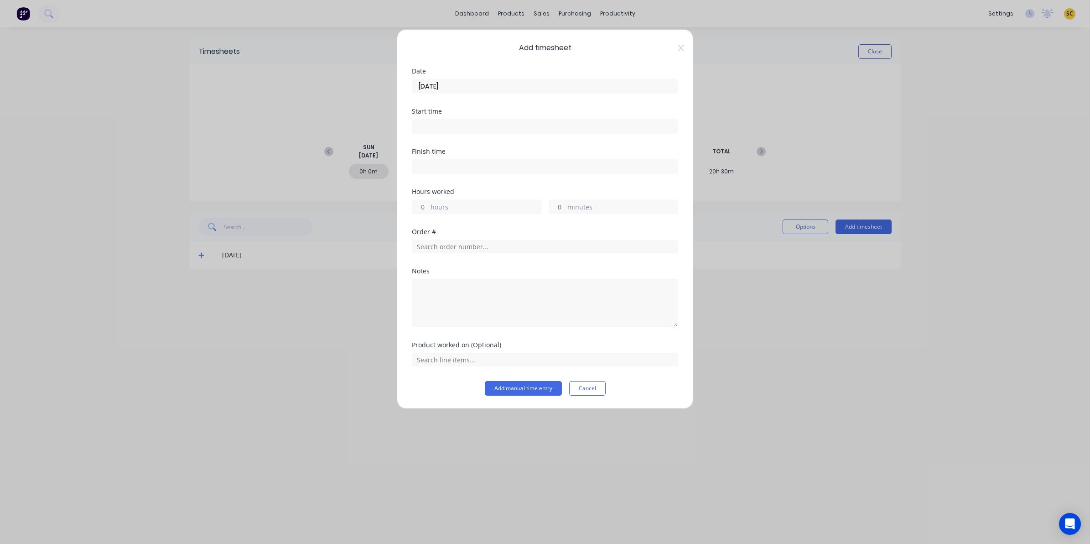
click at [418, 135] on div "Start time" at bounding box center [545, 128] width 266 height 40
click at [418, 124] on input at bounding box center [544, 126] width 265 height 14
type input "04:16 PM"
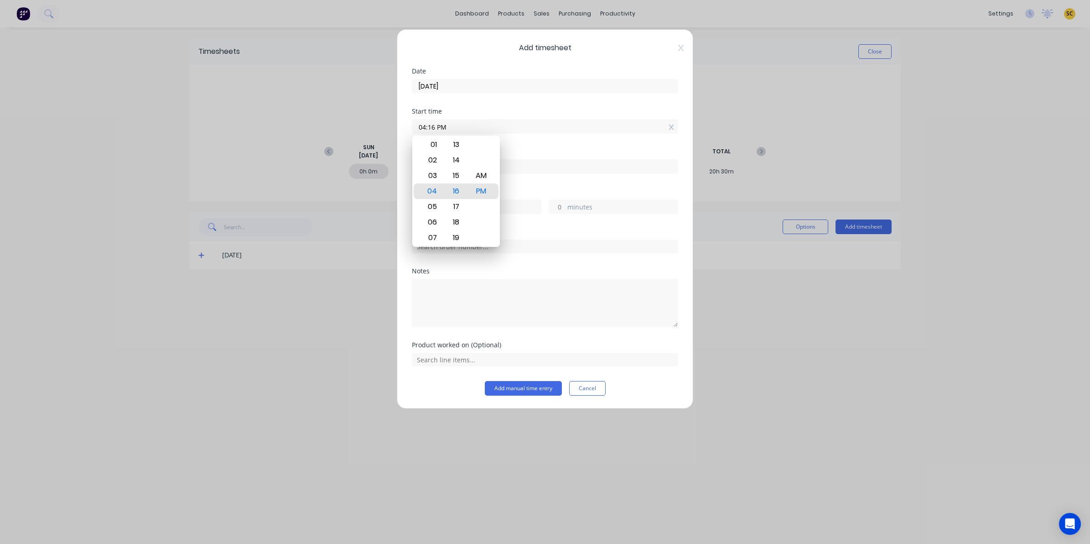
drag, startPoint x: 468, startPoint y: 131, endPoint x: 393, endPoint y: 128, distance: 74.8
click at [393, 128] on div "Add timesheet Date 02/09/2025 Start time 04:16 PM Finish time Hours worked hour…" at bounding box center [545, 272] width 1090 height 544
type input "06:00 AM"
click at [568, 161] on div at bounding box center [545, 165] width 266 height 17
click at [565, 165] on input at bounding box center [544, 167] width 265 height 14
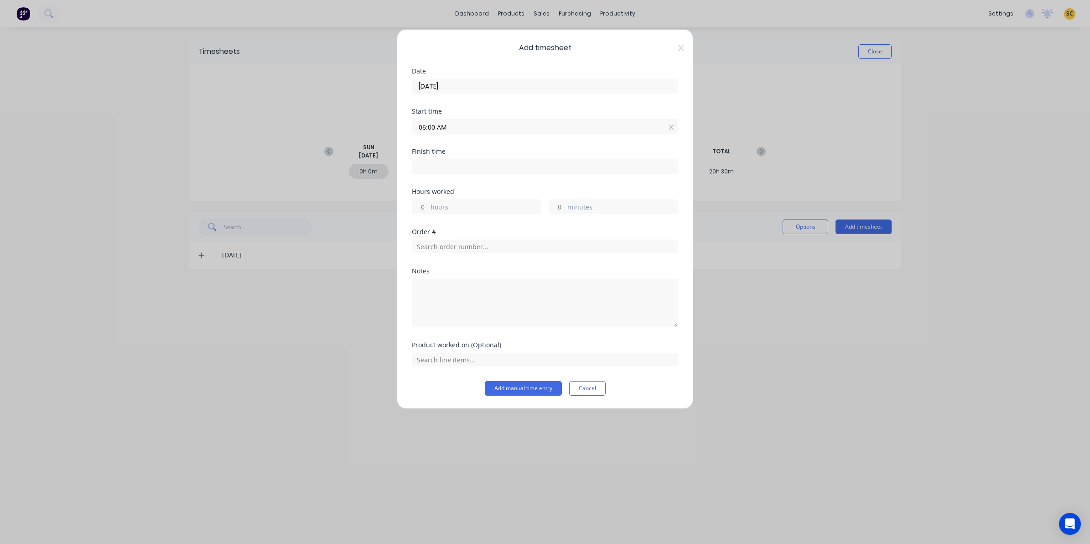
type input "04:17 PM"
type input "10"
type input "17"
drag, startPoint x: 521, startPoint y: 167, endPoint x: 192, endPoint y: 162, distance: 329.7
click at [252, 163] on div "Add timesheet Date 02/09/2025 Start time 06:00 AM Finish time 04:17 PM Hours wo…" at bounding box center [545, 272] width 1090 height 544
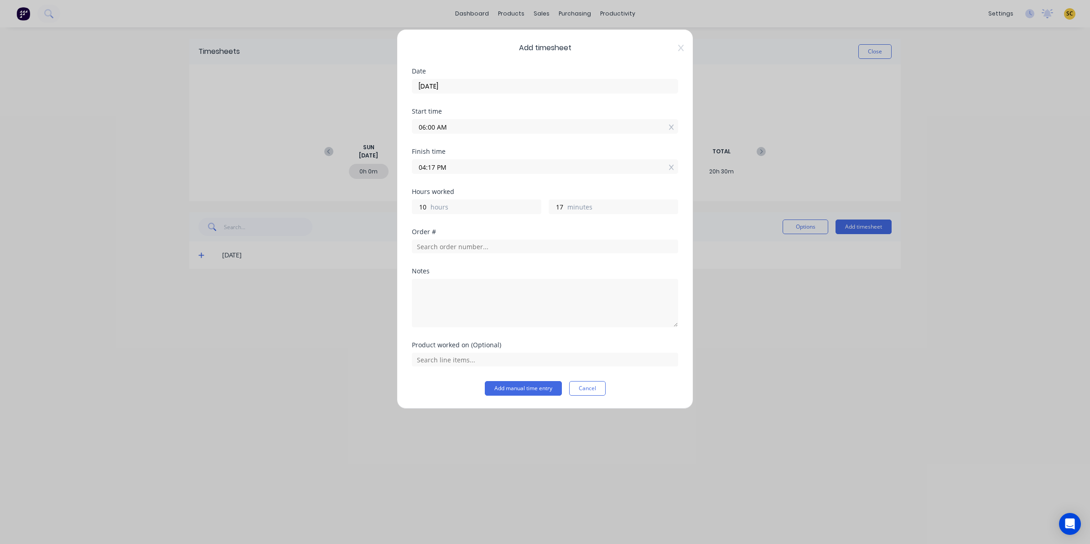
type input "5"
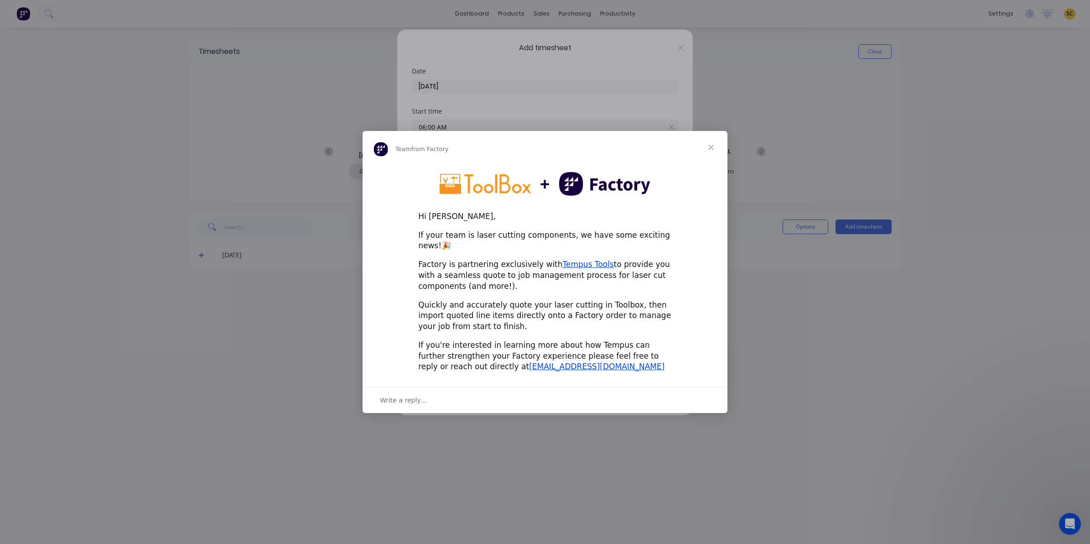
click at [716, 151] on span "Close" at bounding box center [710, 147] width 33 height 33
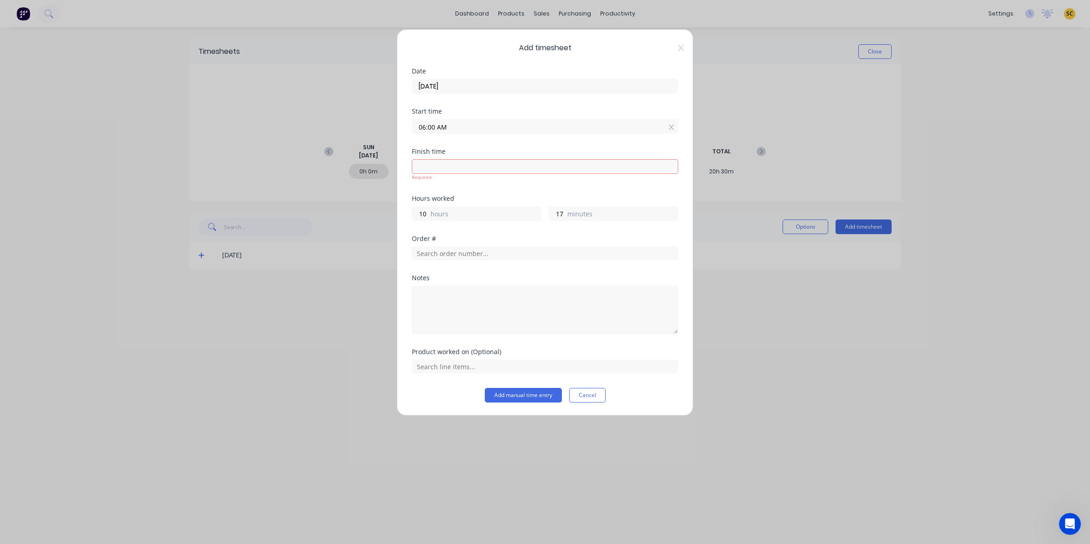
click at [534, 158] on div "Required." at bounding box center [545, 169] width 266 height 24
click at [531, 169] on input at bounding box center [544, 167] width 265 height 14
type input "04:18 PM"
type input "18"
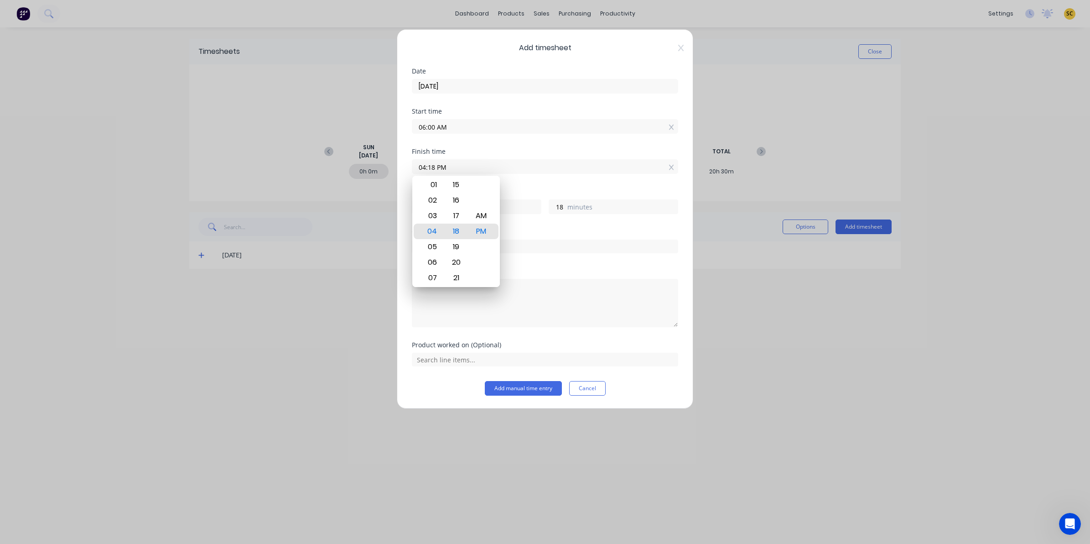
drag, startPoint x: 461, startPoint y: 169, endPoint x: 375, endPoint y: 163, distance: 86.4
click at [423, 169] on input "04:18 PM" at bounding box center [544, 167] width 265 height 14
type input "04:18 AM"
type input "22"
drag, startPoint x: 455, startPoint y: 164, endPoint x: 186, endPoint y: 156, distance: 269.1
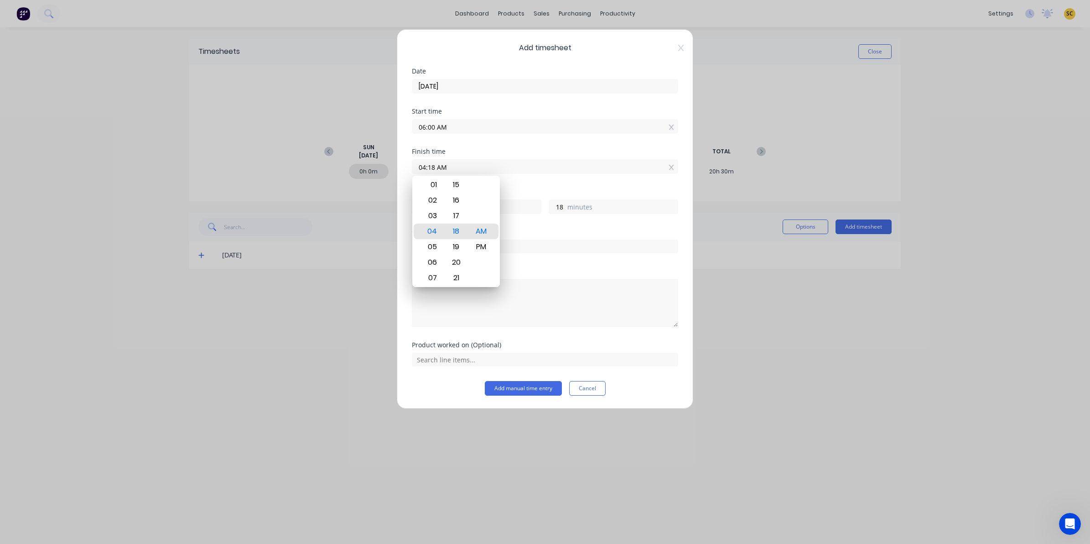
click at [186, 156] on div "Add timesheet Date 02/09/2025 Start time 06:00 AM Finish time 04:18 AM Hours wo…" at bounding box center [545, 272] width 1090 height 544
type input "04:00 AM"
type input "0"
click at [488, 244] on div "PM" at bounding box center [481, 247] width 22 height 16
type input "04:00 PM"
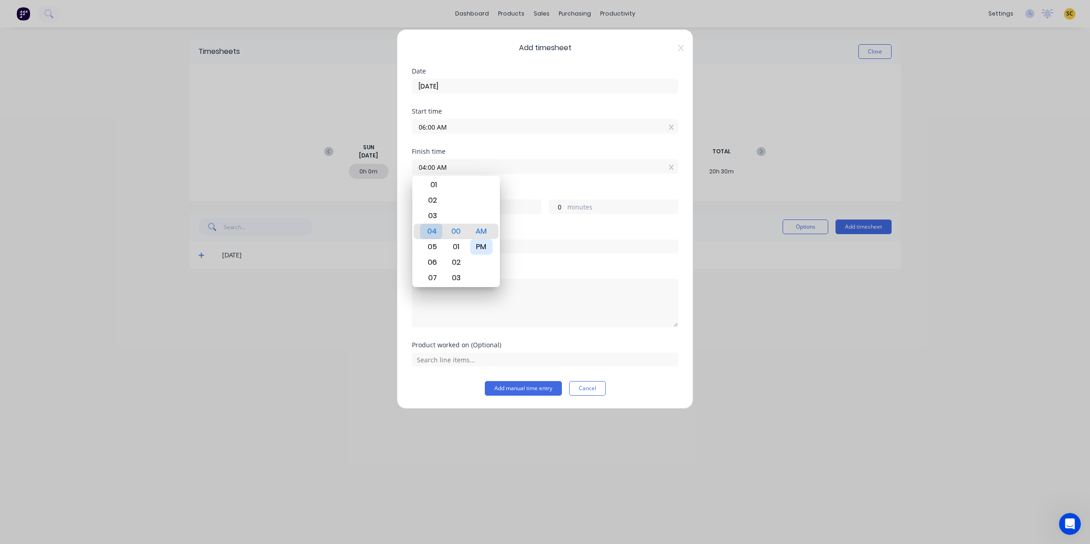
type input "10"
click at [504, 393] on button "Add manual time entry" at bounding box center [523, 388] width 77 height 15
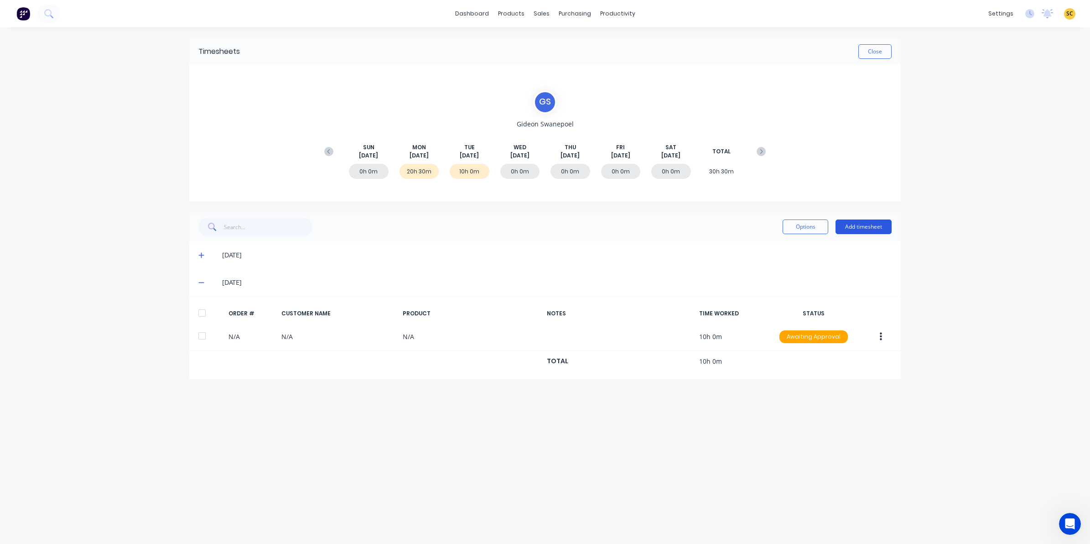
click at [863, 223] on button "Add timesheet" at bounding box center [863, 226] width 56 height 15
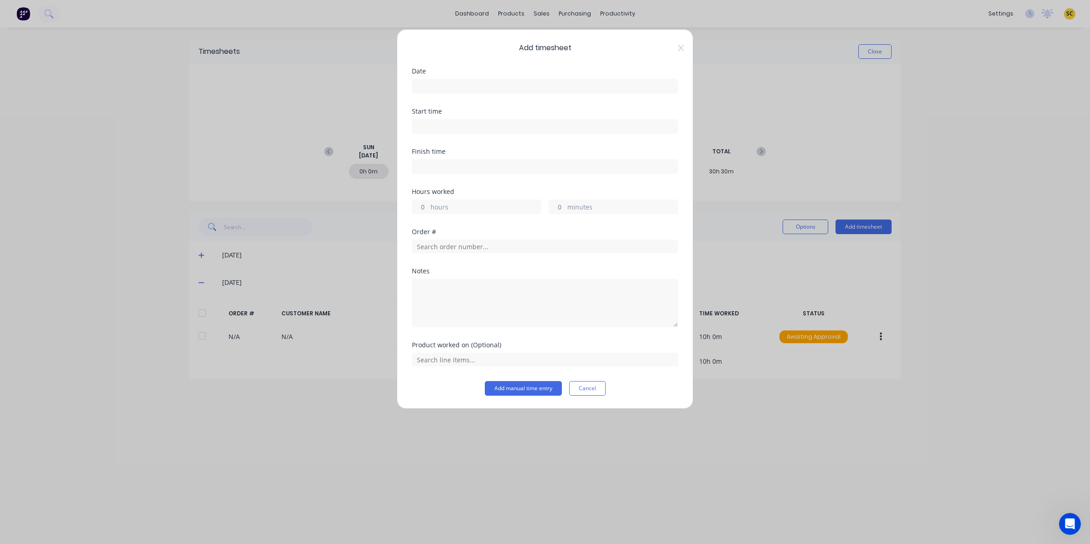
click at [478, 81] on input at bounding box center [544, 86] width 265 height 14
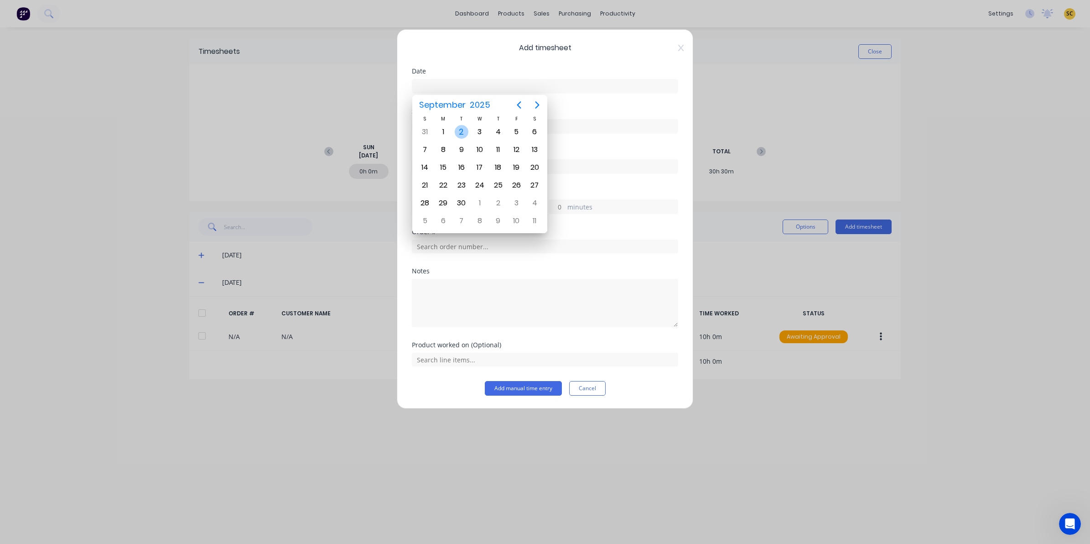
click at [463, 131] on div "2" at bounding box center [462, 132] width 14 height 14
type input "02/09/2025"
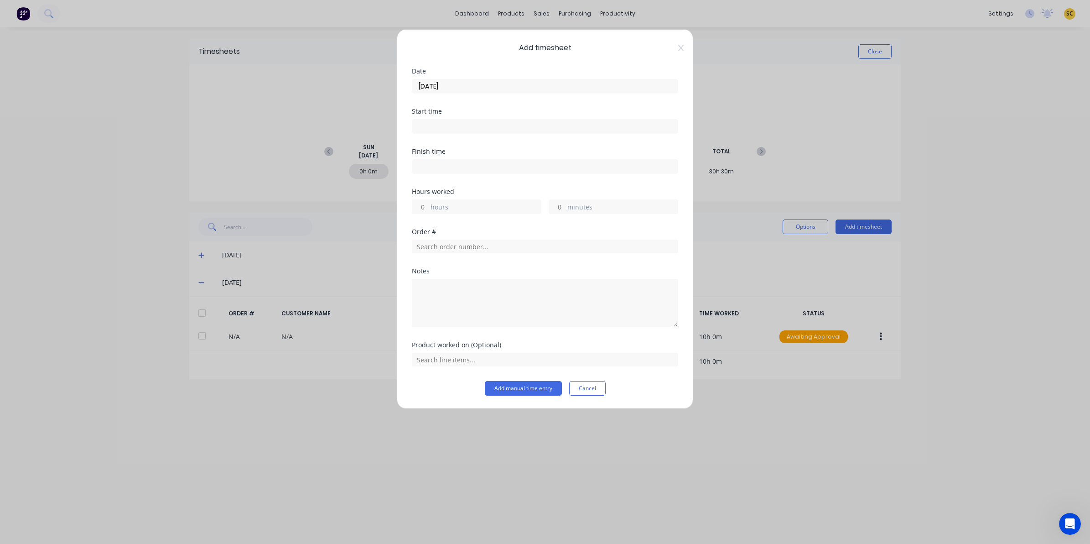
click at [447, 126] on input at bounding box center [544, 126] width 265 height 14
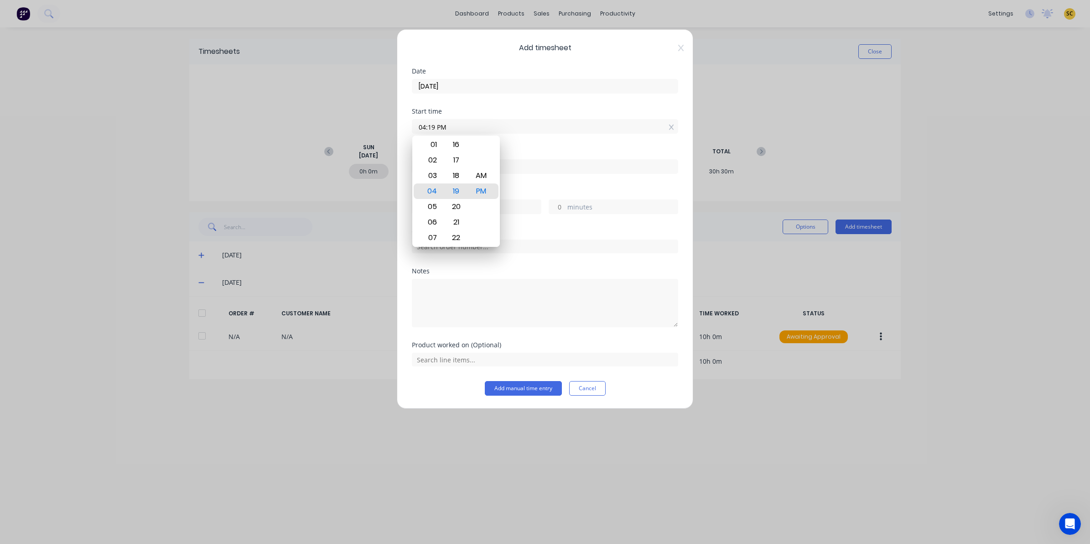
drag, startPoint x: 456, startPoint y: 130, endPoint x: 292, endPoint y: 129, distance: 163.7
click at [292, 129] on div "Add timesheet Date 02/09/2025 Start time 04:19 PM Finish time Hours worked hour…" at bounding box center [545, 272] width 1090 height 544
type input "06:00 AM"
click at [602, 178] on div "Finish time" at bounding box center [545, 168] width 266 height 40
click at [582, 166] on input at bounding box center [544, 167] width 265 height 14
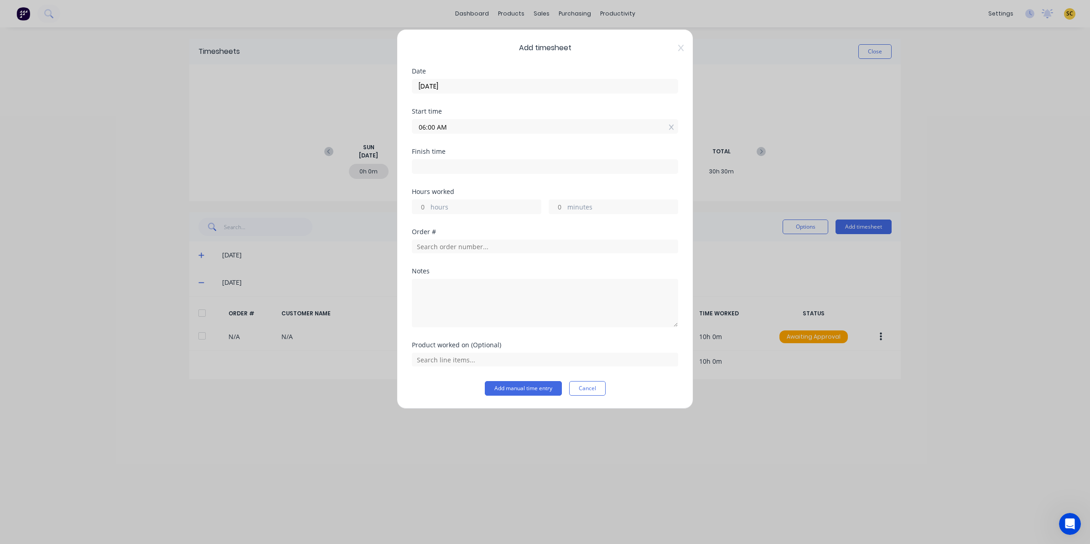
type input "04:19 PM"
type input "10"
type input "19"
drag, startPoint x: 568, startPoint y: 167, endPoint x: 242, endPoint y: 204, distance: 328.6
click at [247, 203] on div "Add timesheet Date 02/09/2025 Start time 06:00 AM Finish time 04:19 PM Hours wo…" at bounding box center [545, 272] width 1090 height 544
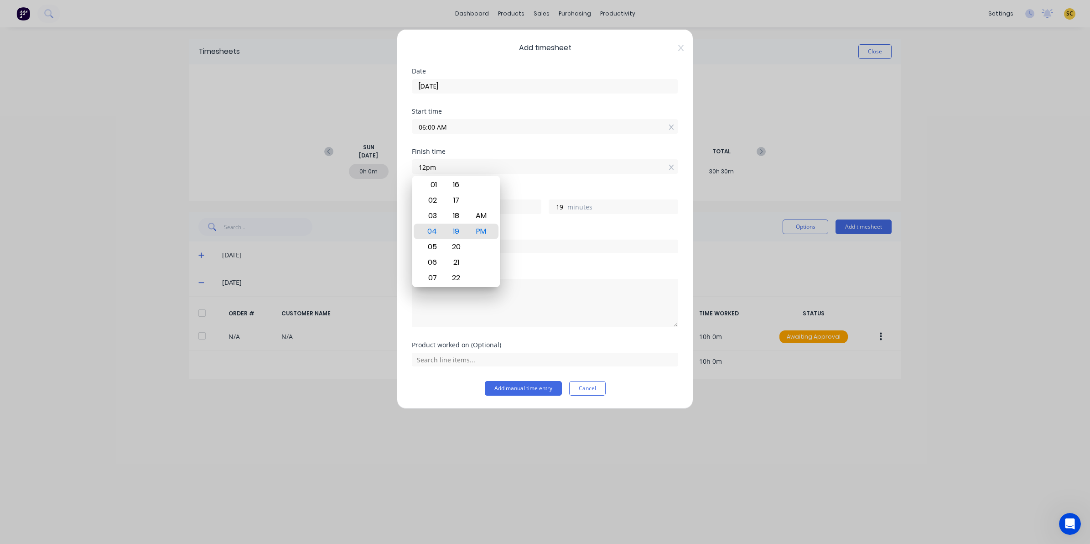
type input "12:00 PM"
type input "6"
type input "0"
click at [575, 329] on div "Notes" at bounding box center [545, 305] width 266 height 74
click at [441, 250] on input "text" at bounding box center [545, 246] width 266 height 14
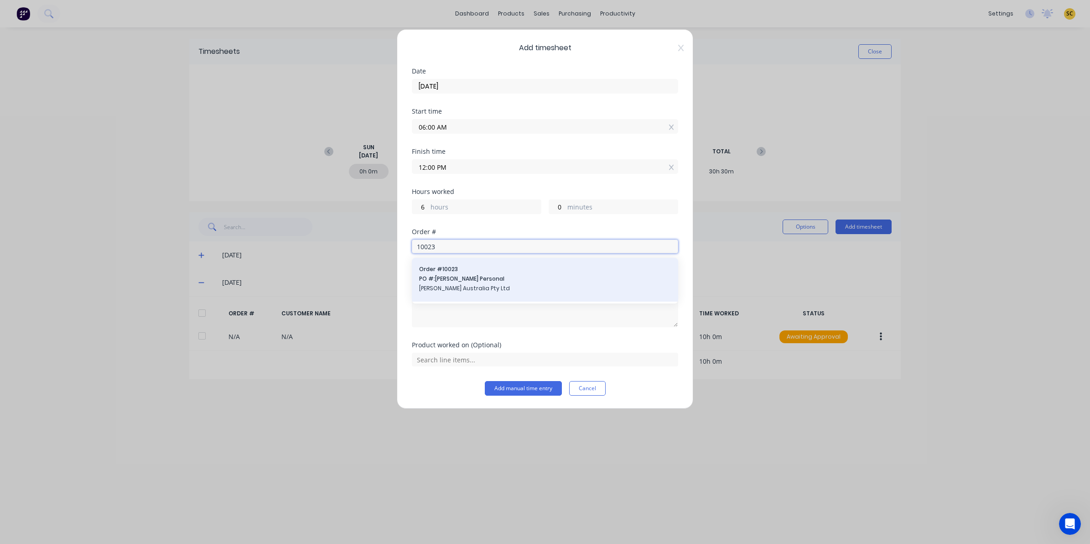
type input "10023"
click at [445, 273] on span "Order # 10023" at bounding box center [545, 269] width 252 height 8
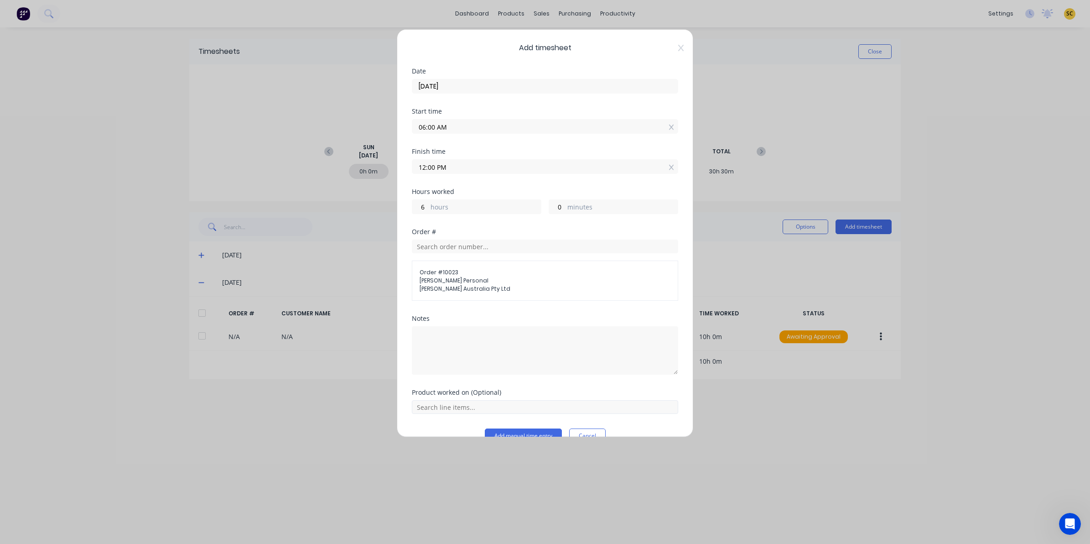
scroll to position [20, 0]
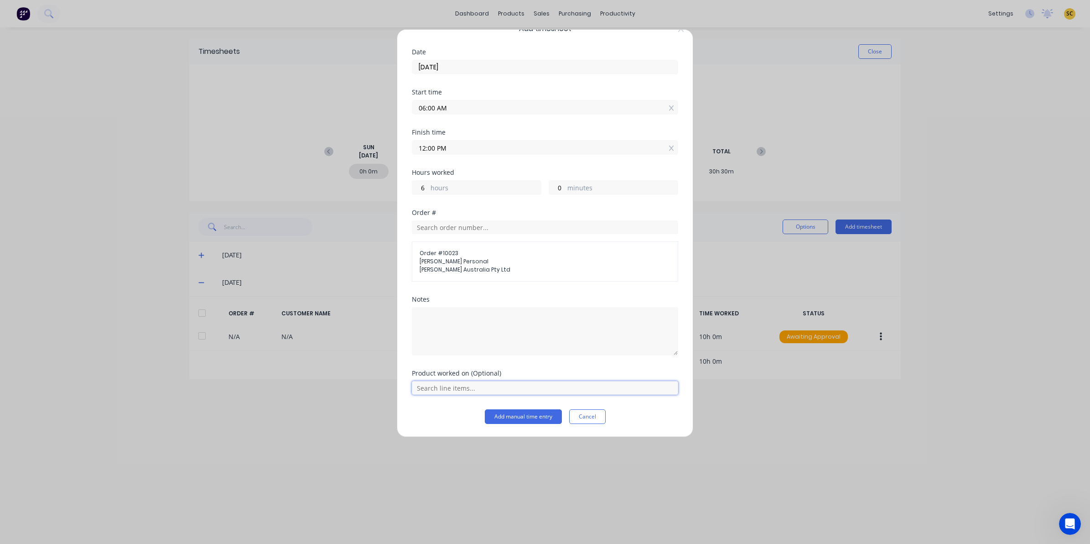
click at [514, 382] on input "text" at bounding box center [545, 388] width 266 height 14
click at [463, 364] on span "Trailer Rebuild" at bounding box center [552, 365] width 237 height 8
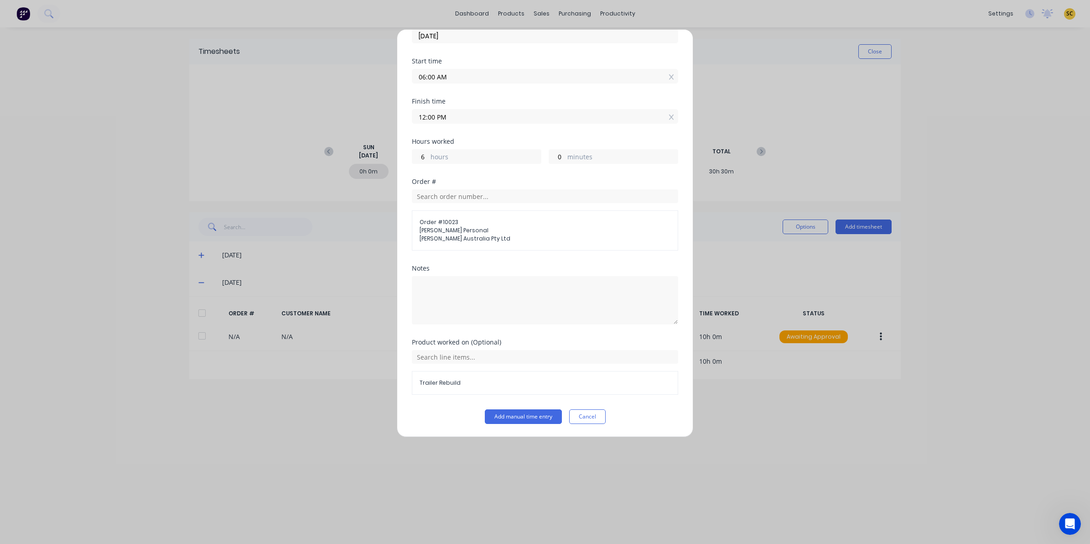
click at [518, 419] on button "Add manual time entry" at bounding box center [523, 416] width 77 height 15
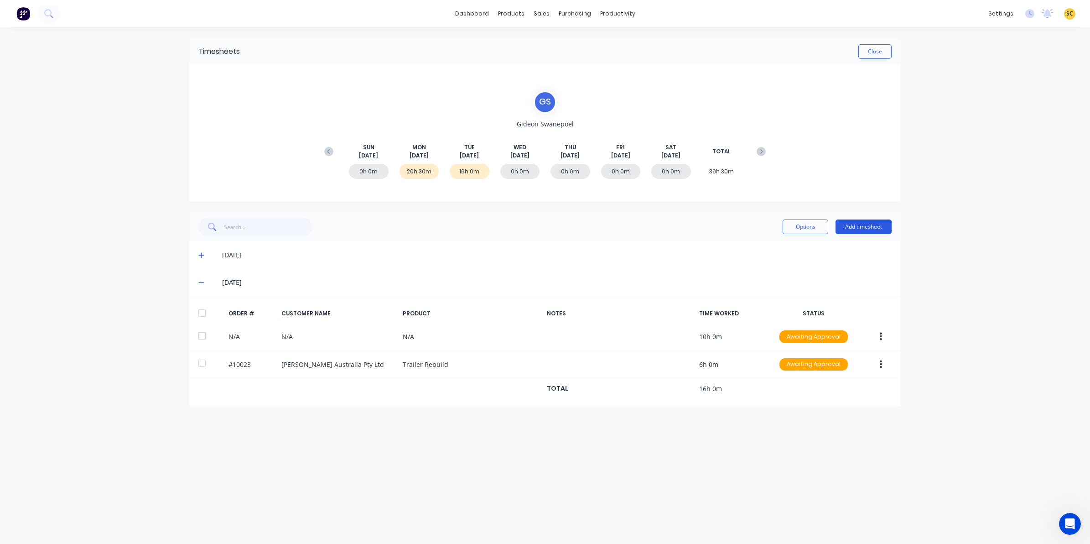
click at [858, 224] on button "Add timesheet" at bounding box center [863, 226] width 56 height 15
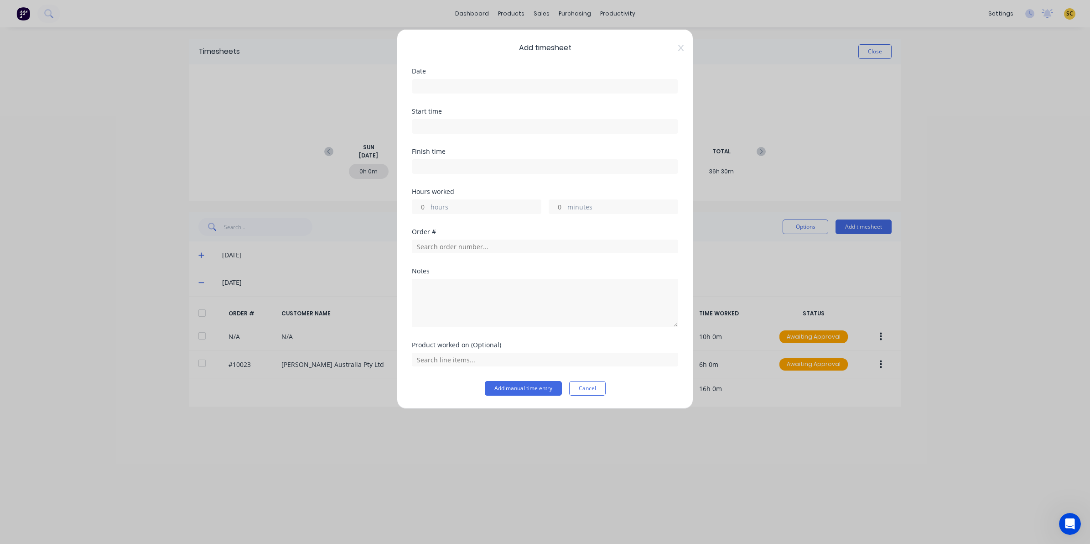
click at [488, 82] on input at bounding box center [544, 86] width 265 height 14
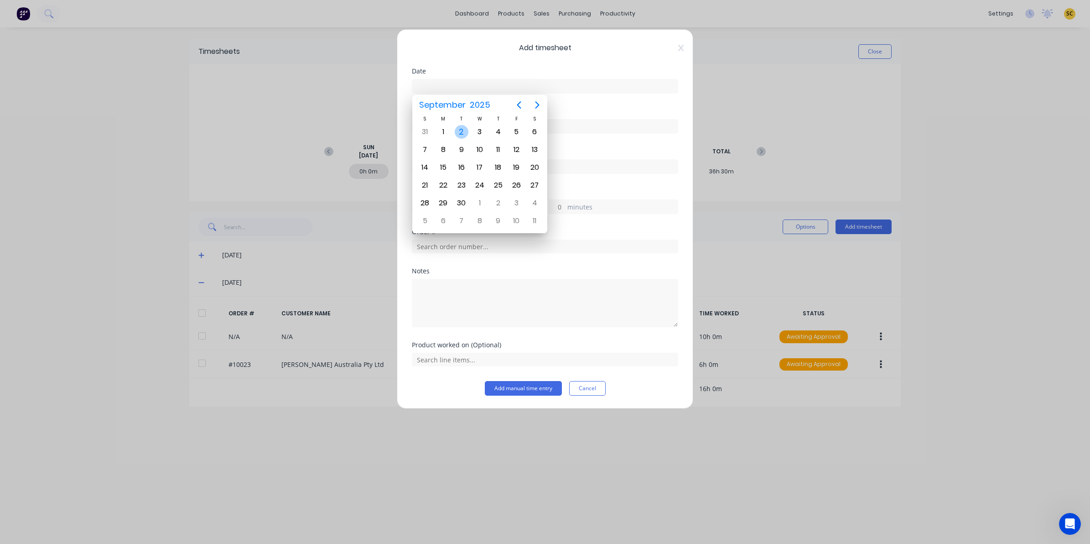
click at [457, 127] on div "2" at bounding box center [462, 132] width 14 height 14
type input "02/09/2025"
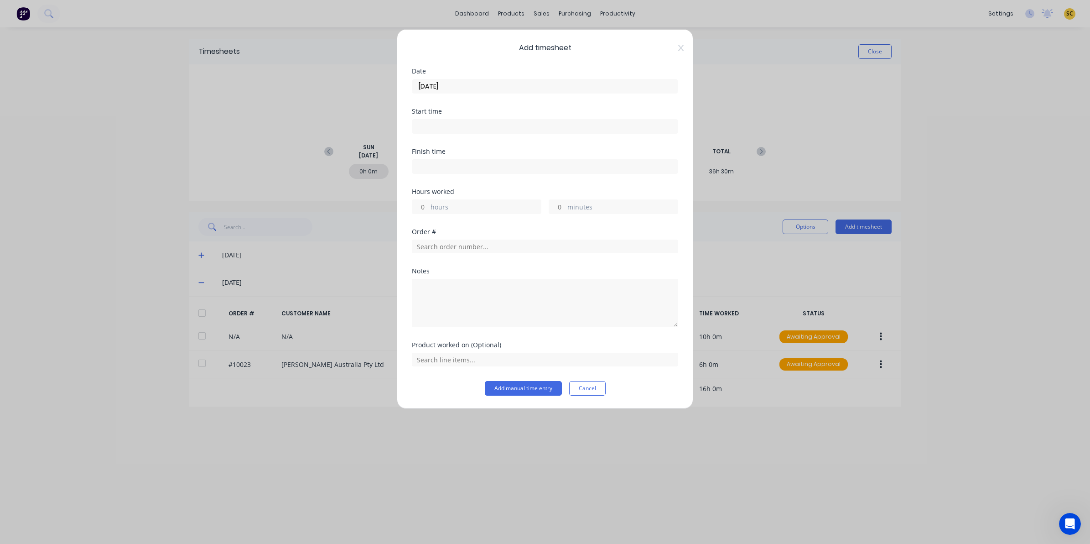
click at [456, 107] on div "Date 02/09/2025" at bounding box center [545, 88] width 266 height 40
click at [467, 124] on input at bounding box center [544, 126] width 265 height 14
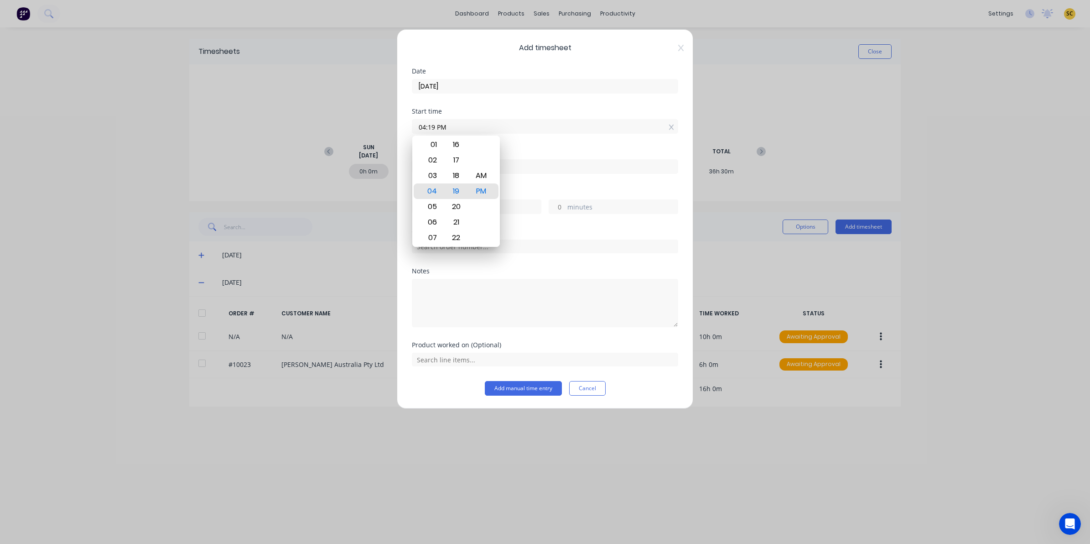
drag, startPoint x: 467, startPoint y: 124, endPoint x: 328, endPoint y: 153, distance: 142.0
click at [328, 153] on div "Add timesheet Date 02/09/2025 Start time 04:19 PM Finish time Hours worked hour…" at bounding box center [545, 272] width 1090 height 544
type input "07:30 AM"
click at [623, 160] on label at bounding box center [545, 166] width 266 height 15
click at [623, 160] on input at bounding box center [544, 167] width 265 height 14
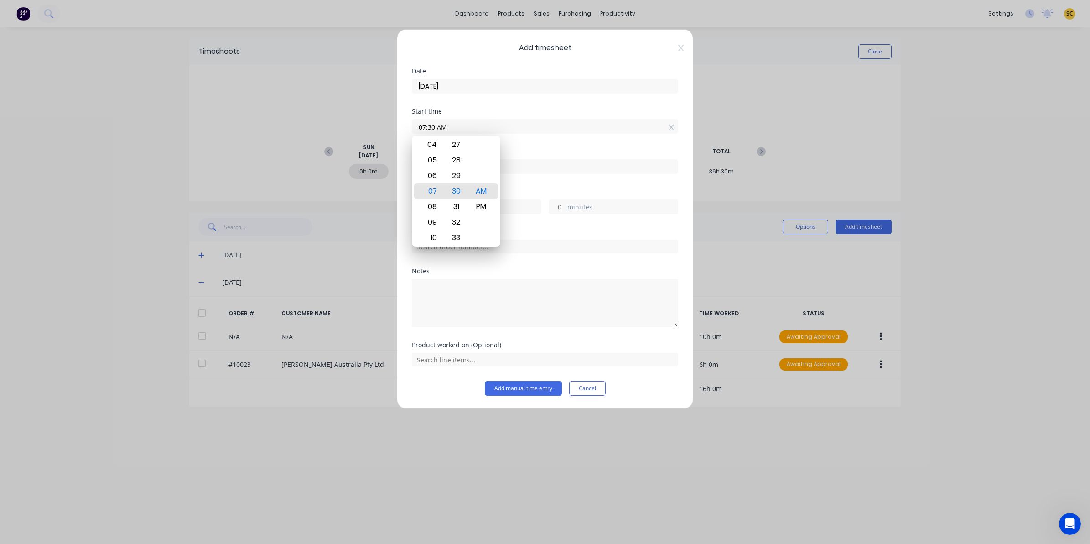
type input "04:19 PM"
type input "8"
type input "49"
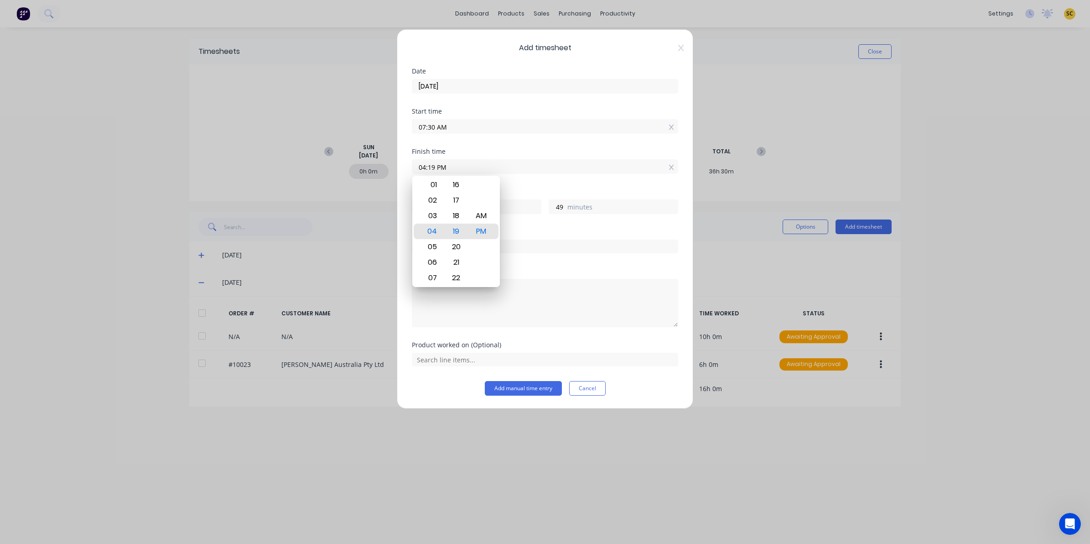
click at [623, 167] on input "04:19 PM" at bounding box center [544, 167] width 265 height 14
drag, startPoint x: 315, startPoint y: 185, endPoint x: 114, endPoint y: 187, distance: 200.6
click at [187, 191] on div "Add timesheet Date 02/09/2025 Start time 07:30 AM Finish time 04:19 PM Hours wo…" at bounding box center [545, 272] width 1090 height 544
type input "08:00 AM"
type input "0"
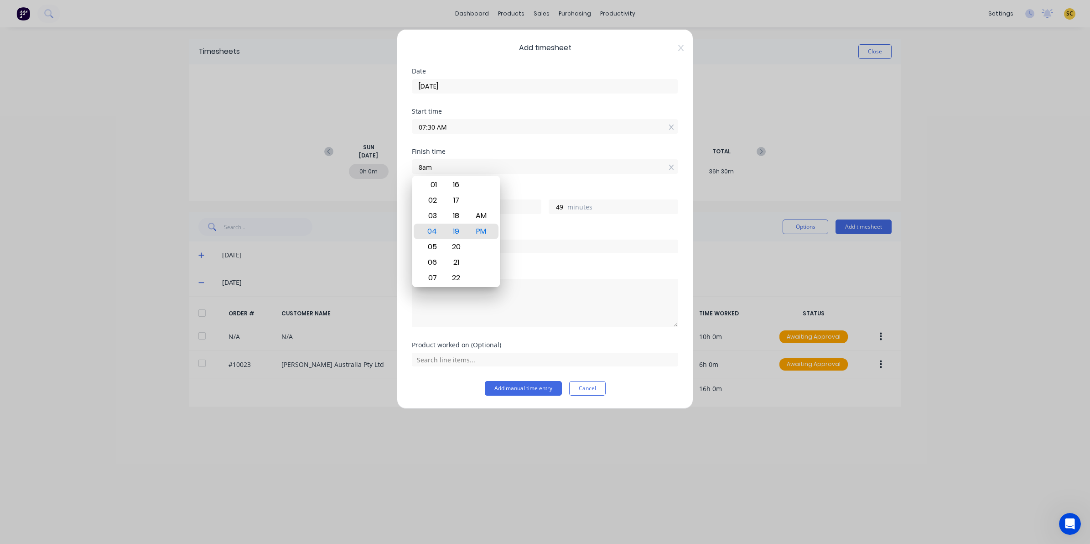
type input "30"
click at [521, 336] on div "Notes" at bounding box center [545, 305] width 266 height 74
click at [492, 239] on div at bounding box center [545, 245] width 266 height 16
click at [497, 249] on input "text" at bounding box center [545, 246] width 266 height 14
type input "1"
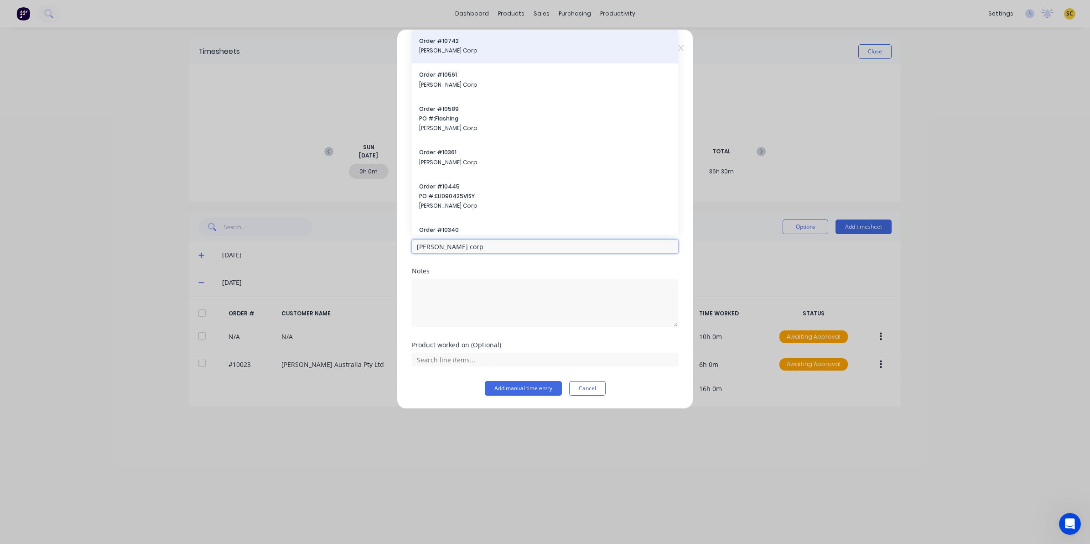
type input "eli corp"
click at [482, 52] on span "Eli Corp" at bounding box center [545, 51] width 252 height 8
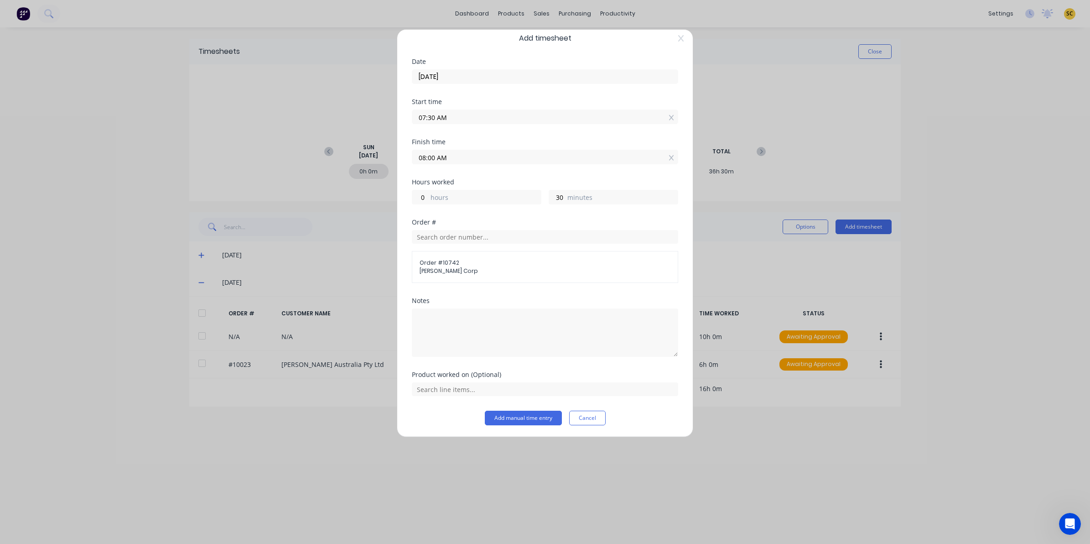
scroll to position [12, 0]
click at [450, 393] on input "text" at bounding box center [545, 388] width 266 height 14
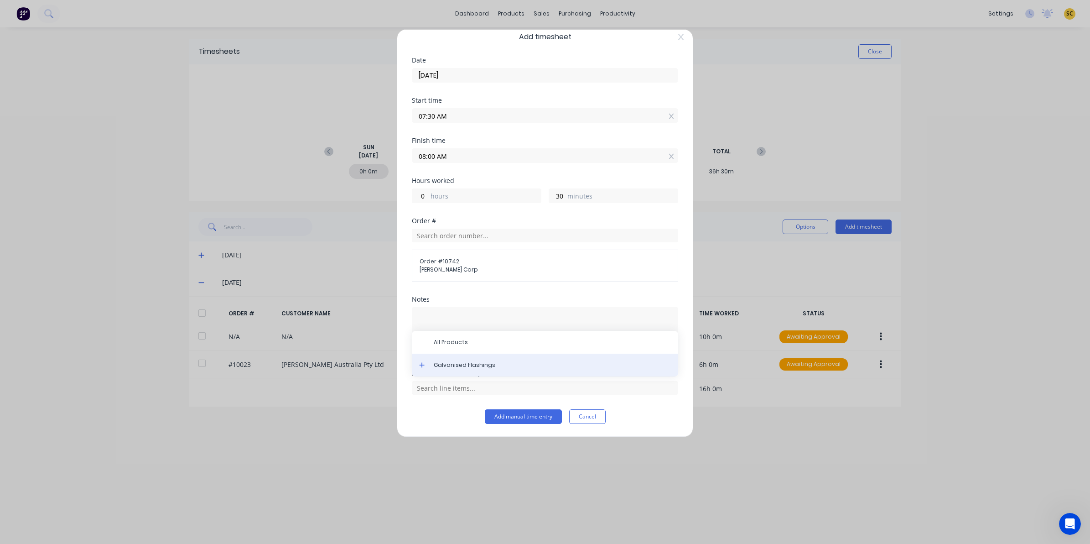
click at [450, 358] on div "Galvanised Flashings" at bounding box center [545, 364] width 266 height 23
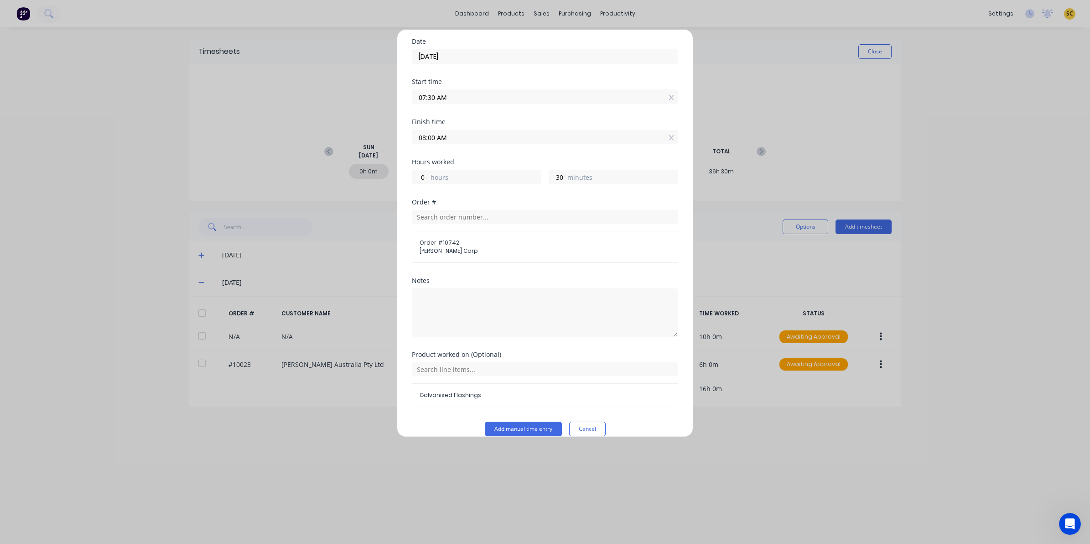
scroll to position [43, 0]
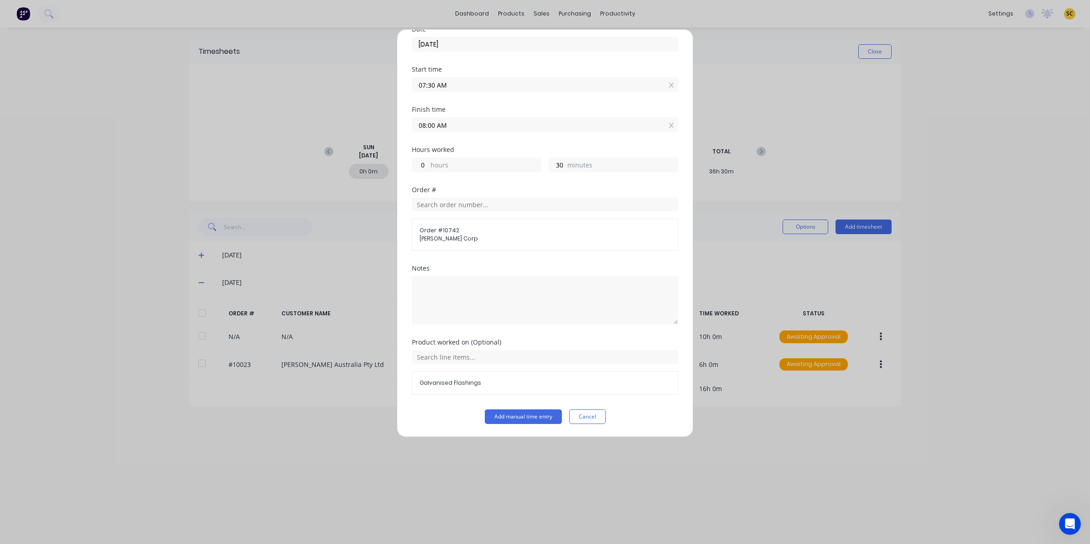
click at [514, 406] on div "Product worked on (Optional) Galvanised Flashings" at bounding box center [545, 374] width 266 height 70
click at [514, 413] on button "Add manual time entry" at bounding box center [523, 416] width 77 height 15
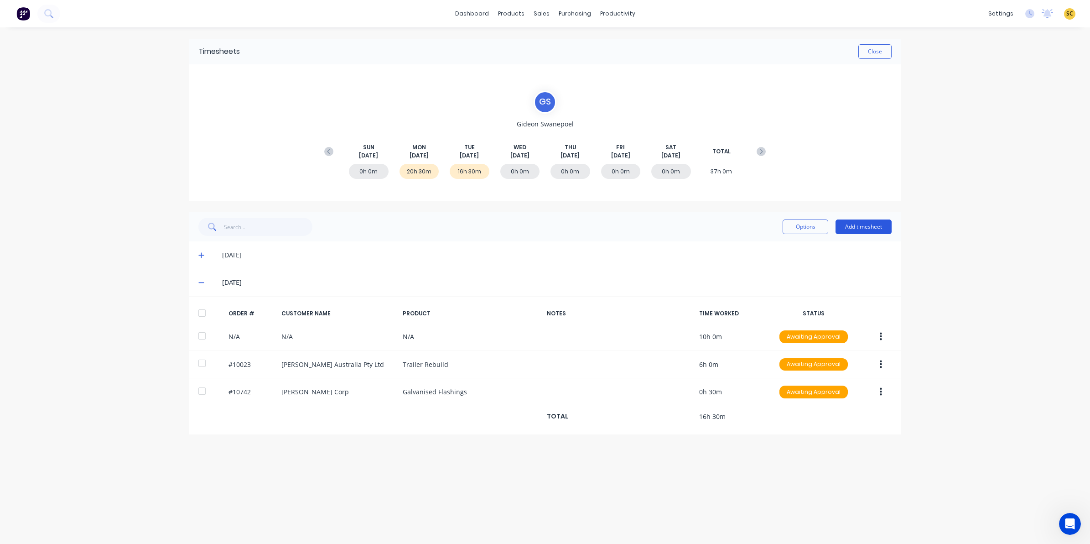
click at [863, 223] on button "Add timesheet" at bounding box center [863, 226] width 56 height 15
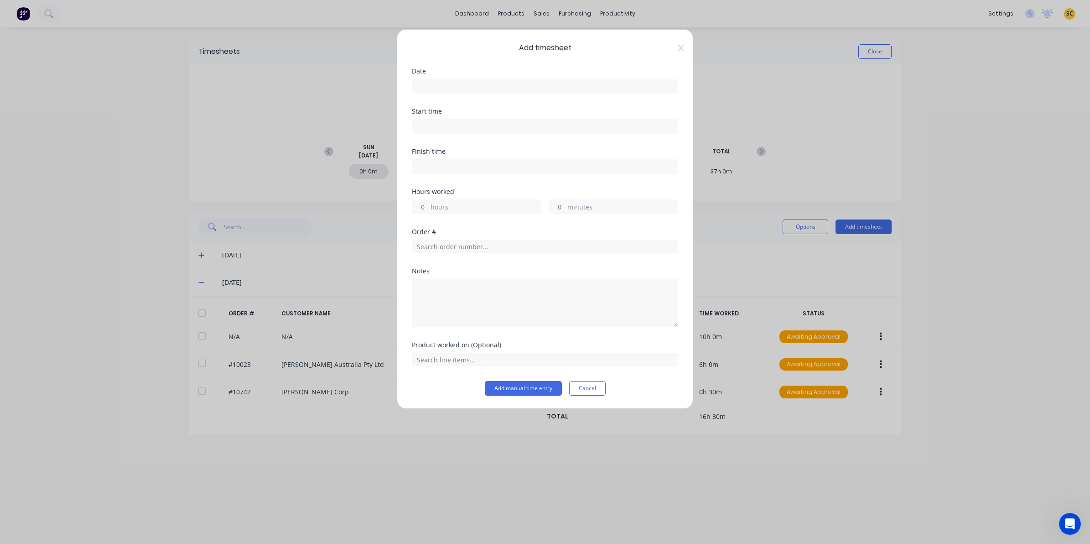
click at [431, 87] on input at bounding box center [544, 86] width 265 height 14
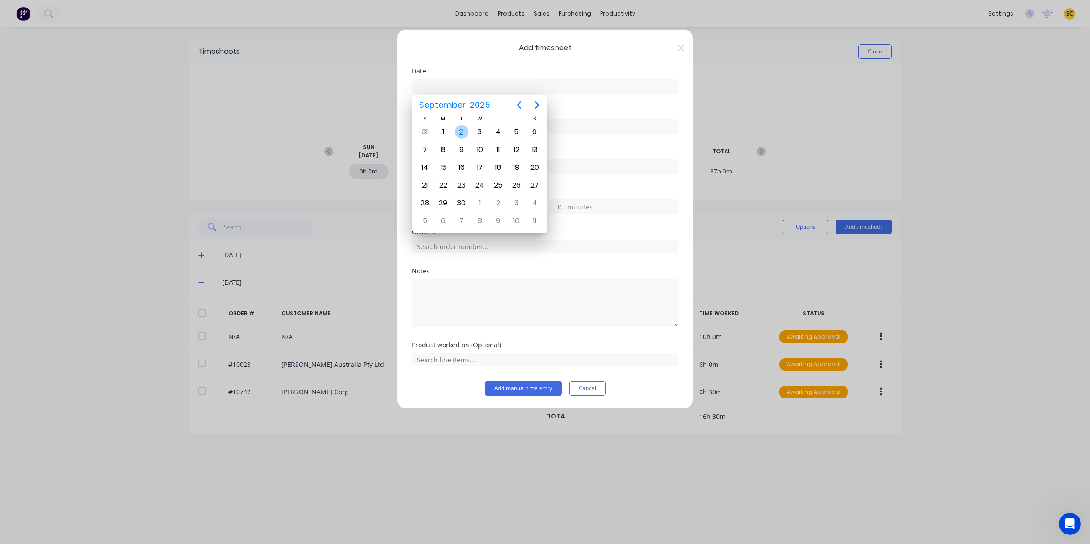
click at [457, 128] on div "2" at bounding box center [462, 132] width 14 height 14
type input "02/09/2025"
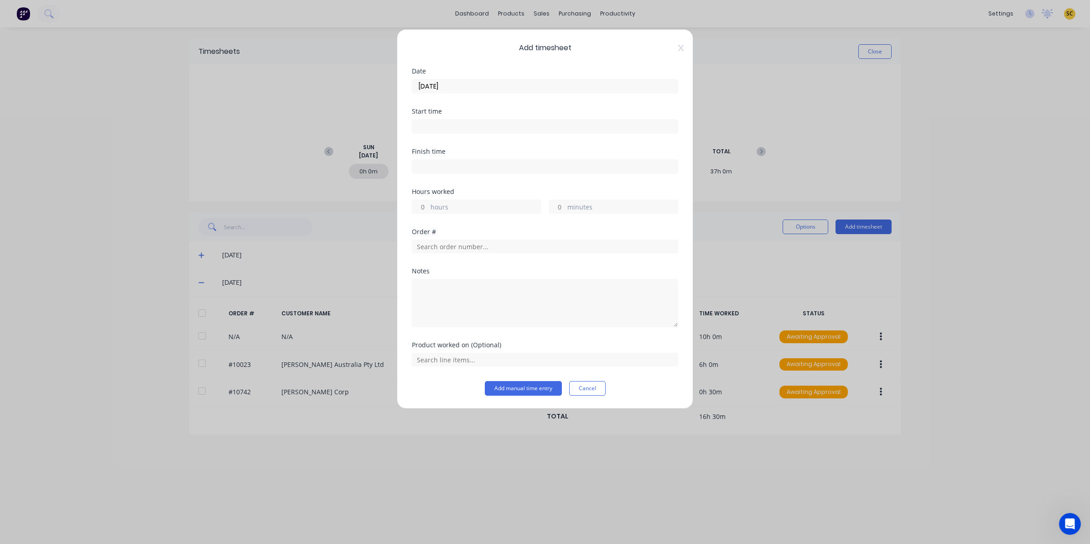
click at [453, 119] on label at bounding box center [545, 126] width 266 height 15
click at [453, 119] on input at bounding box center [544, 126] width 265 height 14
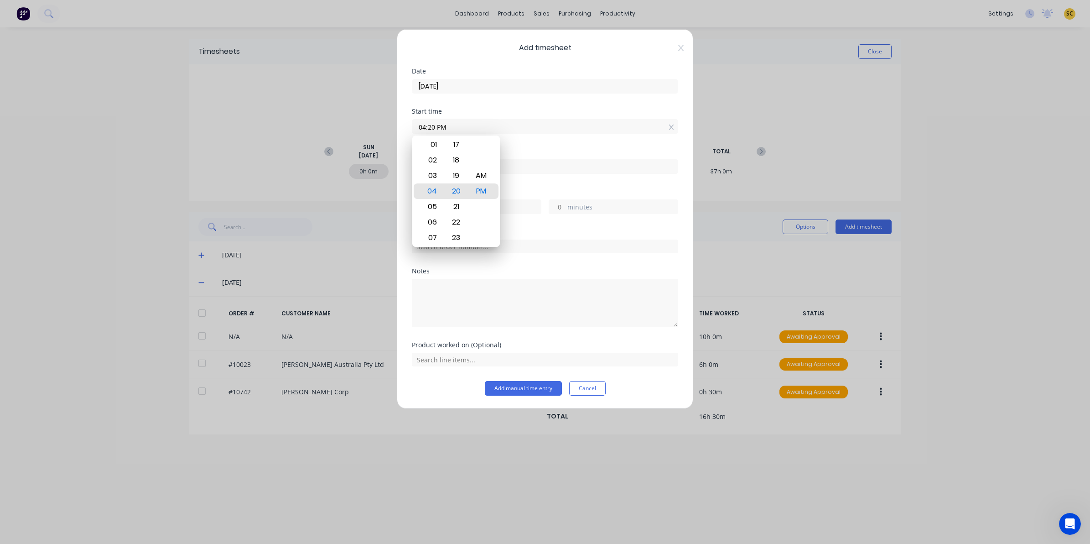
drag, startPoint x: 462, startPoint y: 124, endPoint x: 336, endPoint y: 127, distance: 125.9
click at [336, 127] on div "Add timesheet Date 02/09/2025 Start time 04:20 PM Finish time Hours worked hour…" at bounding box center [545, 272] width 1090 height 544
type input "08:00 AM"
click at [578, 167] on input at bounding box center [544, 167] width 265 height 14
type input "04:20 PM"
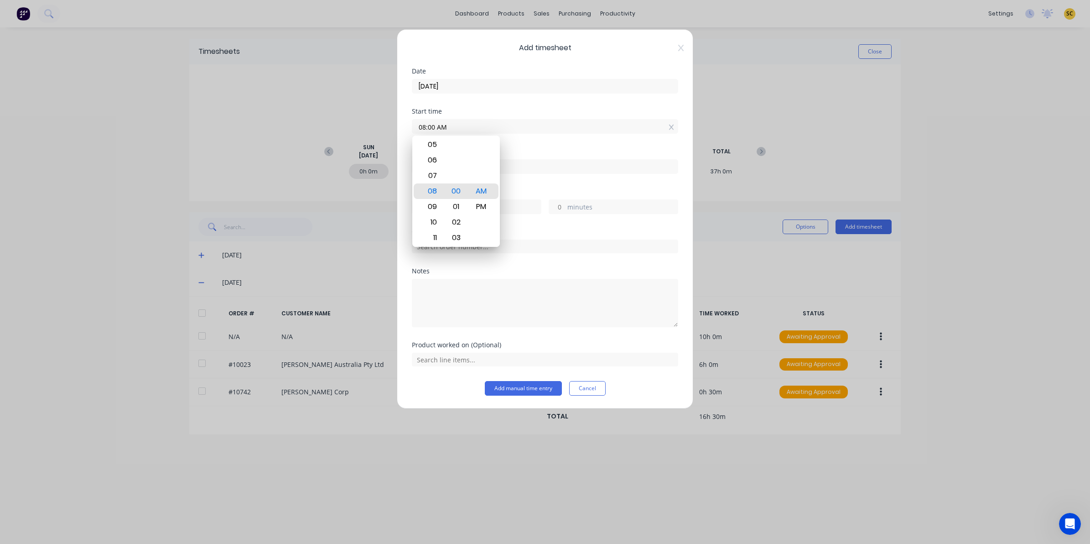
type input "8"
type input "20"
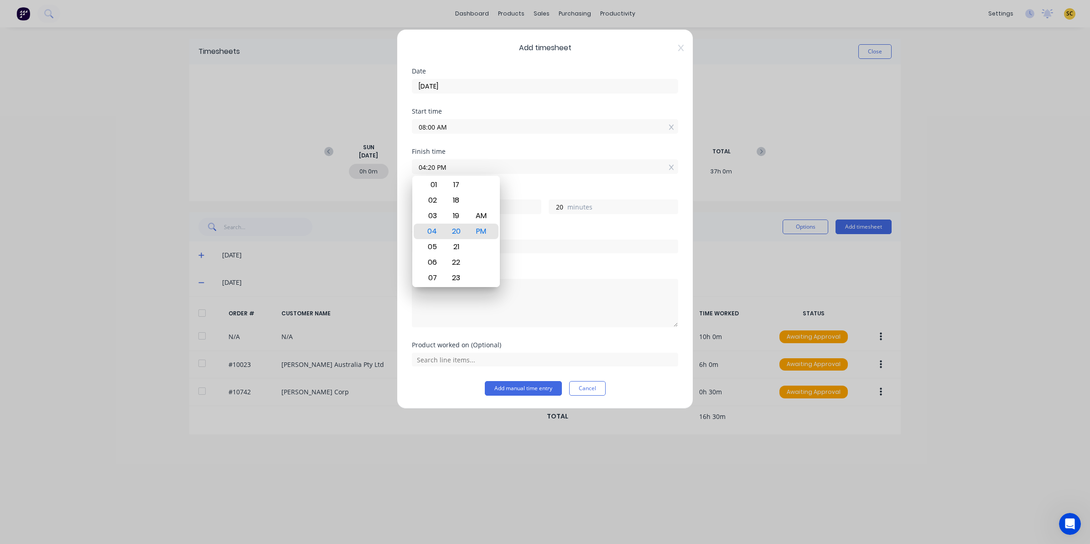
drag, startPoint x: 565, startPoint y: 166, endPoint x: -104, endPoint y: 183, distance: 669.6
click at [0, 183] on html "dashboard products sales purchasing productivity dashboard products Product Cat…" at bounding box center [545, 272] width 1090 height 544
type input "11:00 AM"
type input "3"
type input "0"
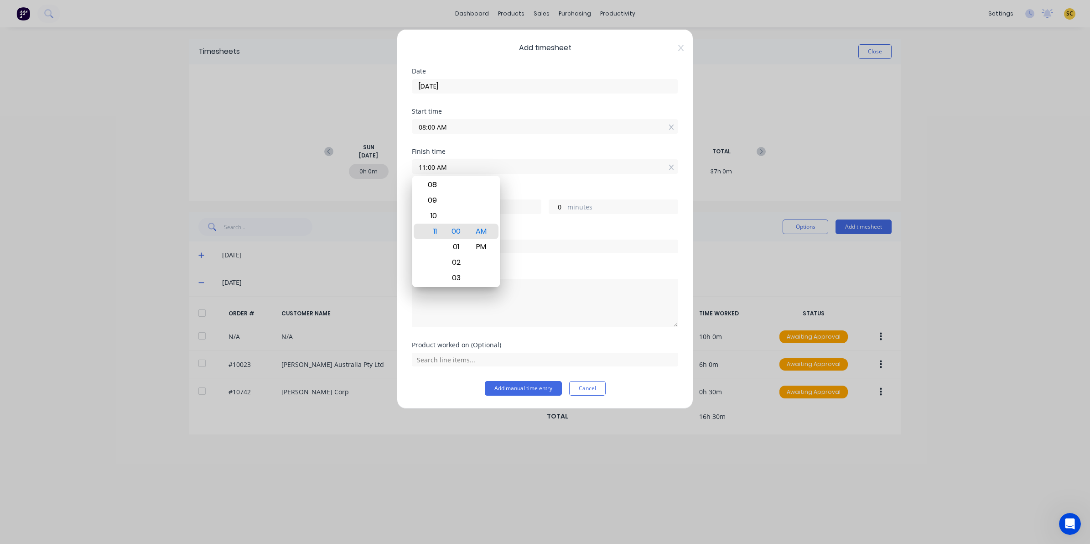
click at [304, 360] on div "Add timesheet Date 02/09/2025 Start time 08:00 AM Finish time 11:00 AM Hours wo…" at bounding box center [545, 272] width 1090 height 544
click at [484, 299] on textarea at bounding box center [545, 303] width 266 height 48
click at [466, 252] on input "text" at bounding box center [545, 246] width 266 height 14
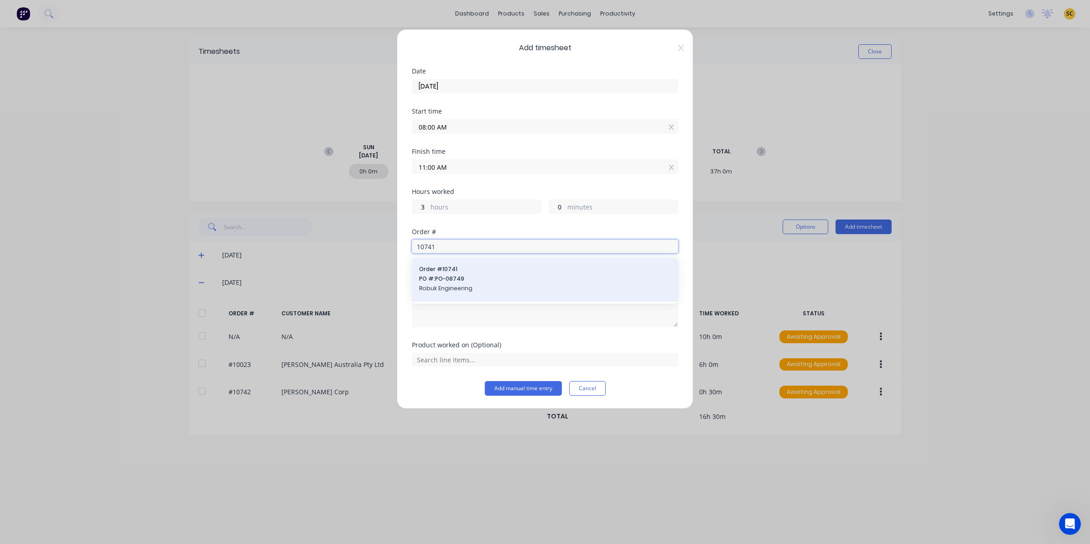
type input "10741"
click at [468, 287] on span "Robuk Engineering" at bounding box center [545, 288] width 252 height 8
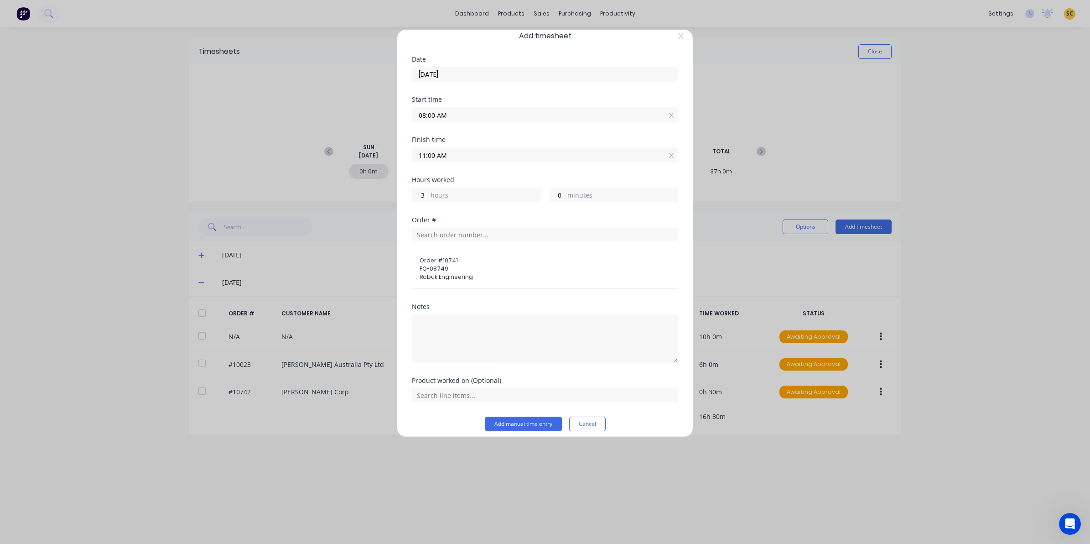
scroll to position [20, 0]
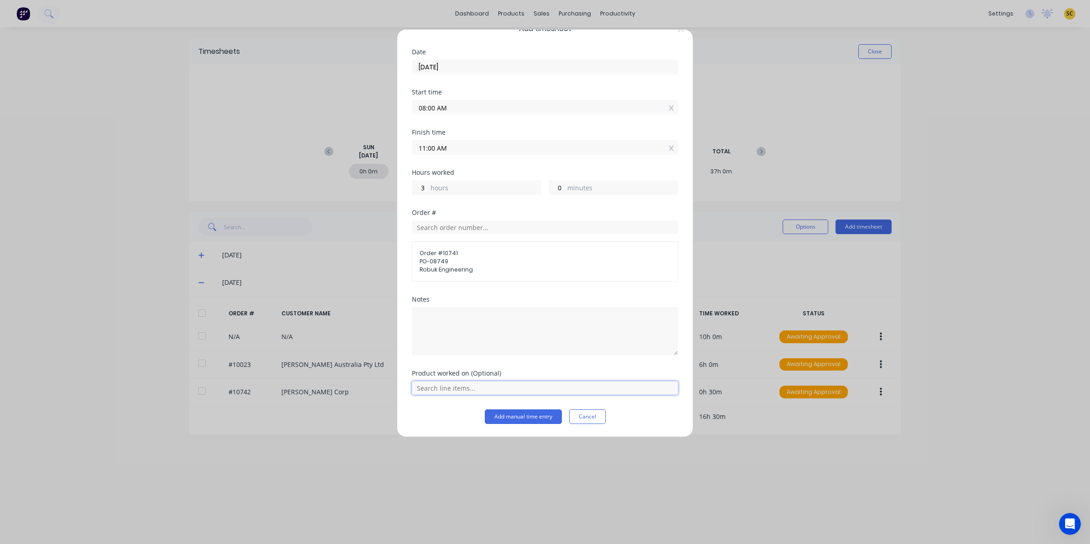
click at [460, 383] on input "text" at bounding box center [545, 388] width 266 height 14
click at [450, 363] on span "Description" at bounding box center [459, 365] width 50 height 8
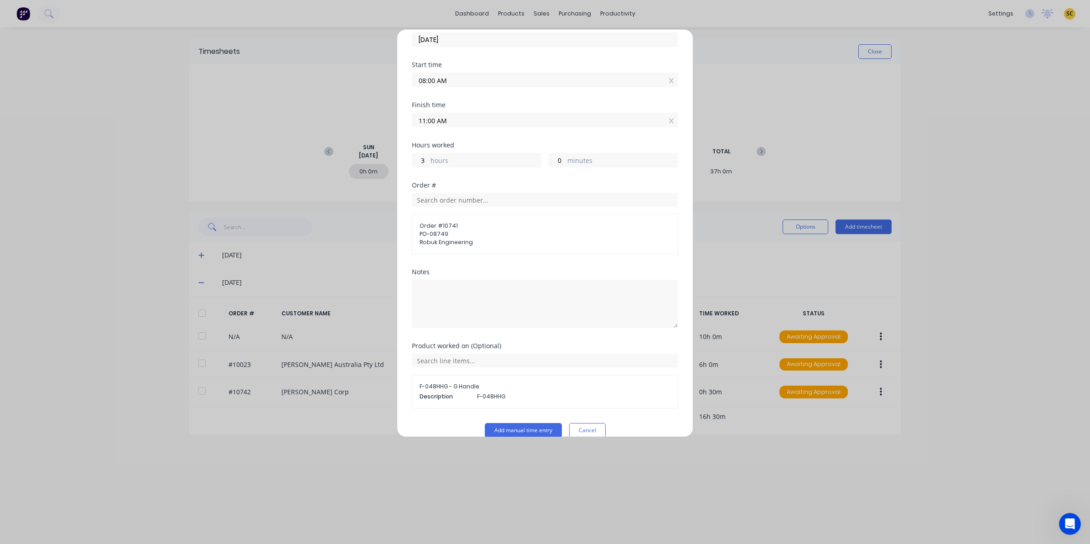
scroll to position [62, 0]
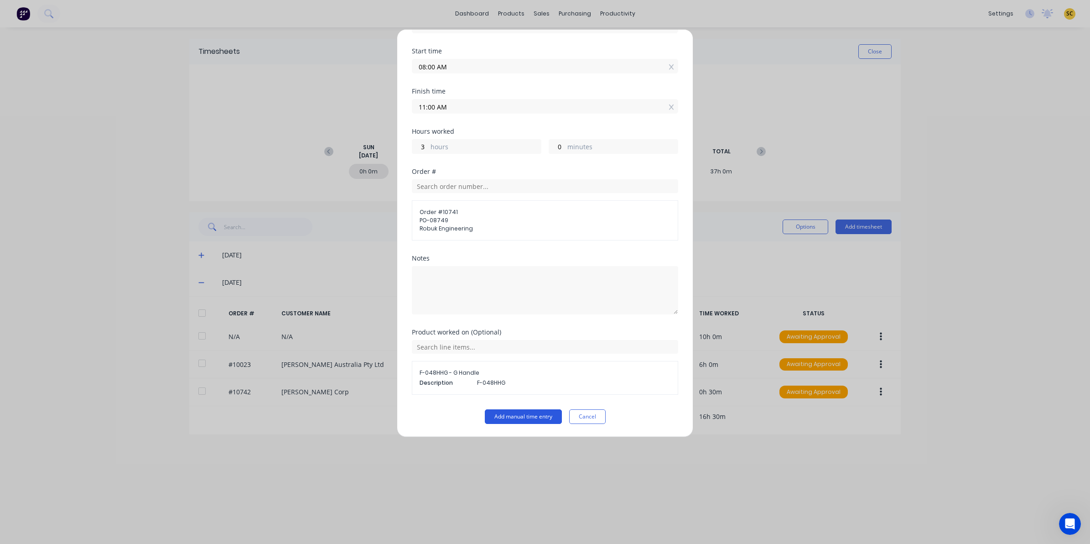
click at [504, 415] on button "Add manual time entry" at bounding box center [523, 416] width 77 height 15
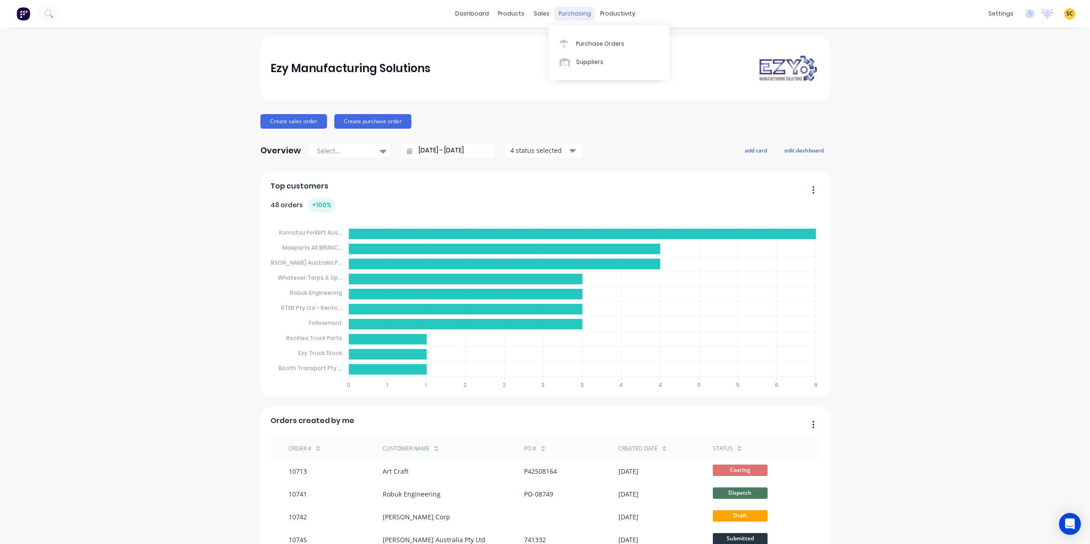
click at [576, 12] on div "purchasing" at bounding box center [574, 14] width 41 height 14
click at [585, 42] on div "Purchase Orders" at bounding box center [600, 44] width 48 height 8
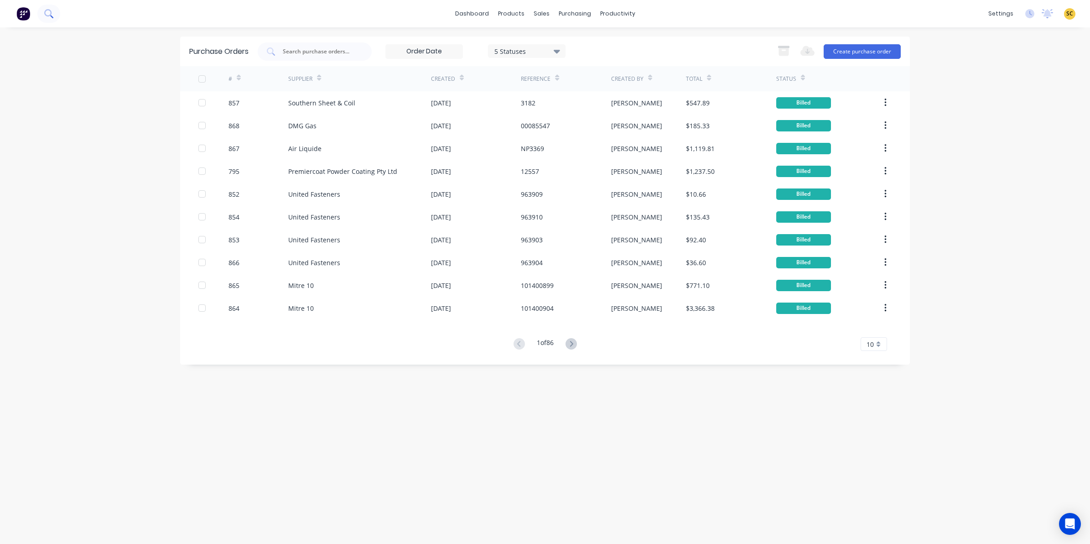
click at [48, 15] on icon at bounding box center [48, 13] width 9 height 9
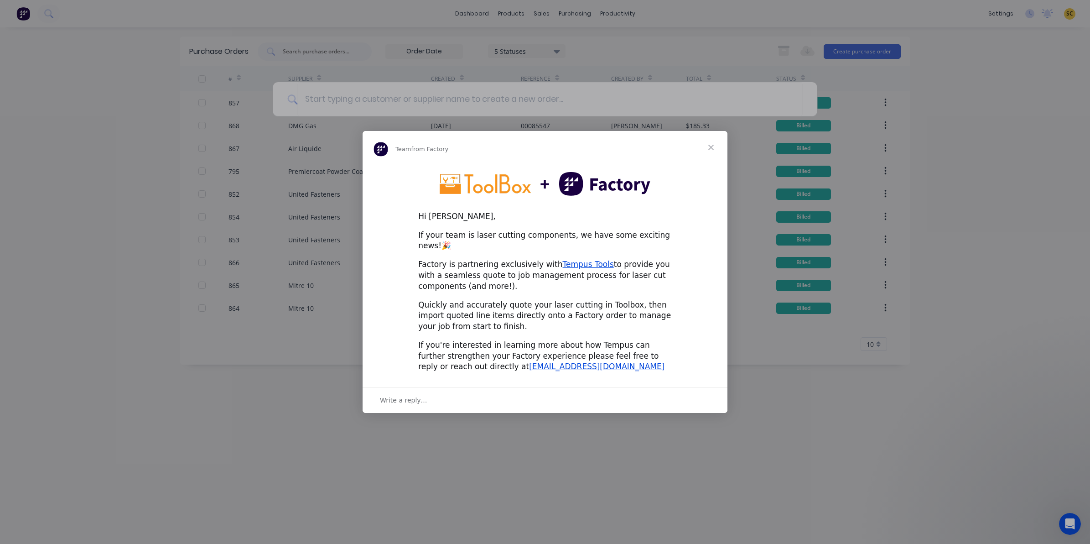
click at [709, 156] on span "Close" at bounding box center [710, 147] width 33 height 33
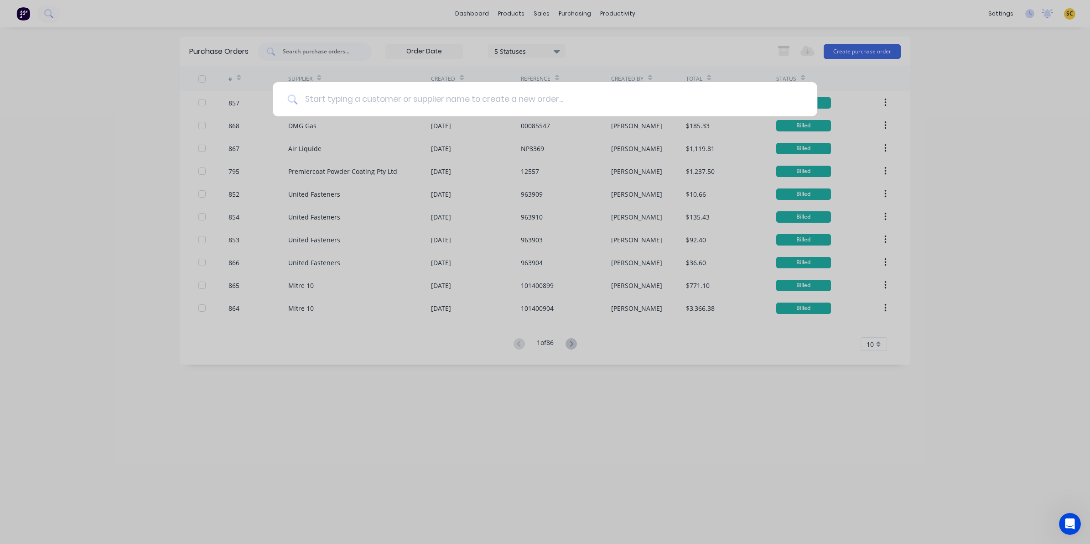
click at [308, 94] on input at bounding box center [549, 99] width 505 height 34
type input "740"
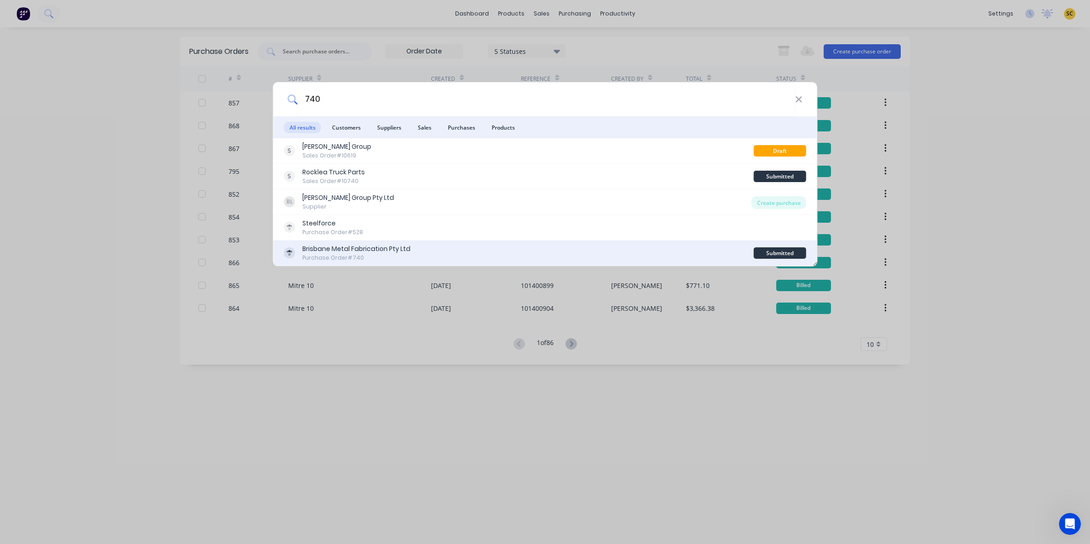
click at [382, 253] on div "Brisbane Metal Fabrication Pty Ltd" at bounding box center [356, 249] width 108 height 10
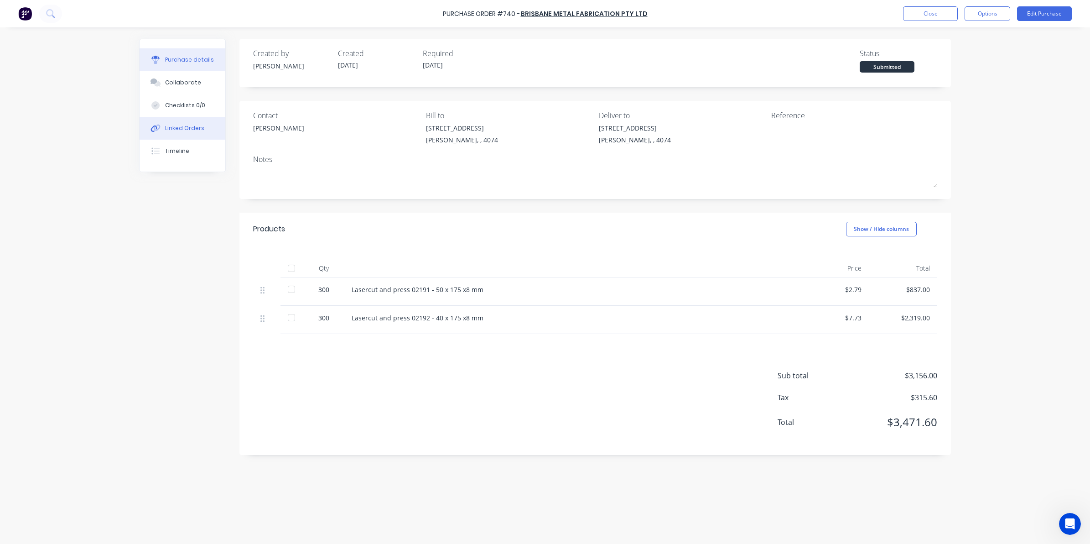
click at [184, 126] on div "Linked Orders" at bounding box center [184, 128] width 39 height 8
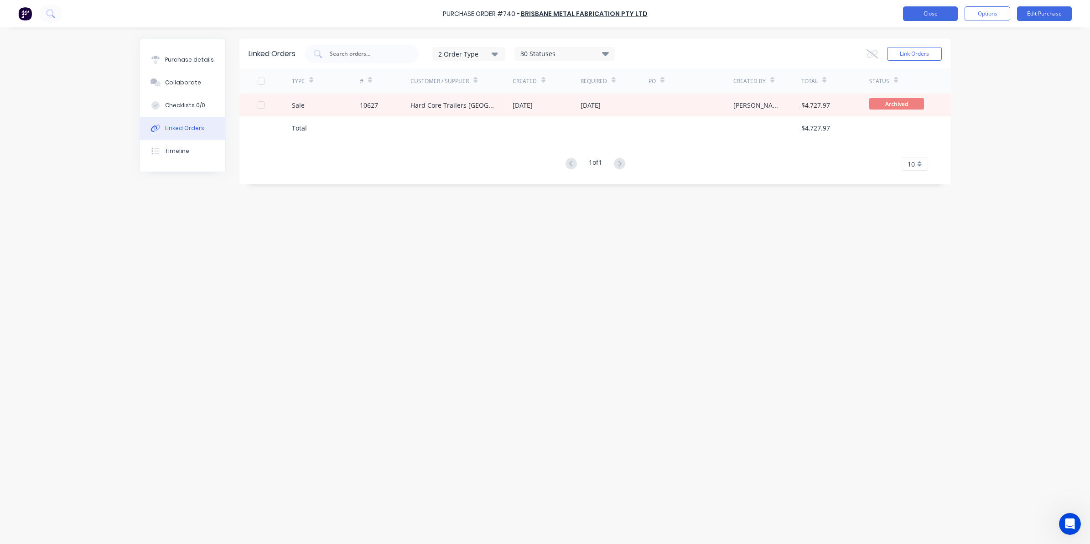
click at [928, 18] on button "Close" at bounding box center [930, 13] width 55 height 15
